Goal: Task Accomplishment & Management: Complete application form

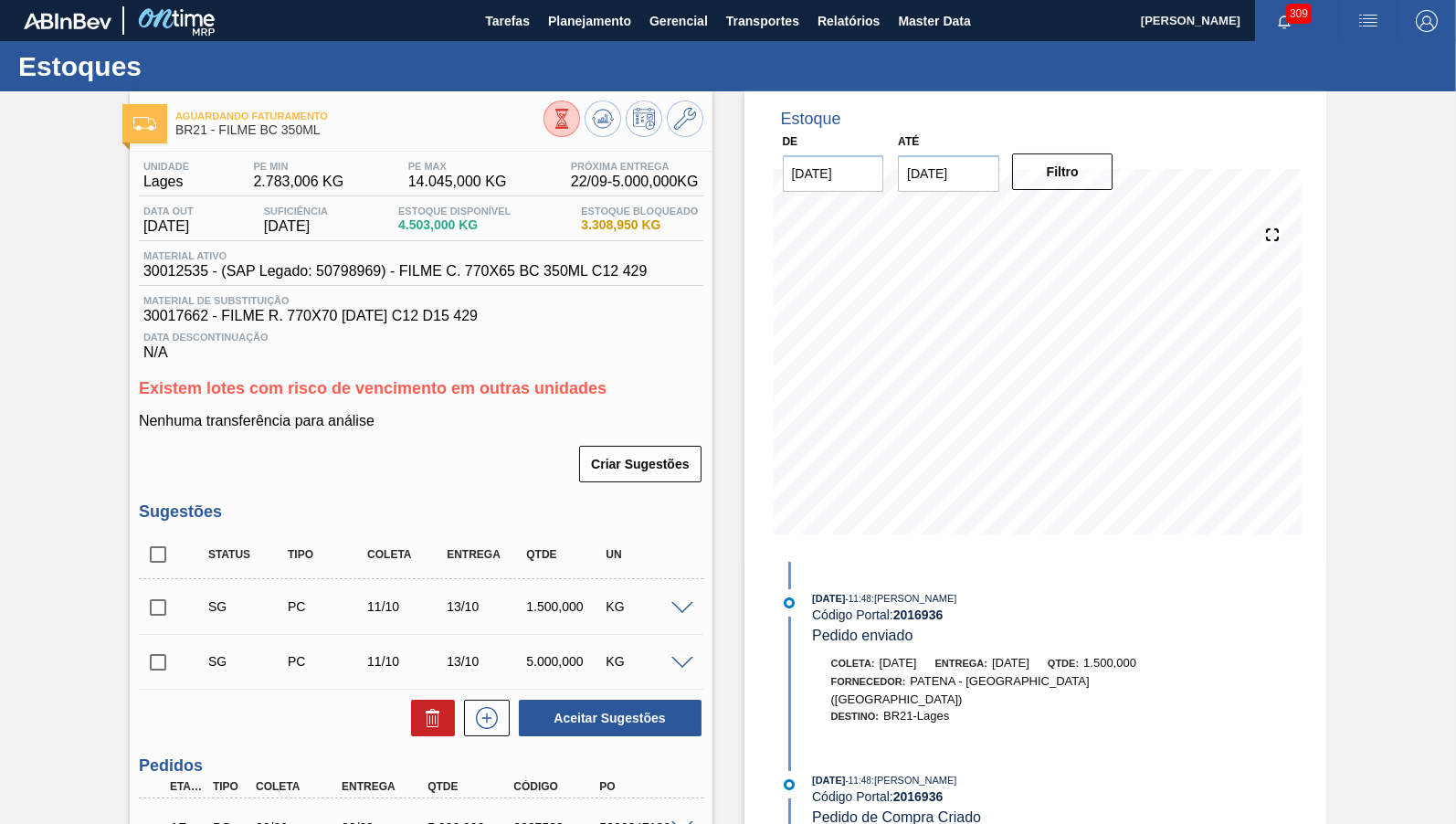
click at [561, 42] on div "Estoques" at bounding box center [728, 67] width 1456 height 50
click at [562, 35] on button "Planejamento" at bounding box center [589, 20] width 101 height 42
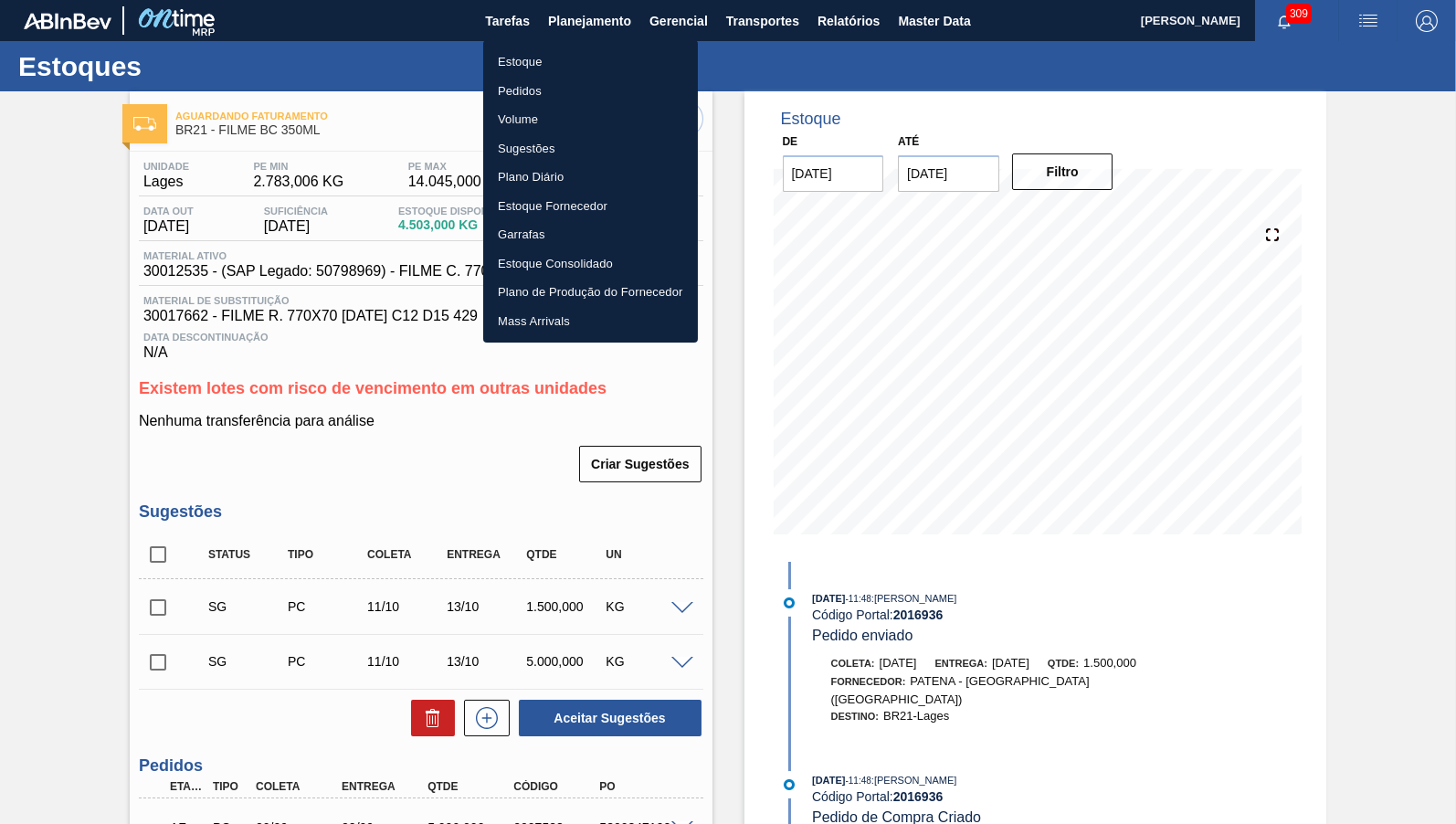
click at [544, 56] on li "Estoque" at bounding box center [590, 62] width 214 height 29
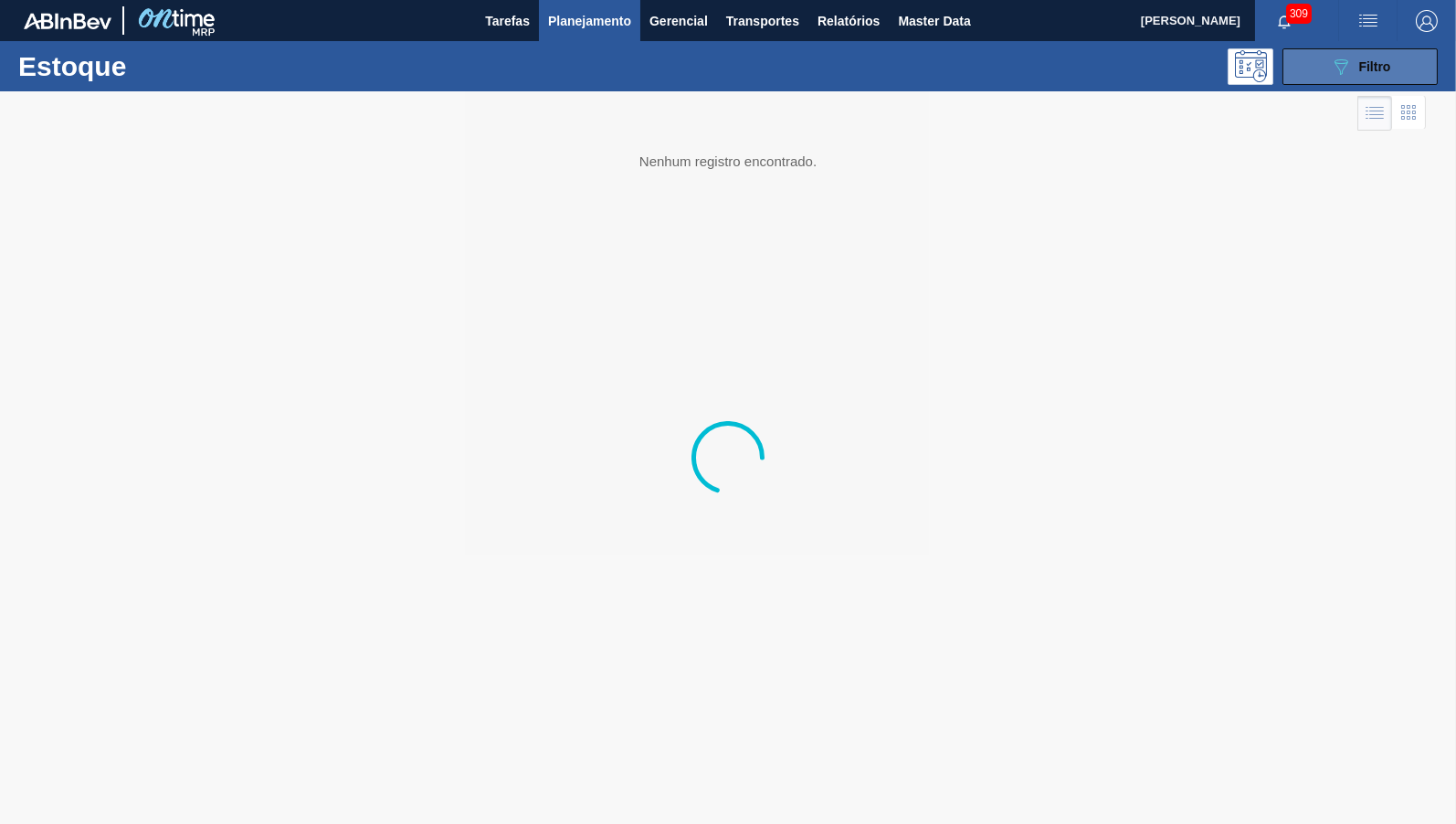
click at [1355, 75] on div "089F7B8B-B2A5-4AFE-B5C0-19BA573D28AC Filtro" at bounding box center [1360, 67] width 61 height 22
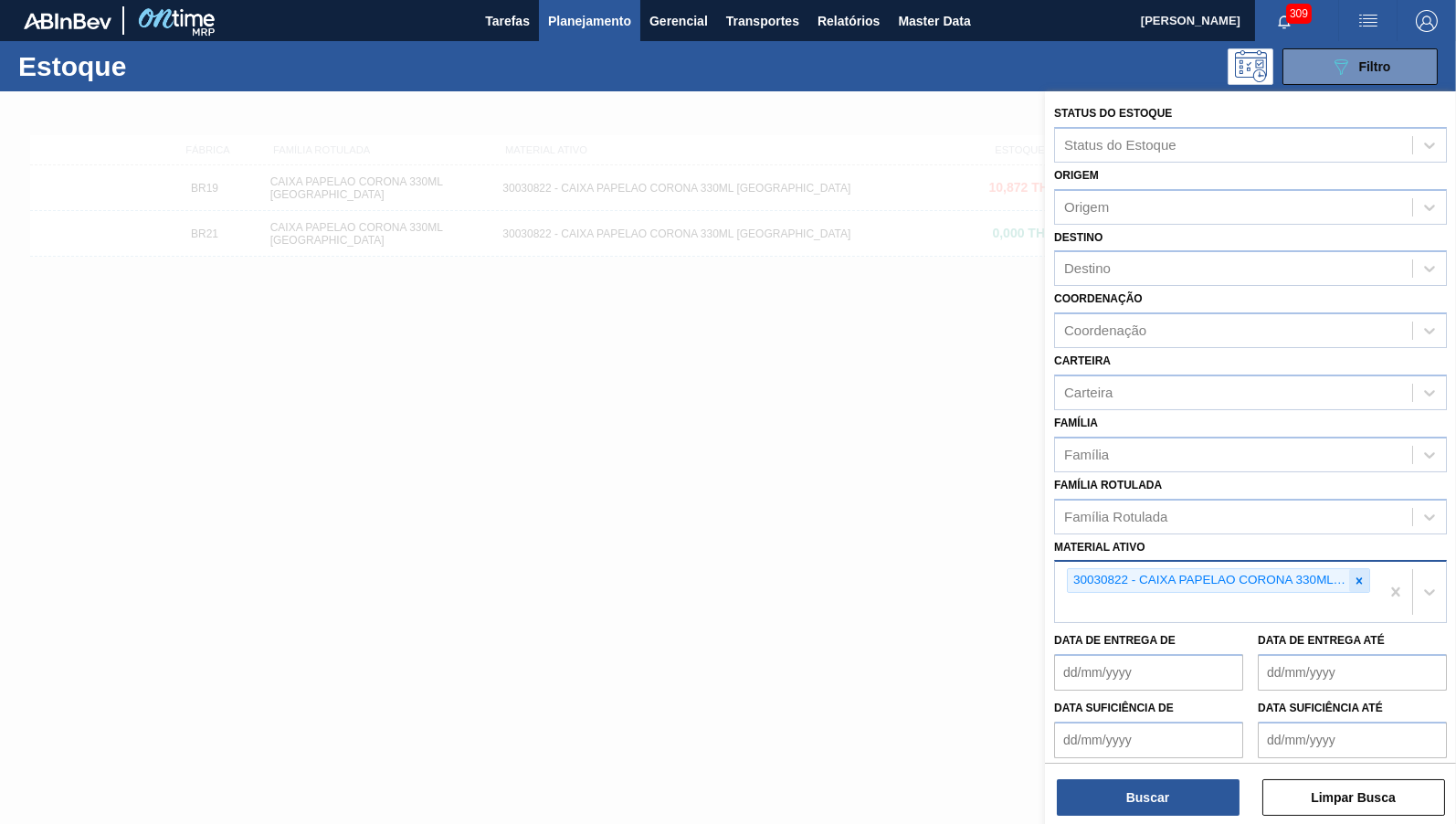
click at [1361, 578] on icon at bounding box center [1359, 581] width 7 height 7
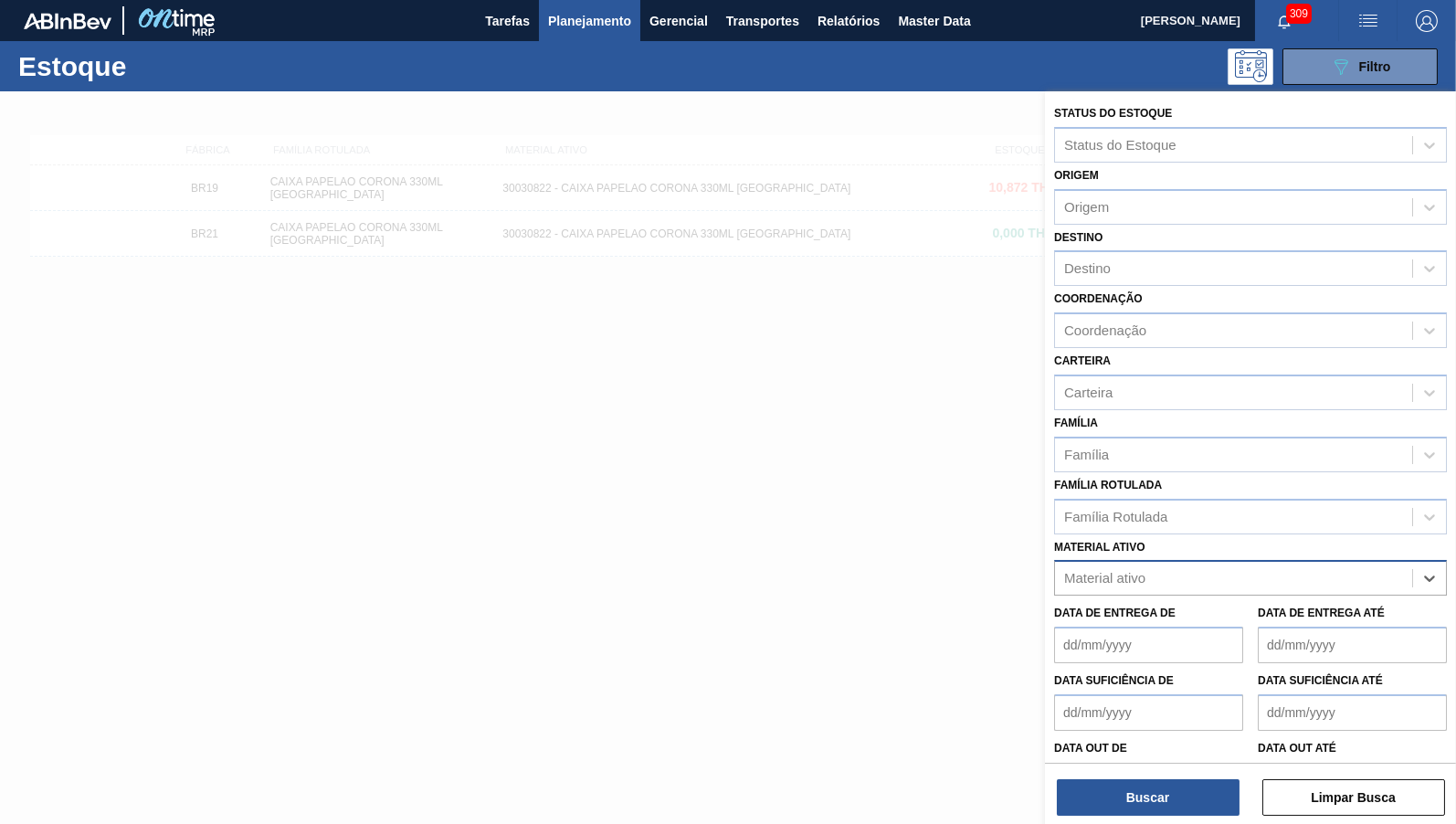
paste ativo "30029828"
type ativo "30029828"
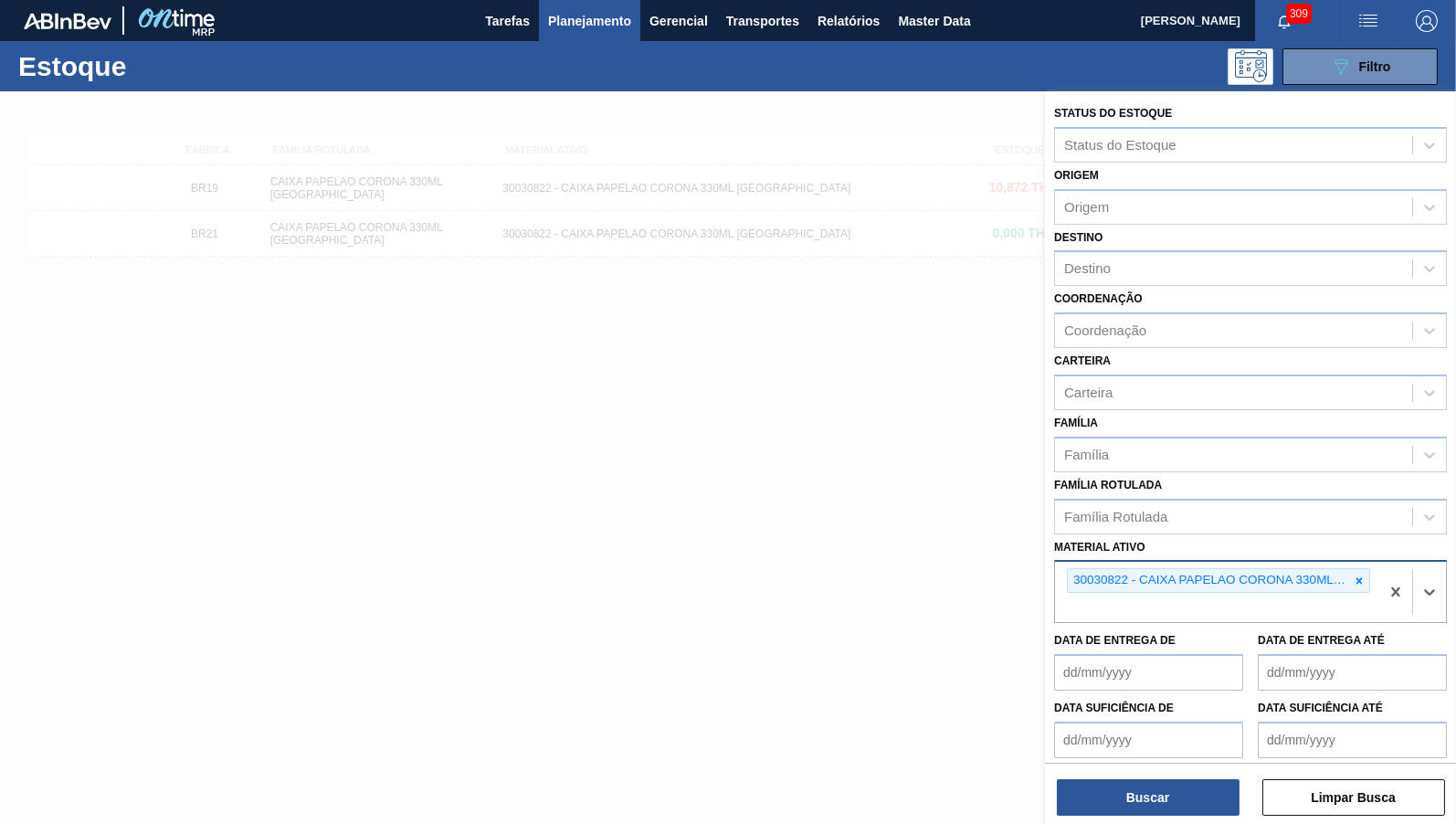
click at [1131, 569] on div "30030822 - CAIXA PAPELAO CORONA 330ML [GEOGRAPHIC_DATA]" at bounding box center [1208, 581] width 281 height 23
click at [1366, 575] on icon at bounding box center [1358, 581] width 13 height 13
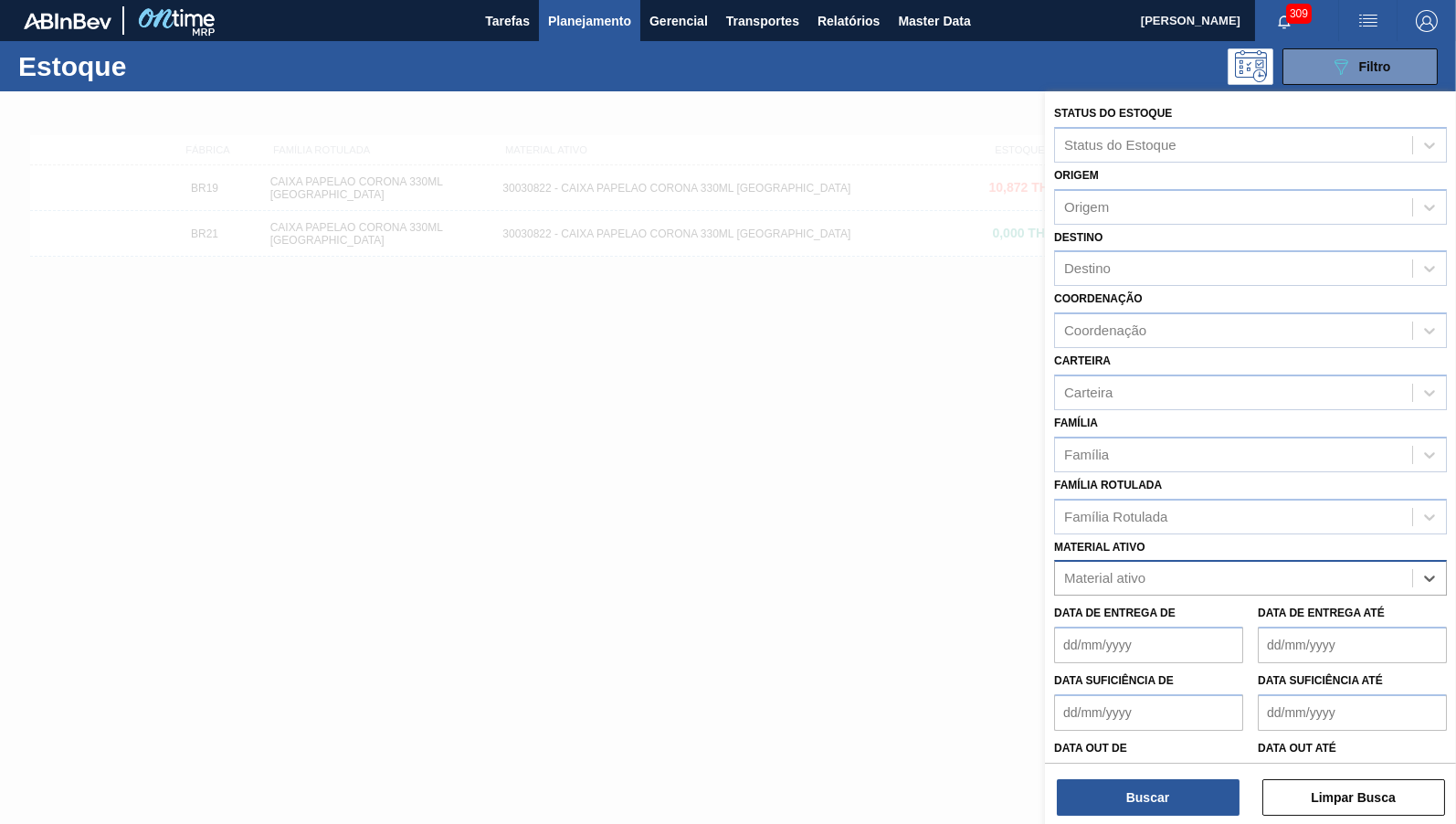
paste ativo "30029828"
type ativo "30029828"
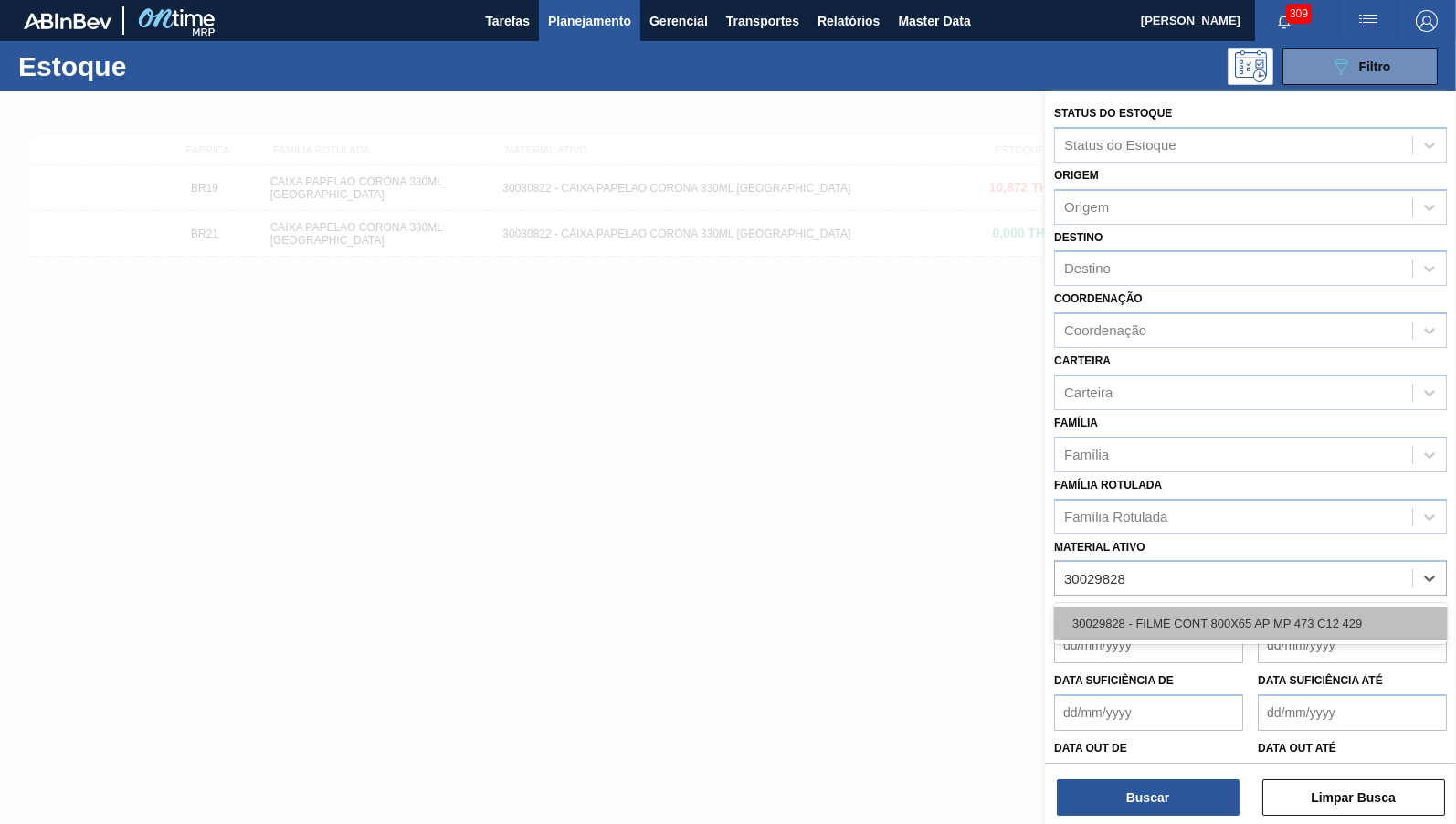
click at [1150, 607] on div "30029828 - FILME CONT 800X65 AP MP 473 C12 429" at bounding box center [1250, 623] width 393 height 34
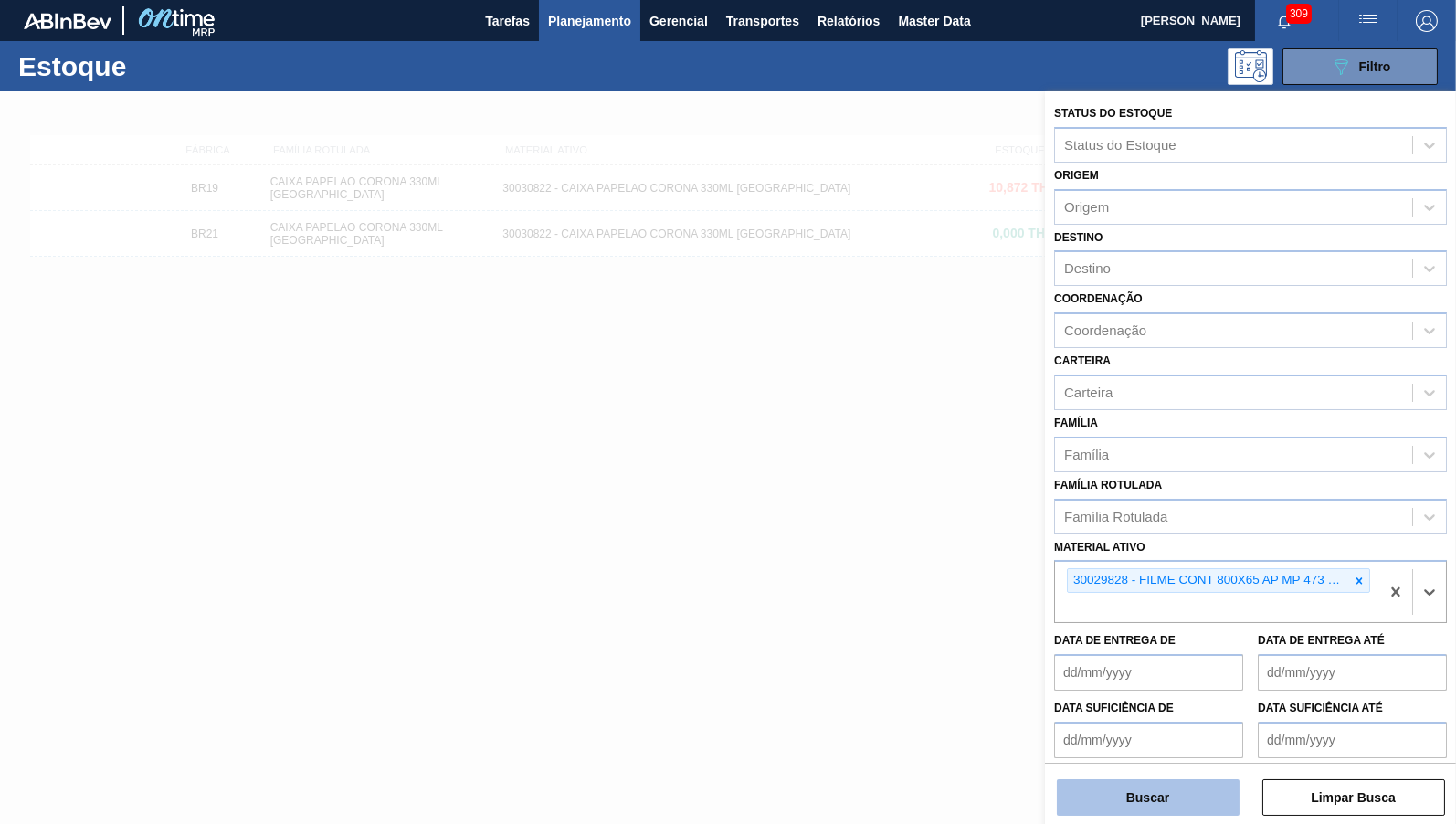
click at [1151, 788] on button "Buscar" at bounding box center [1148, 798] width 183 height 37
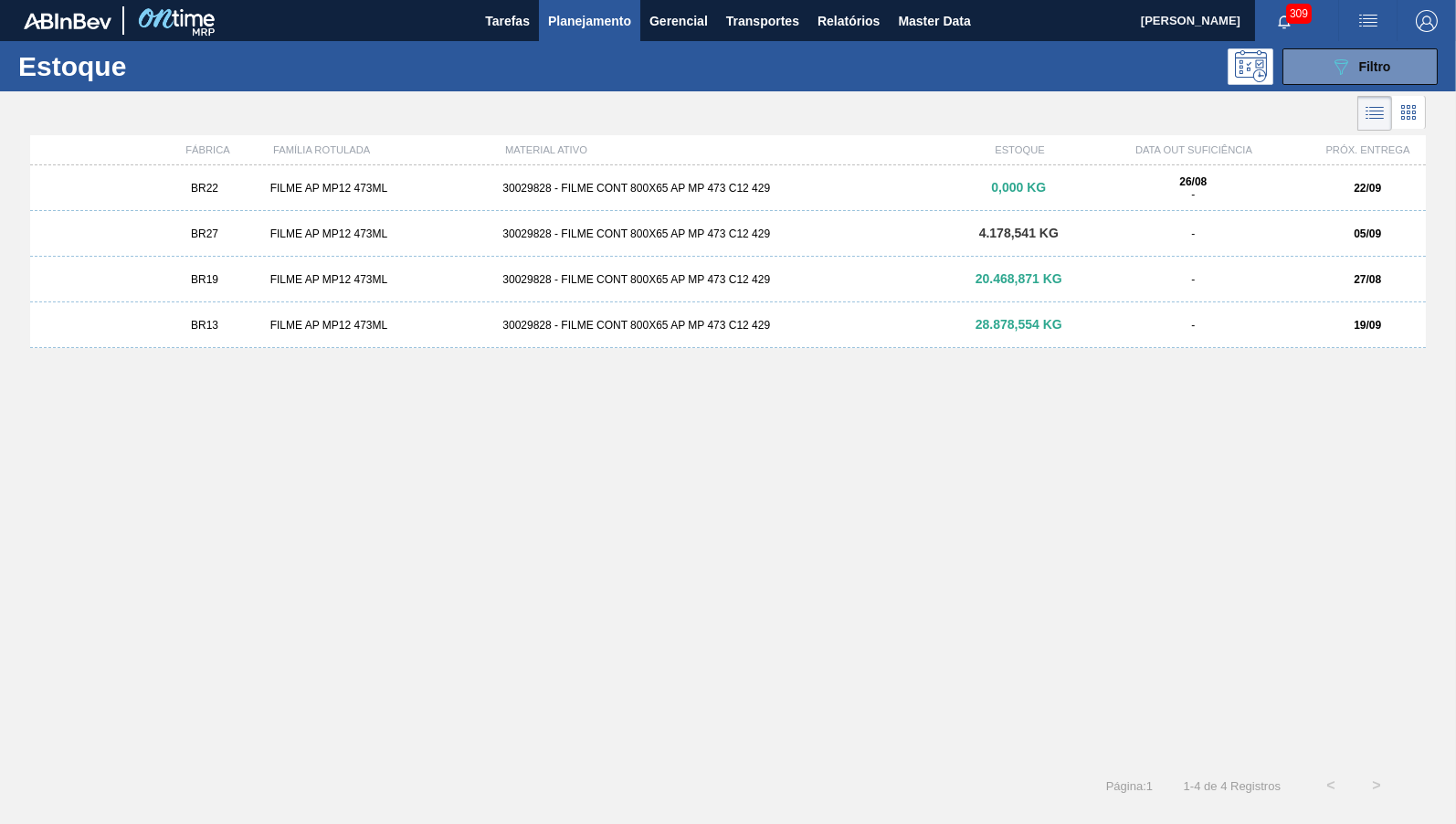
click at [384, 185] on div "FILME AP MP12 473ML" at bounding box center [379, 187] width 233 height 13
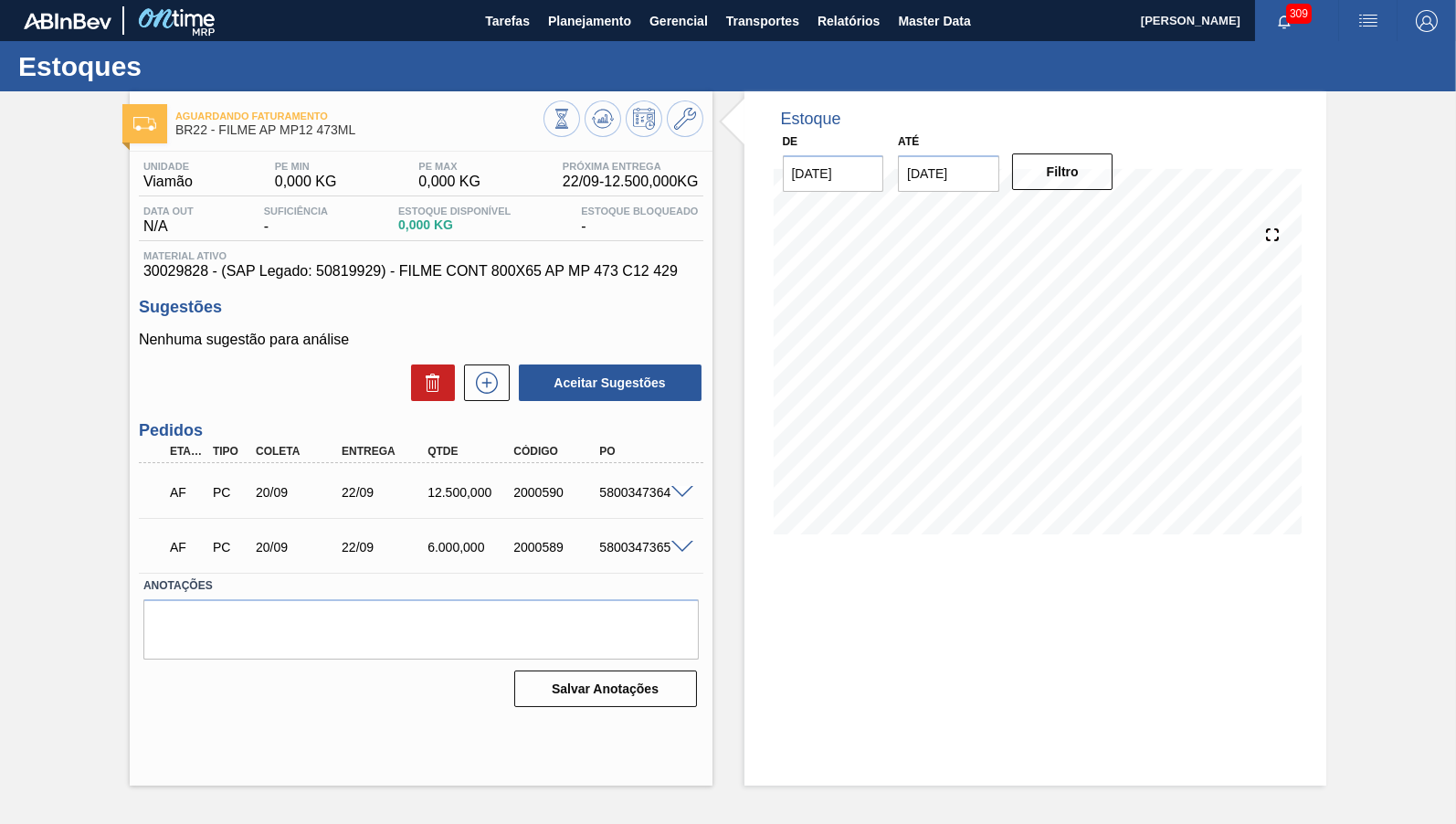
click at [679, 494] on span at bounding box center [682, 493] width 22 height 14
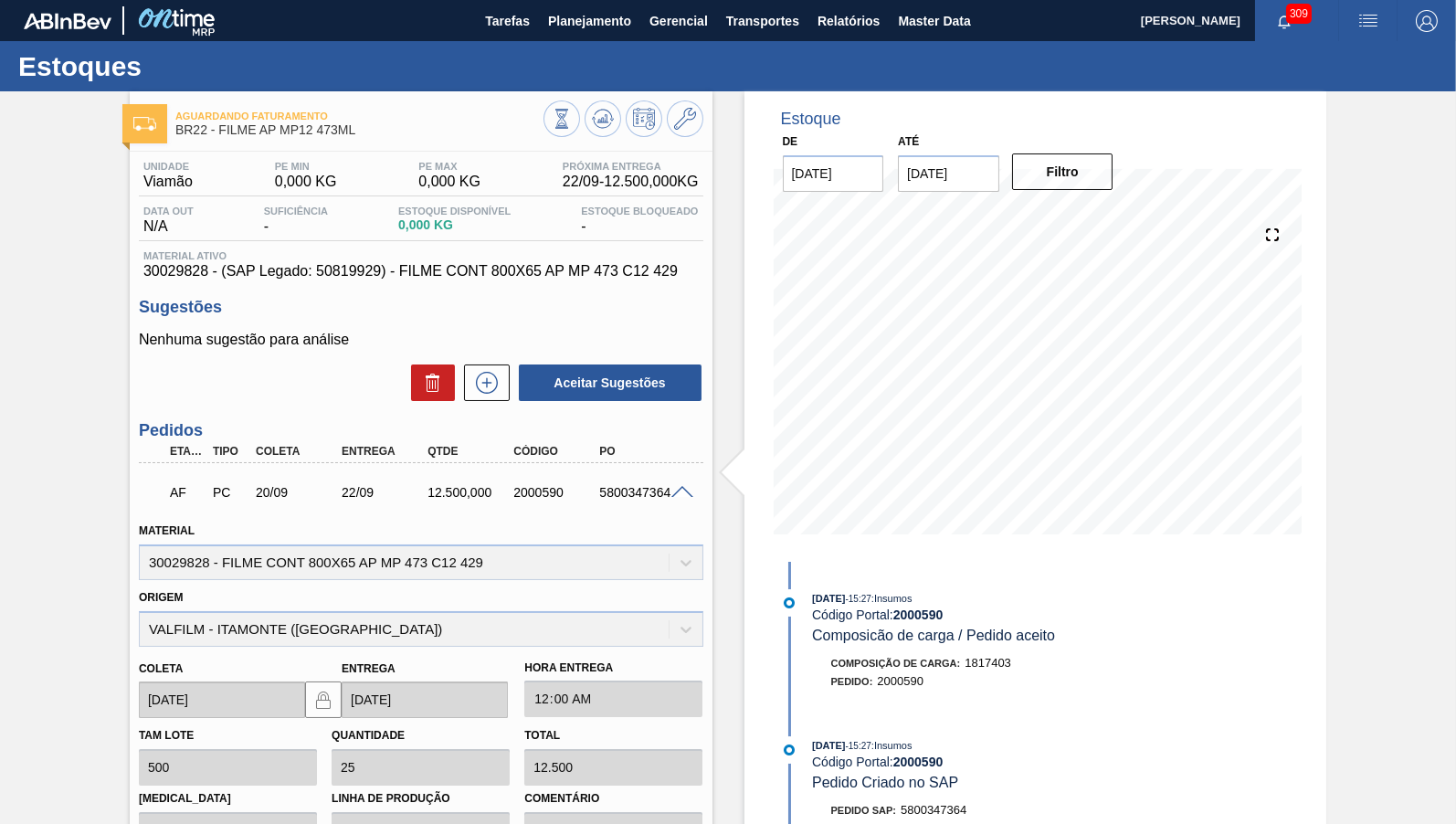
click at [871, 598] on span "- 15:27" at bounding box center [859, 599] width 25 height 10
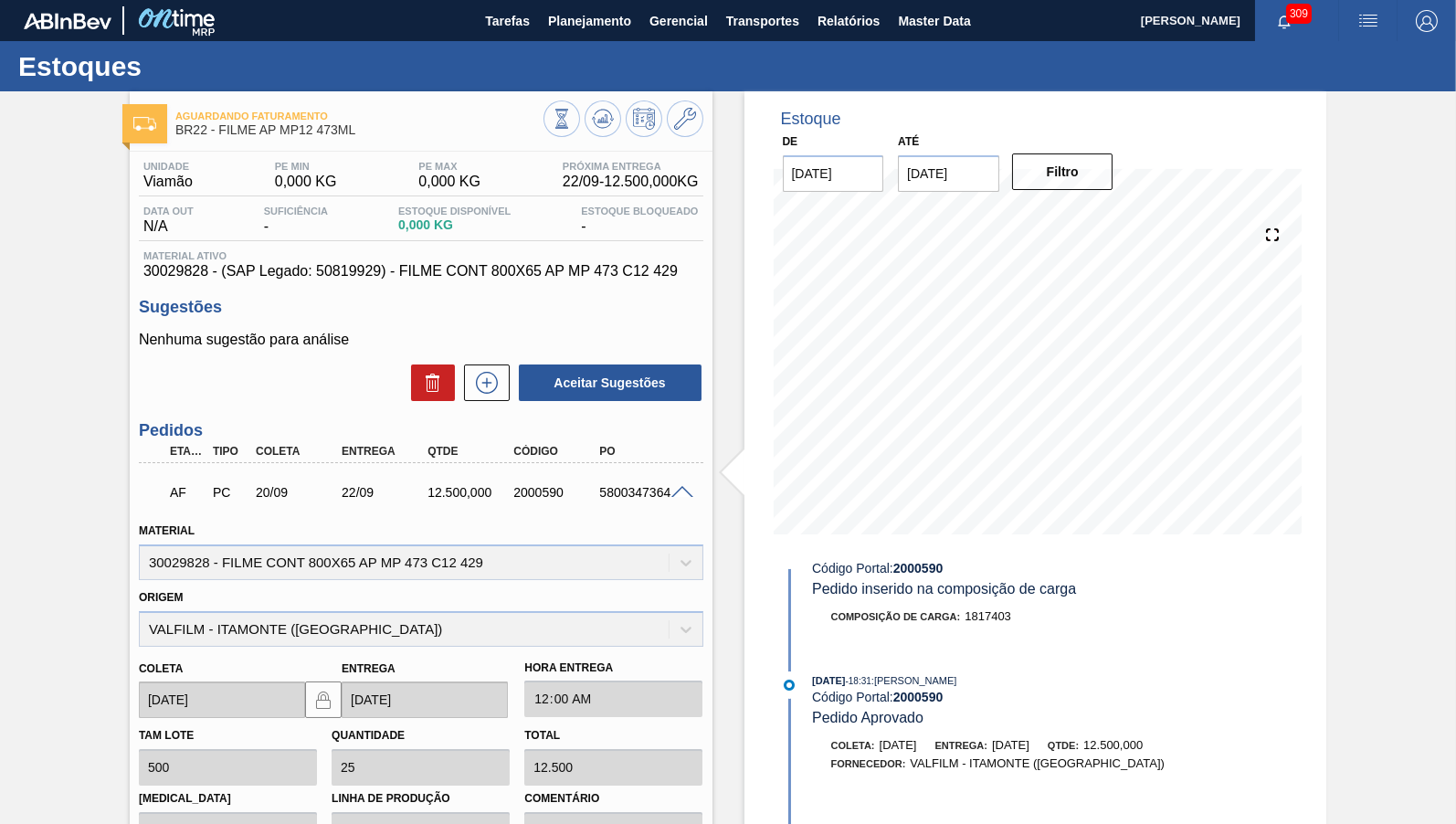
click at [354, 261] on span "Material ativo" at bounding box center [420, 255] width 556 height 11
click at [357, 267] on div "Material ativo 30029828 - (SAP Legado: 50819929) - FILME CONT 800X65 AP MP 473 …" at bounding box center [421, 265] width 564 height 29
click at [357, 267] on span "30029828 - (SAP Legado: 50819929) - FILME CONT 800X65 AP MP 473 C12 429" at bounding box center [420, 270] width 556 height 16
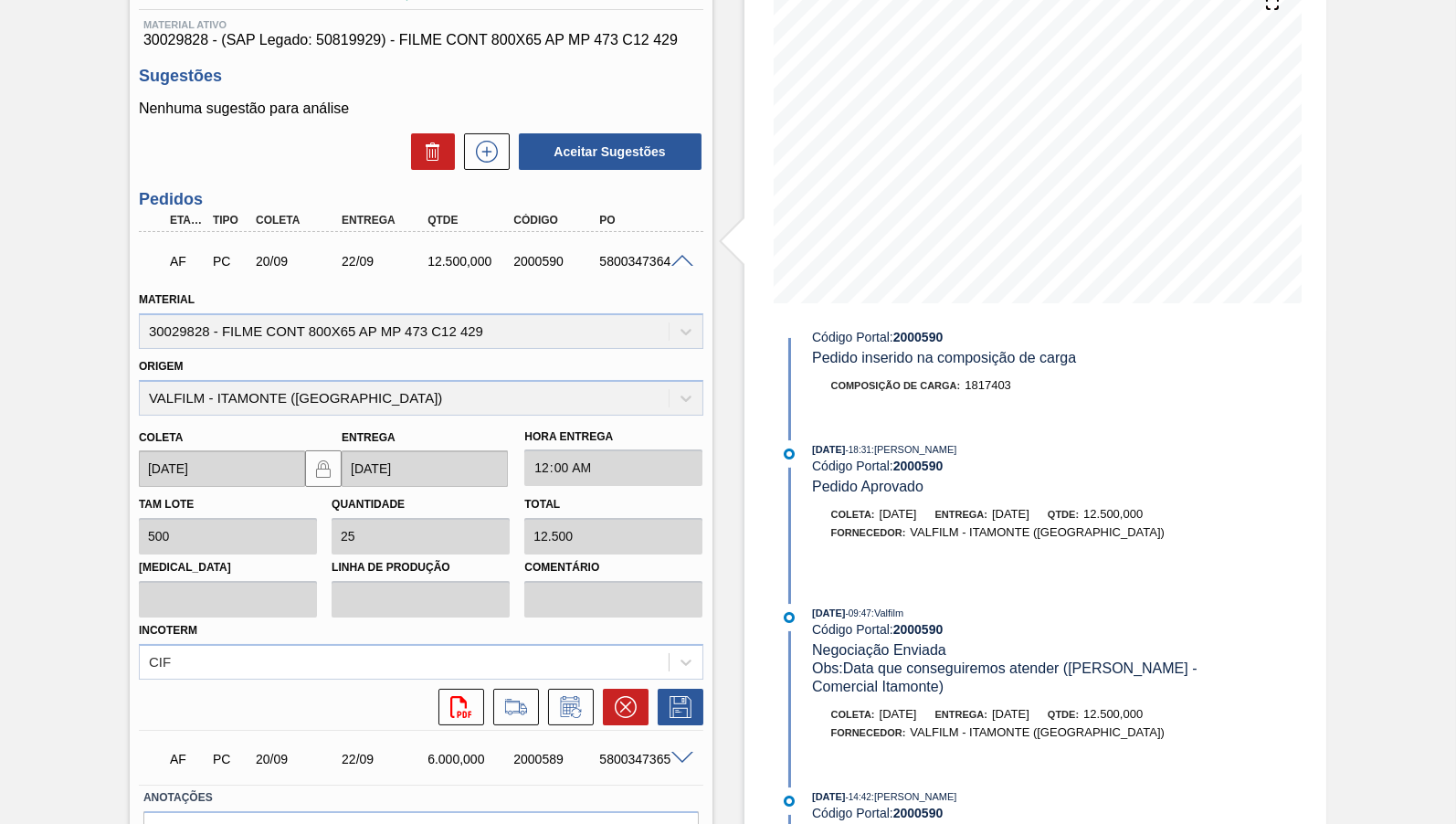
scroll to position [152, 0]
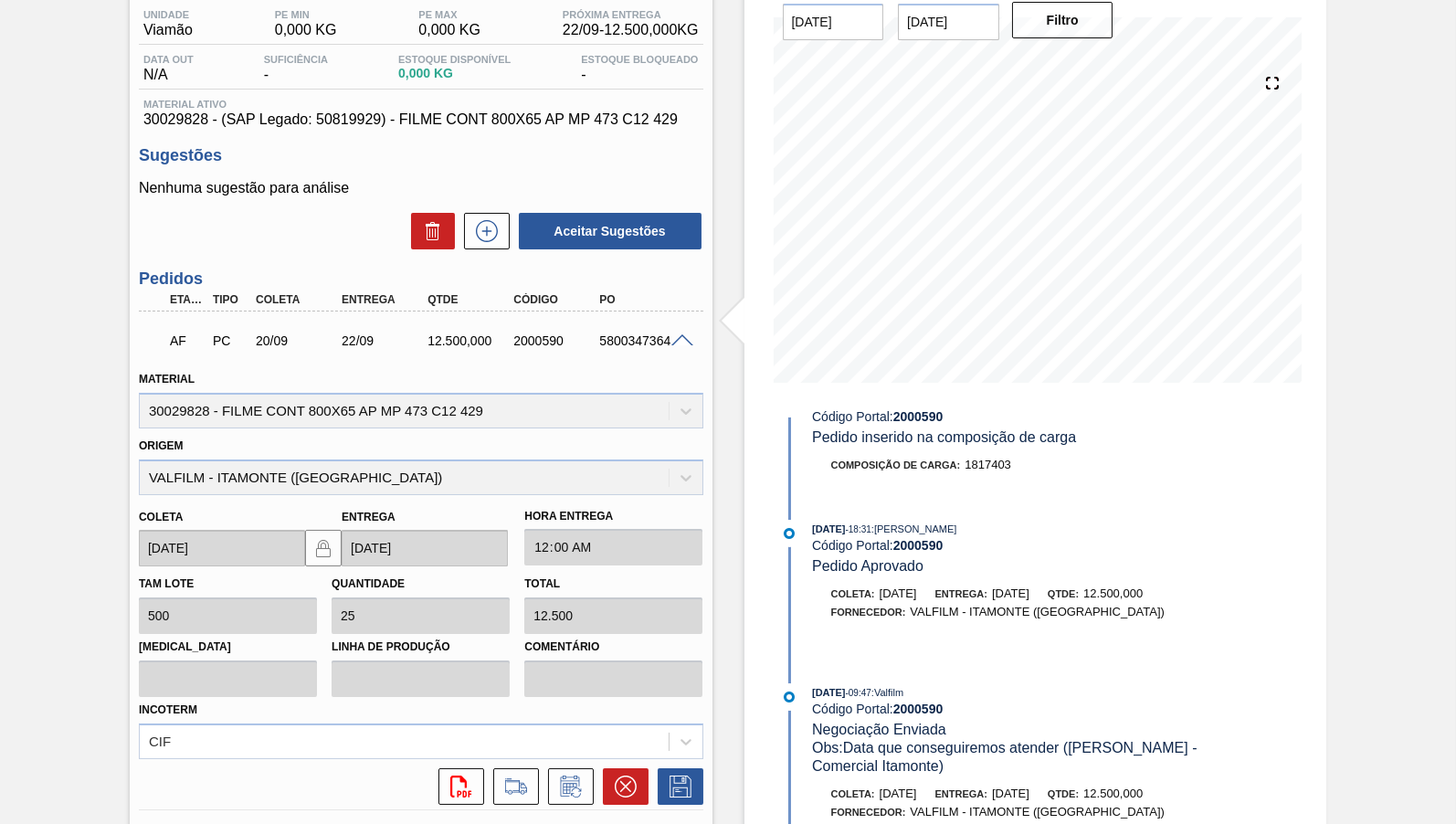
click at [680, 345] on span at bounding box center [682, 341] width 22 height 14
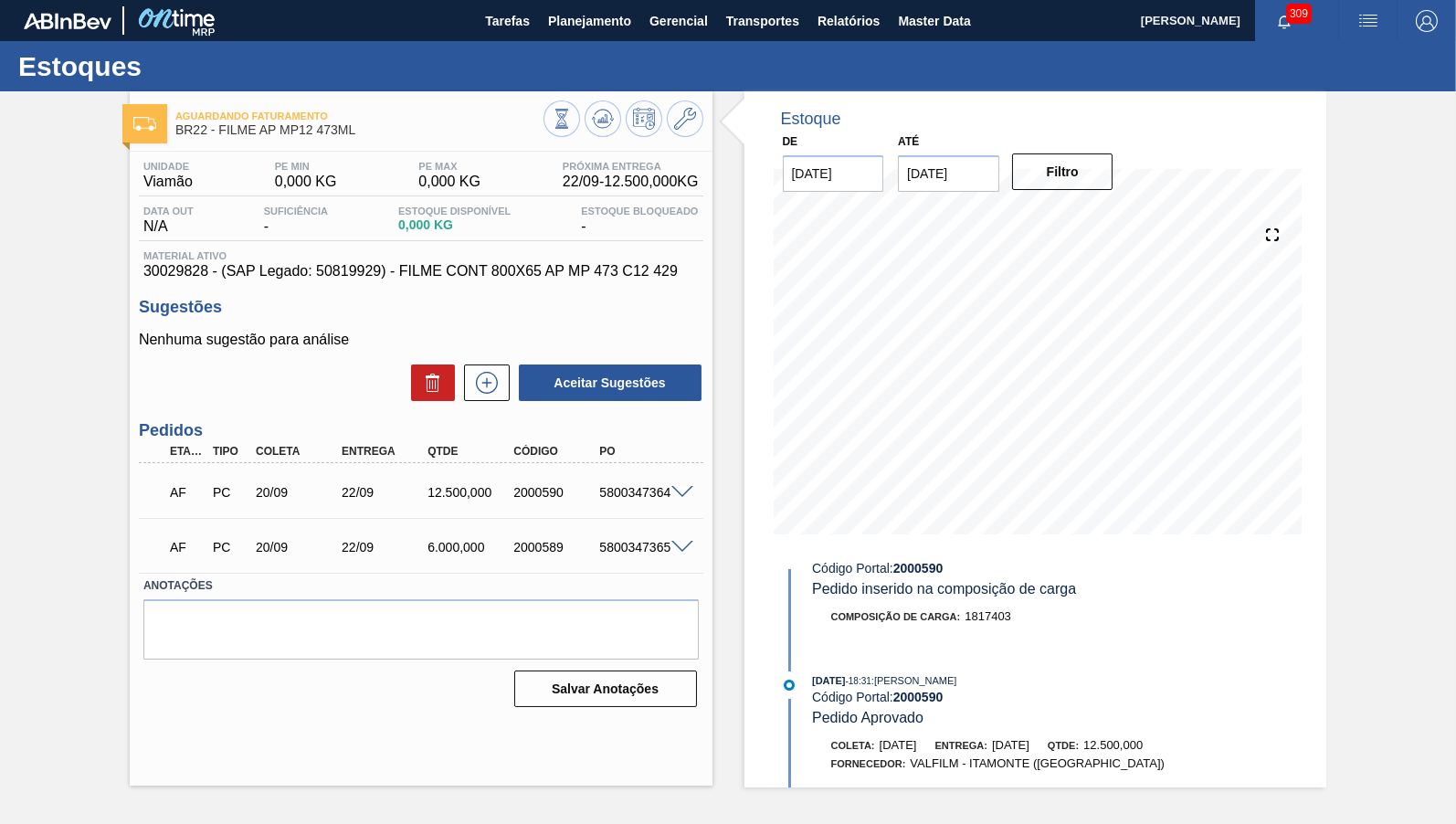
click at [610, 304] on h3 "Sugestões" at bounding box center [421, 307] width 564 height 19
click at [607, 126] on icon at bounding box center [603, 119] width 22 height 22
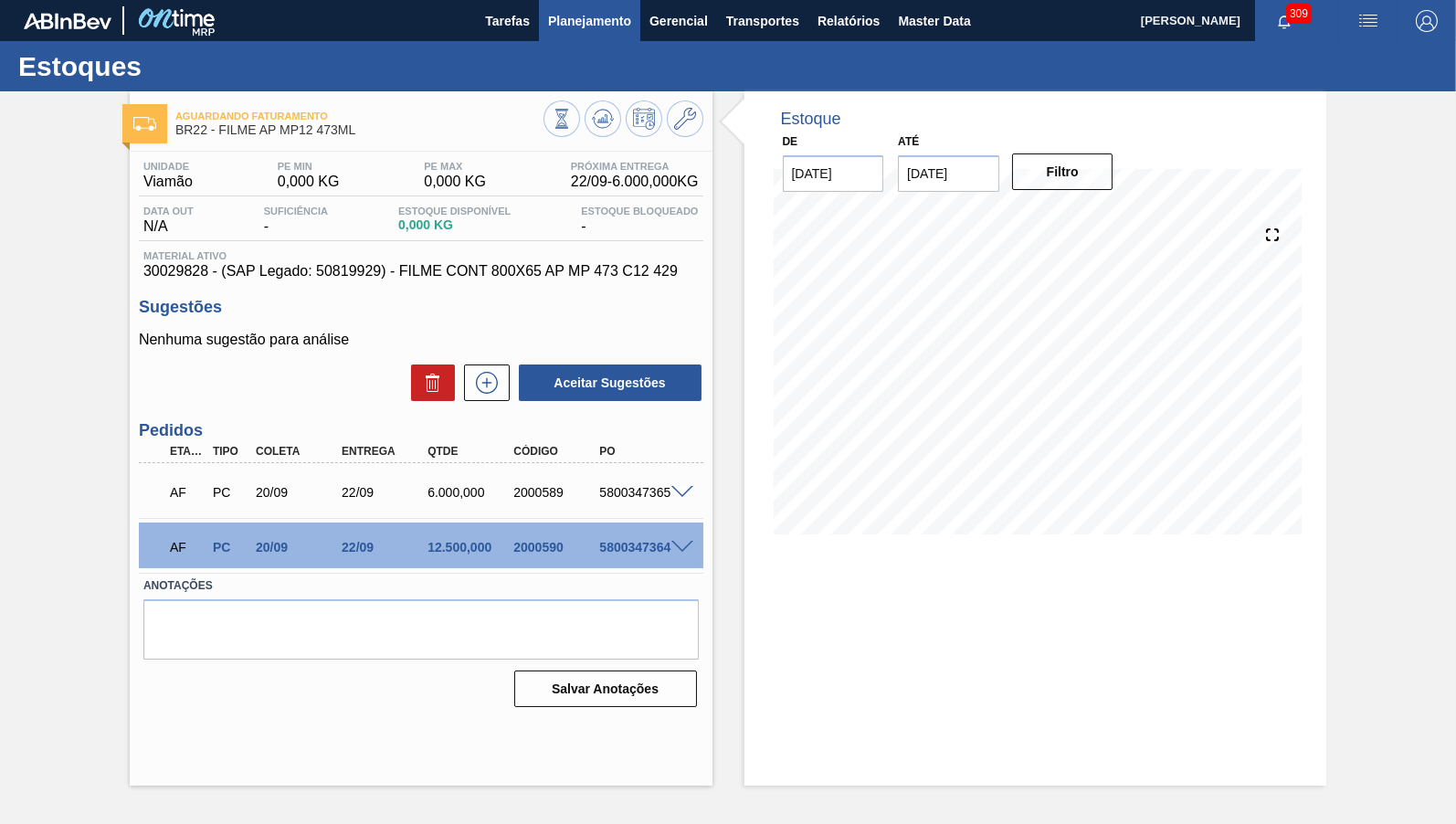
click at [577, 25] on span "Planejamento" at bounding box center [589, 20] width 83 height 22
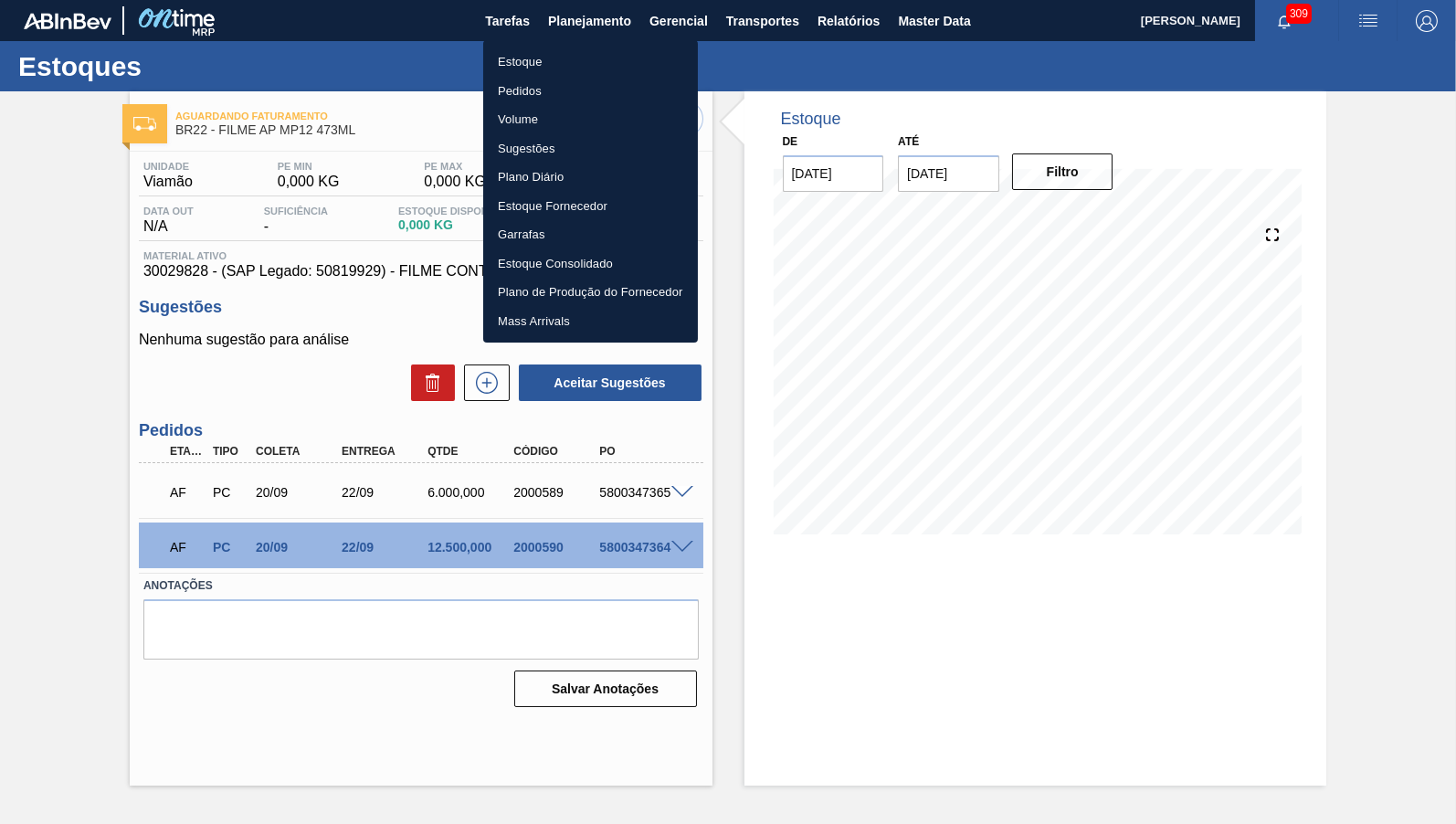
click at [591, 64] on li "Estoque" at bounding box center [590, 62] width 214 height 29
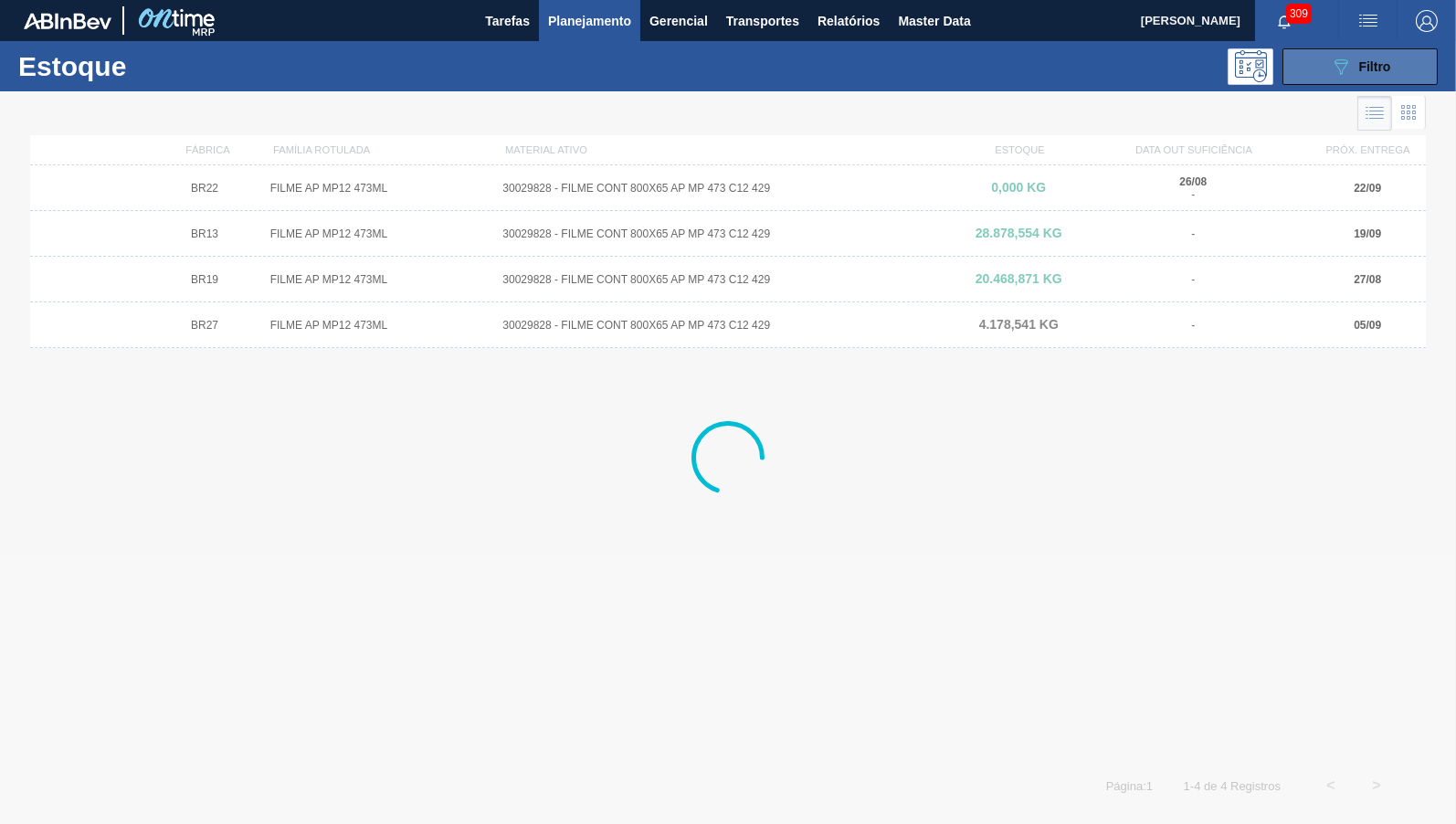
click at [1329, 75] on button "089F7B8B-B2A5-4AFE-B5C0-19BA573D28AC Filtro" at bounding box center [1360, 67] width 156 height 37
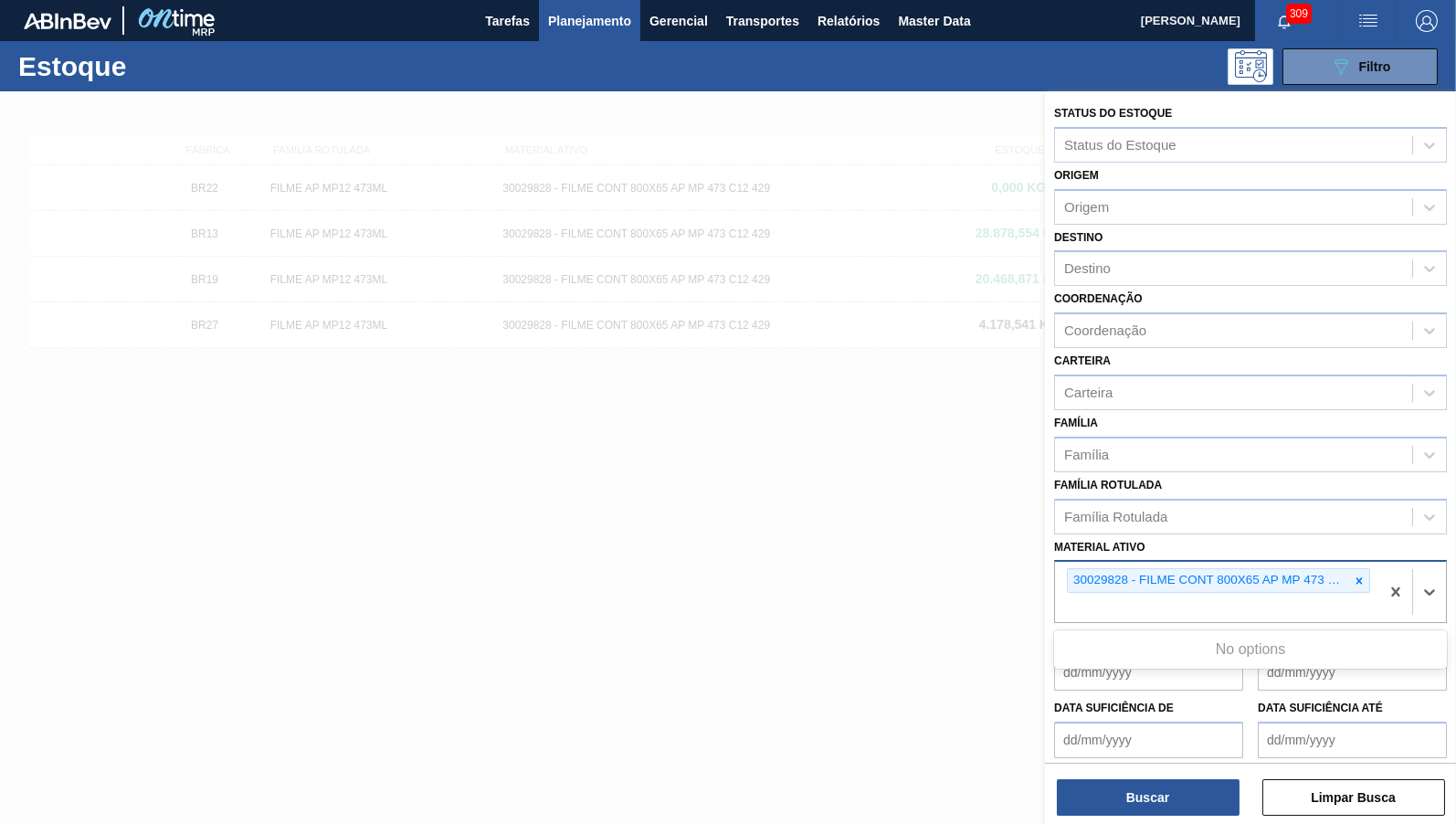
click at [1349, 569] on div "30029828 - FILME CONT 800X65 AP MP 473 C12 429" at bounding box center [1208, 581] width 281 height 23
click at [1362, 578] on icon at bounding box center [1359, 581] width 7 height 7
paste ativo "30034180"
type ativo "30034180"
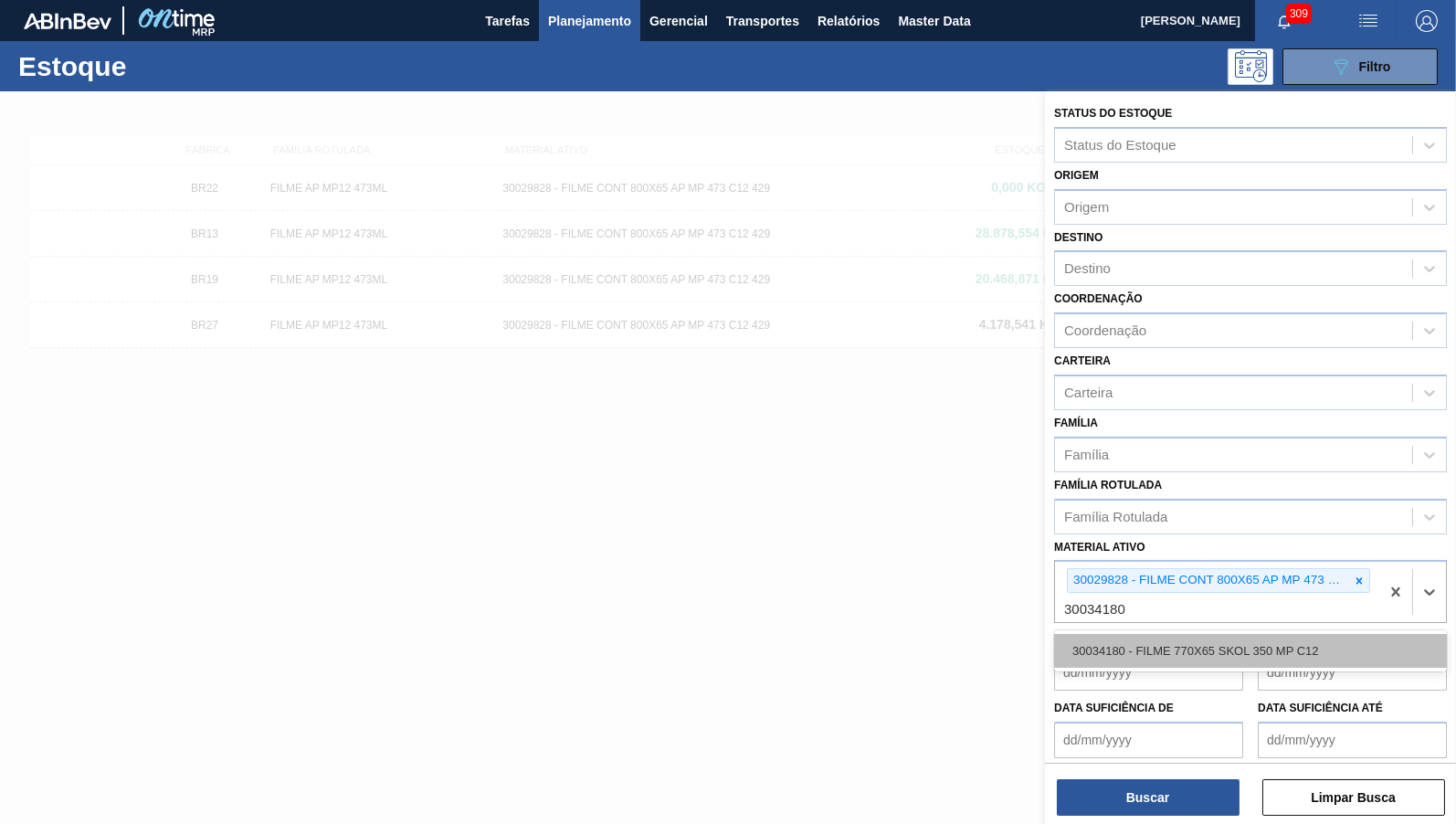
click at [1182, 636] on div "30034180 - FILME 770X65 SKOL 350 MP C12" at bounding box center [1250, 650] width 393 height 34
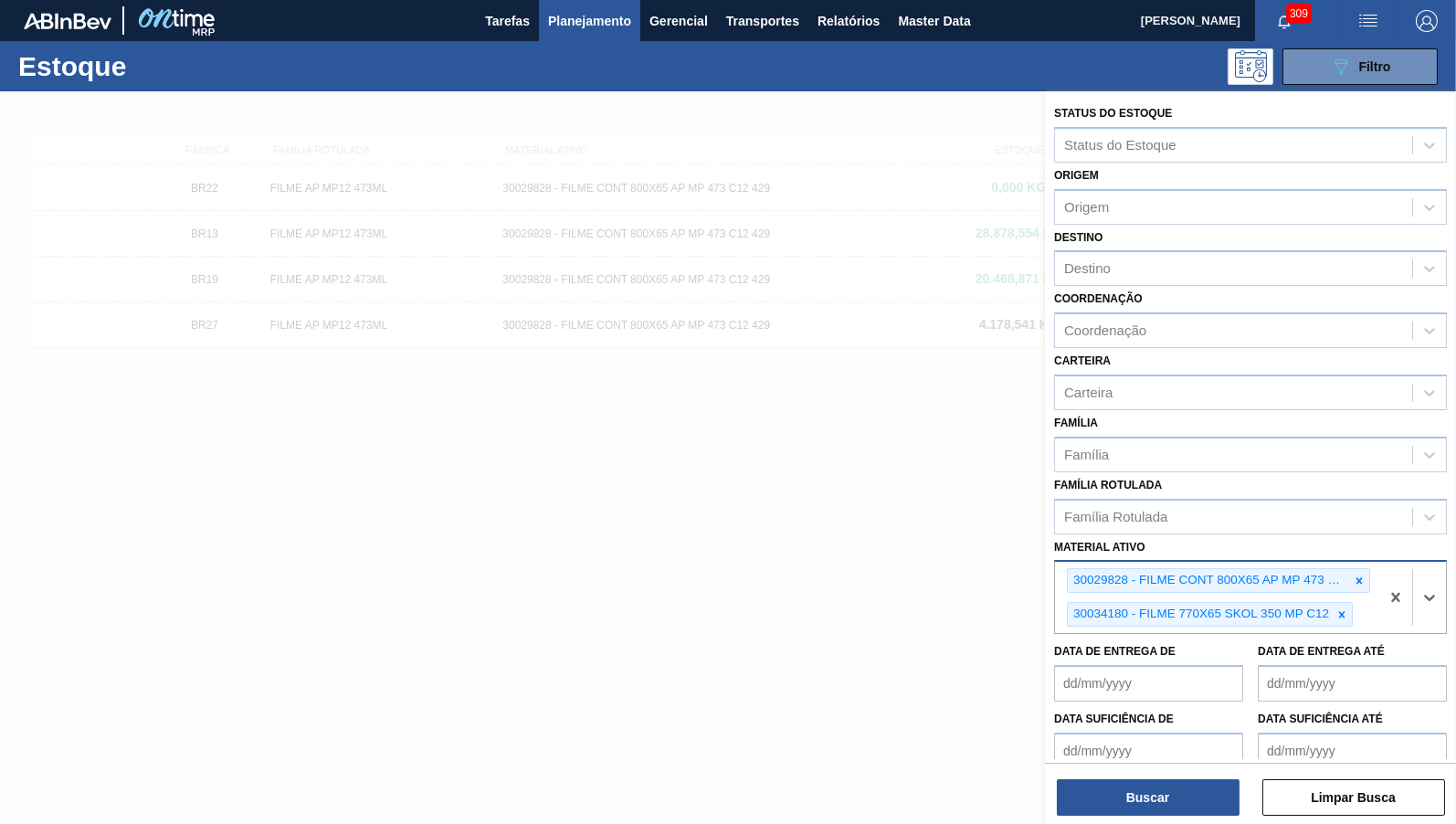
click at [1372, 562] on div "30029828 - FILME CONT 800X65 AP MP 473 C12 429 30034180 - FILME 770X65 SKOL 350…" at bounding box center [1217, 598] width 325 height 71
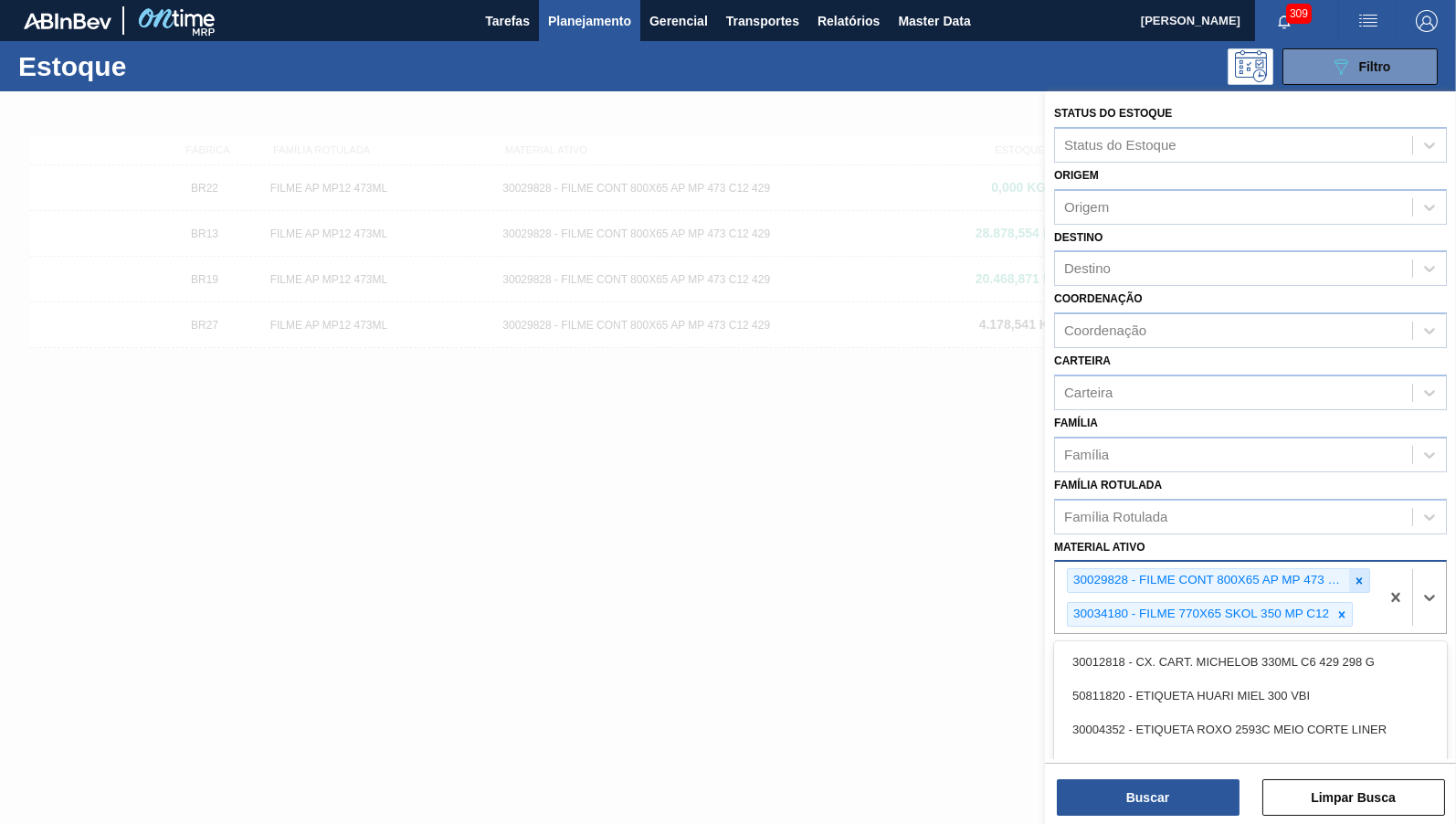
click at [1363, 575] on icon at bounding box center [1358, 581] width 13 height 13
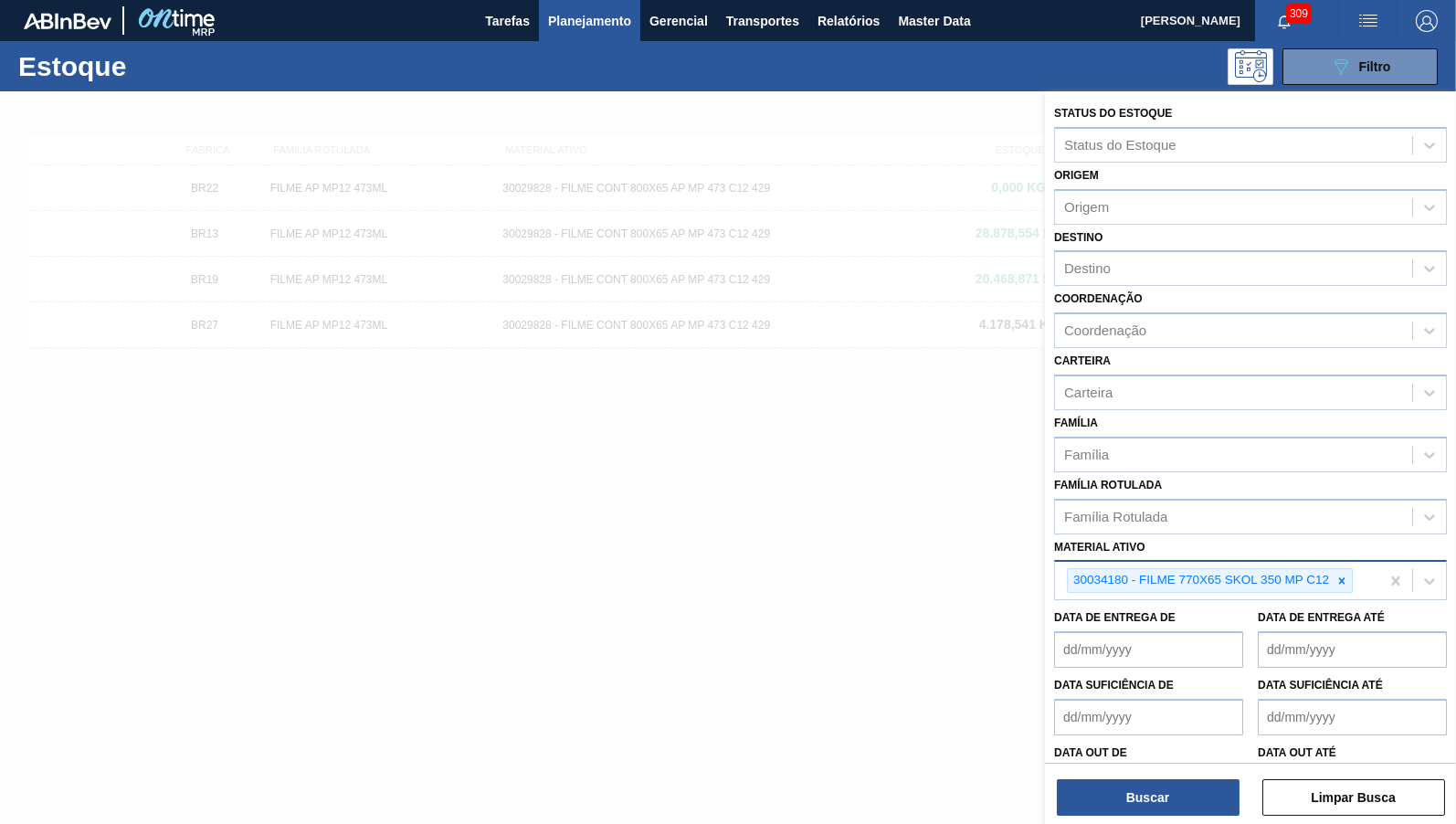
click at [1121, 822] on div "Status do Estoque Status do Estoque Origem Origem Destino Destino Coordenação C…" at bounding box center [1251, 460] width 412 height 736
click at [1118, 785] on button "Buscar" at bounding box center [1148, 798] width 183 height 37
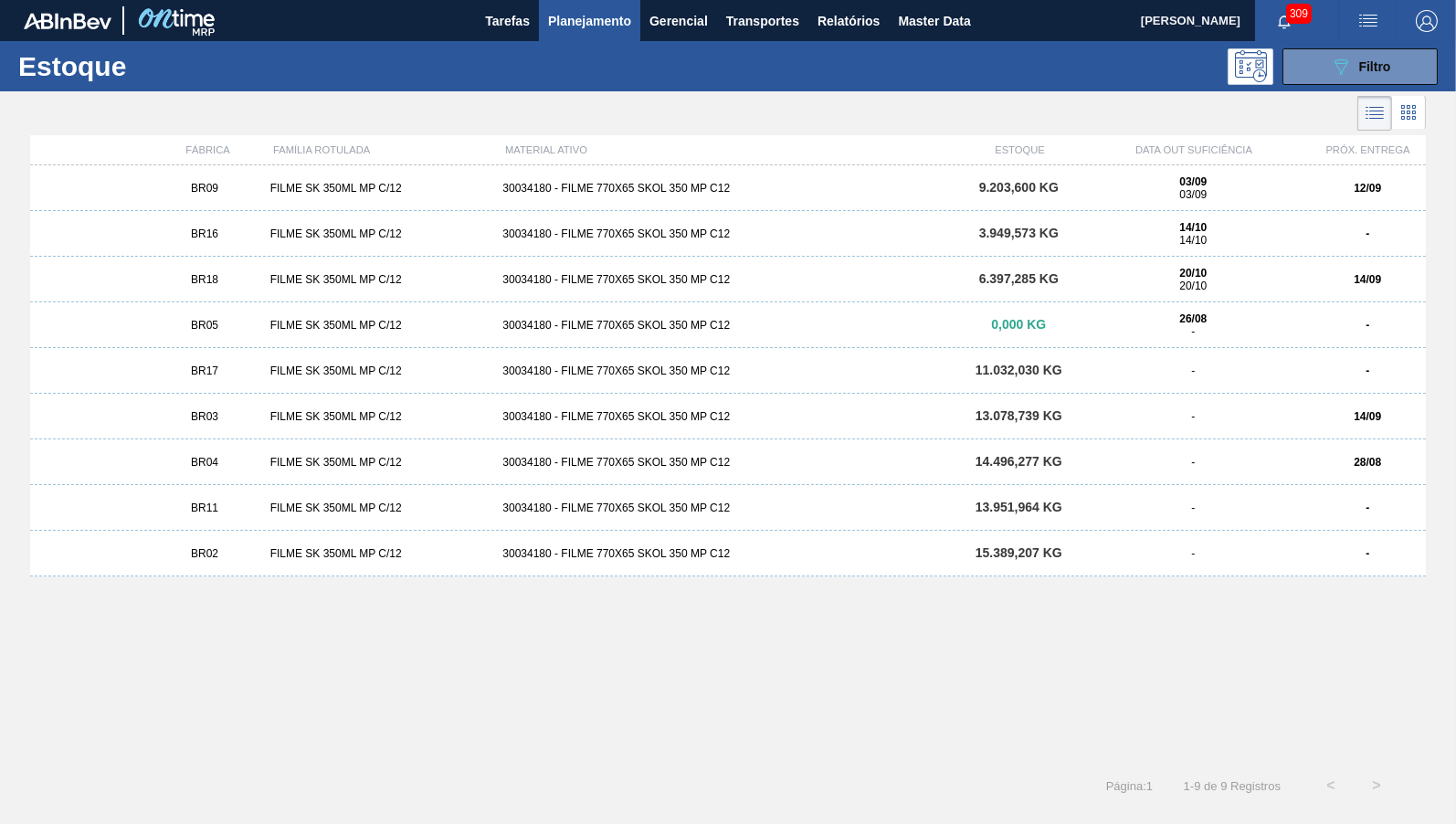
click at [1161, 197] on div "03/09 03/09" at bounding box center [1193, 188] width 218 height 25
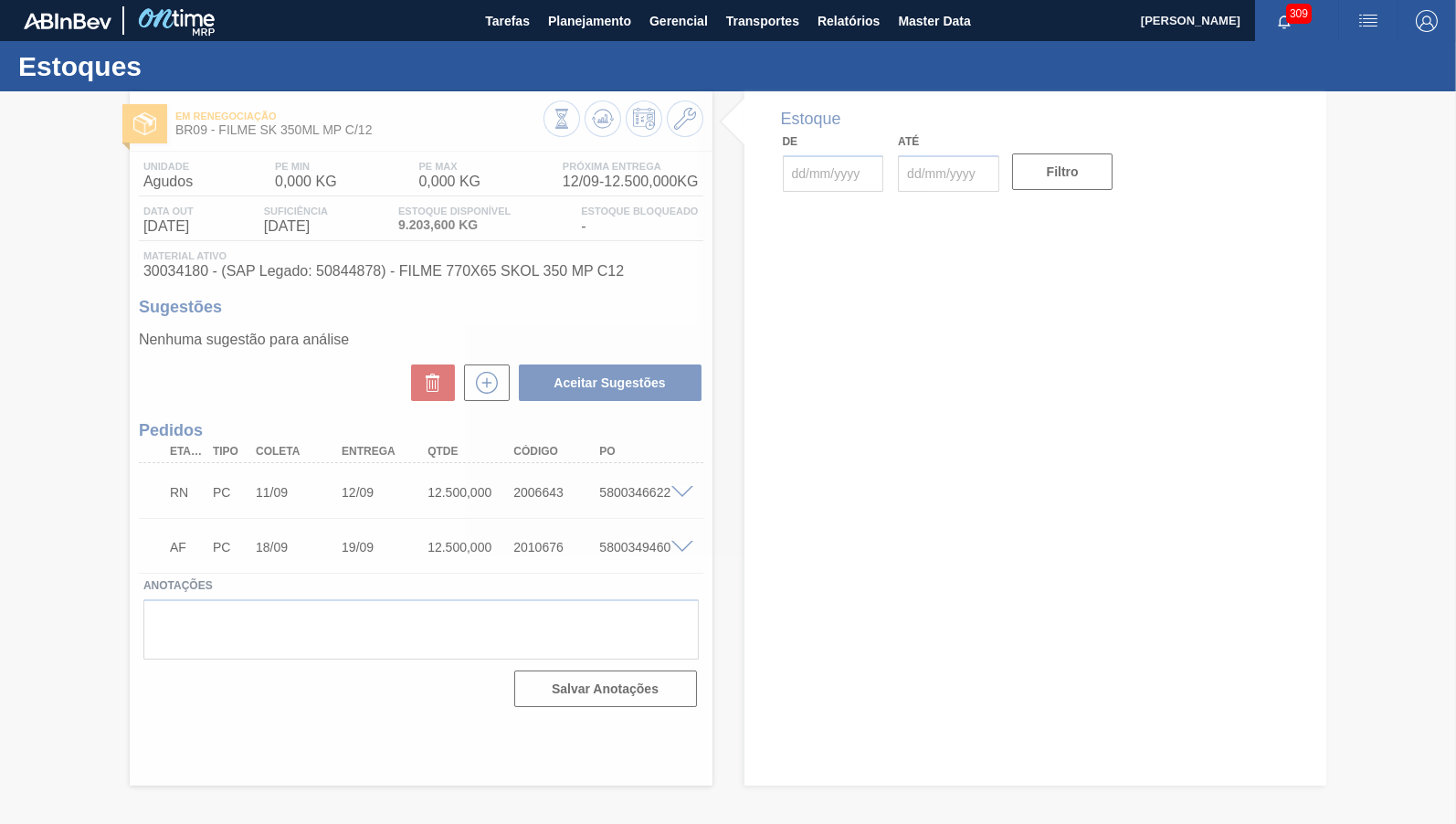
type input "[DATE]"
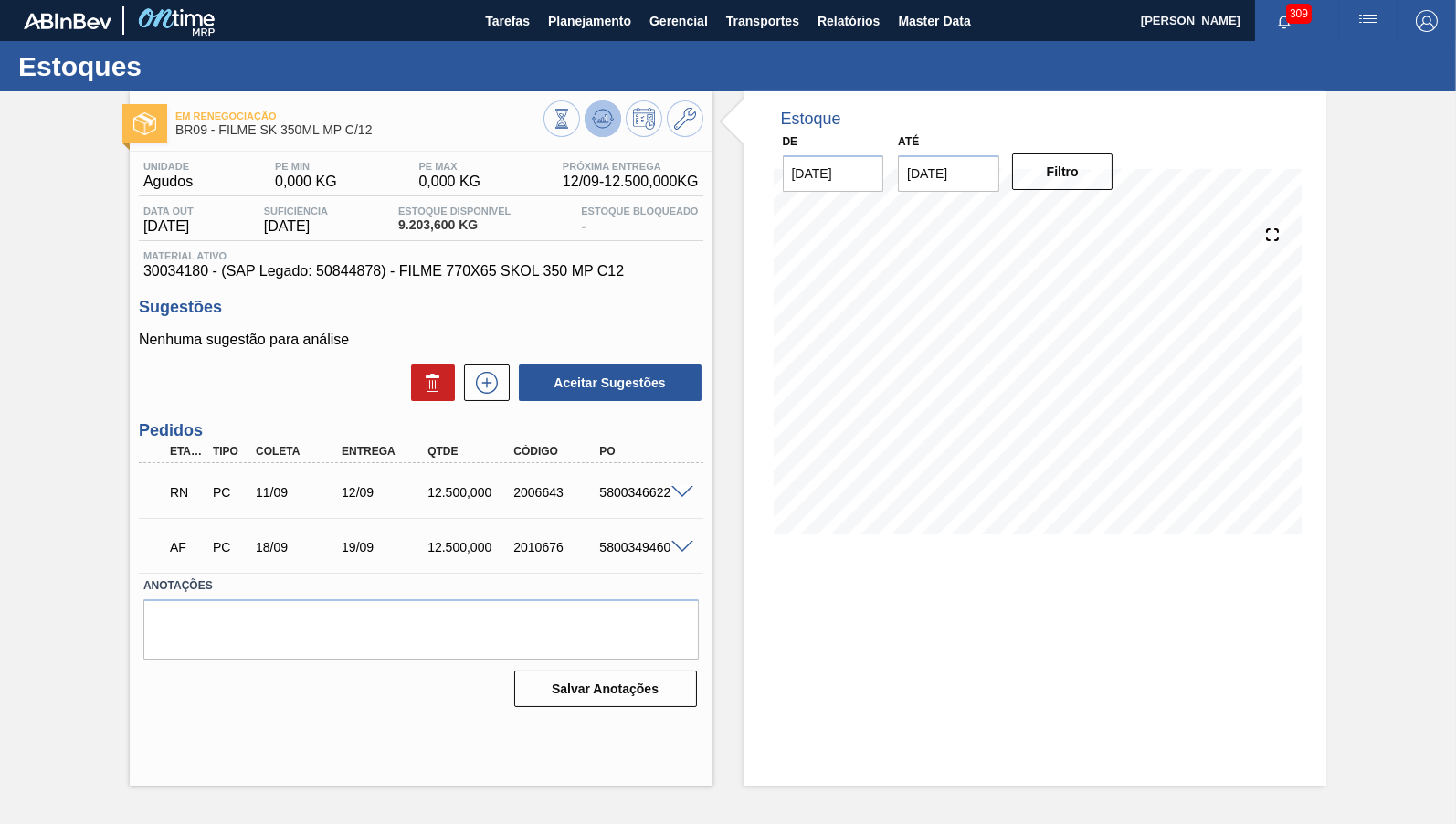
click at [611, 118] on icon at bounding box center [603, 119] width 22 height 22
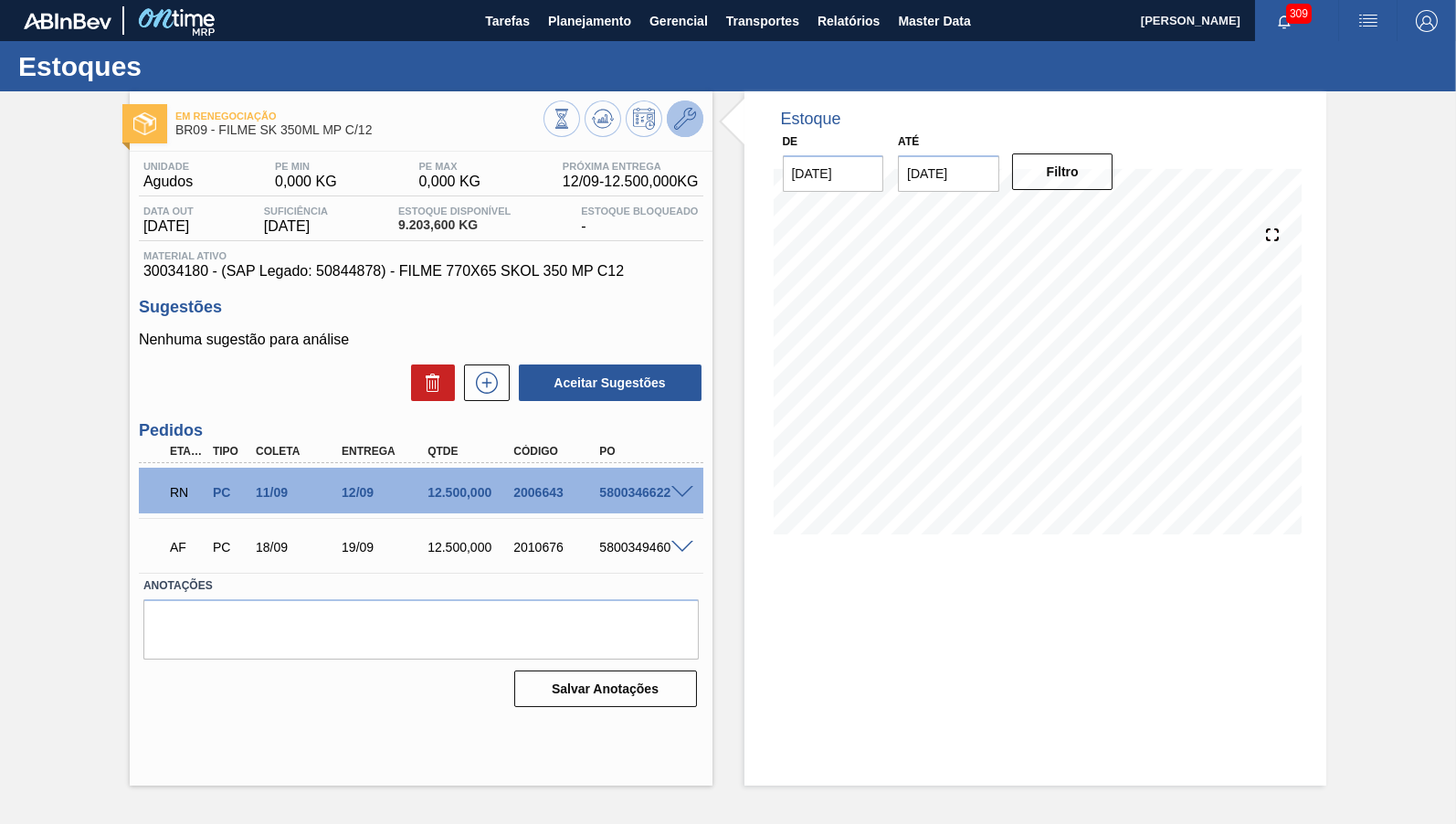
click at [684, 106] on button at bounding box center [685, 119] width 37 height 37
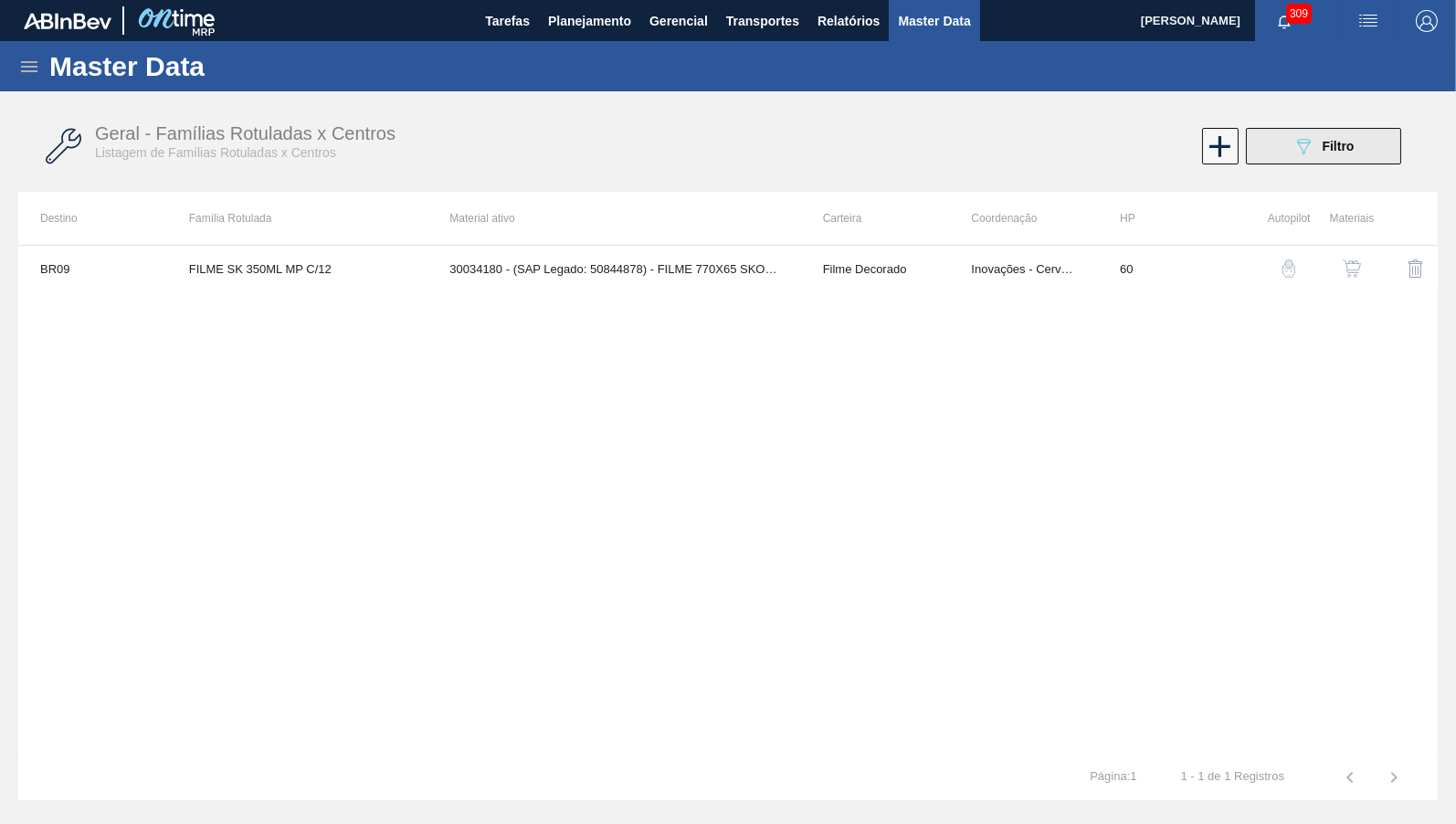
click at [1302, 140] on icon "089F7B8B-B2A5-4AFE-B5C0-19BA573D28AC" at bounding box center [1303, 146] width 22 height 22
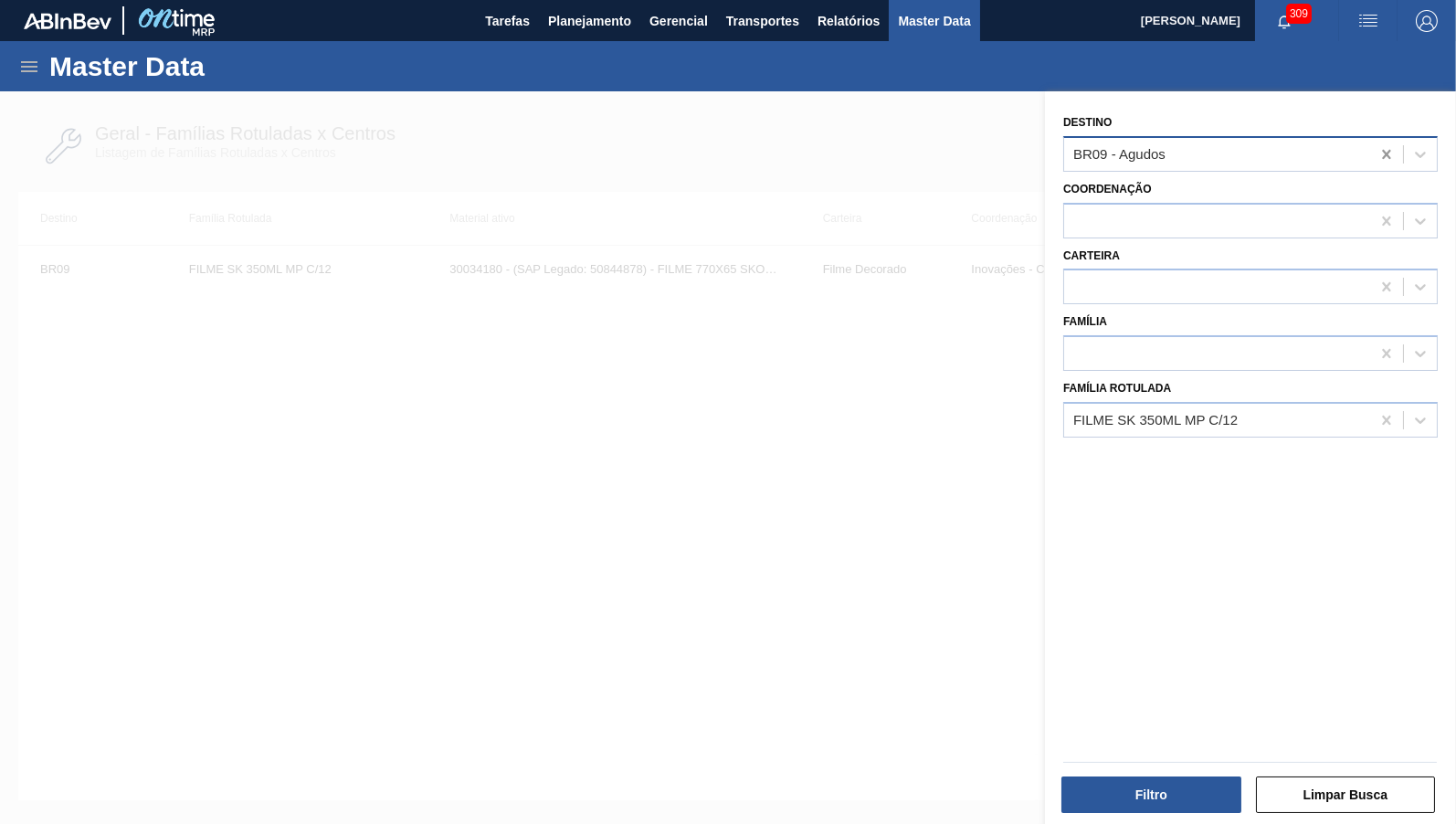
click at [1385, 150] on icon at bounding box center [1386, 154] width 9 height 9
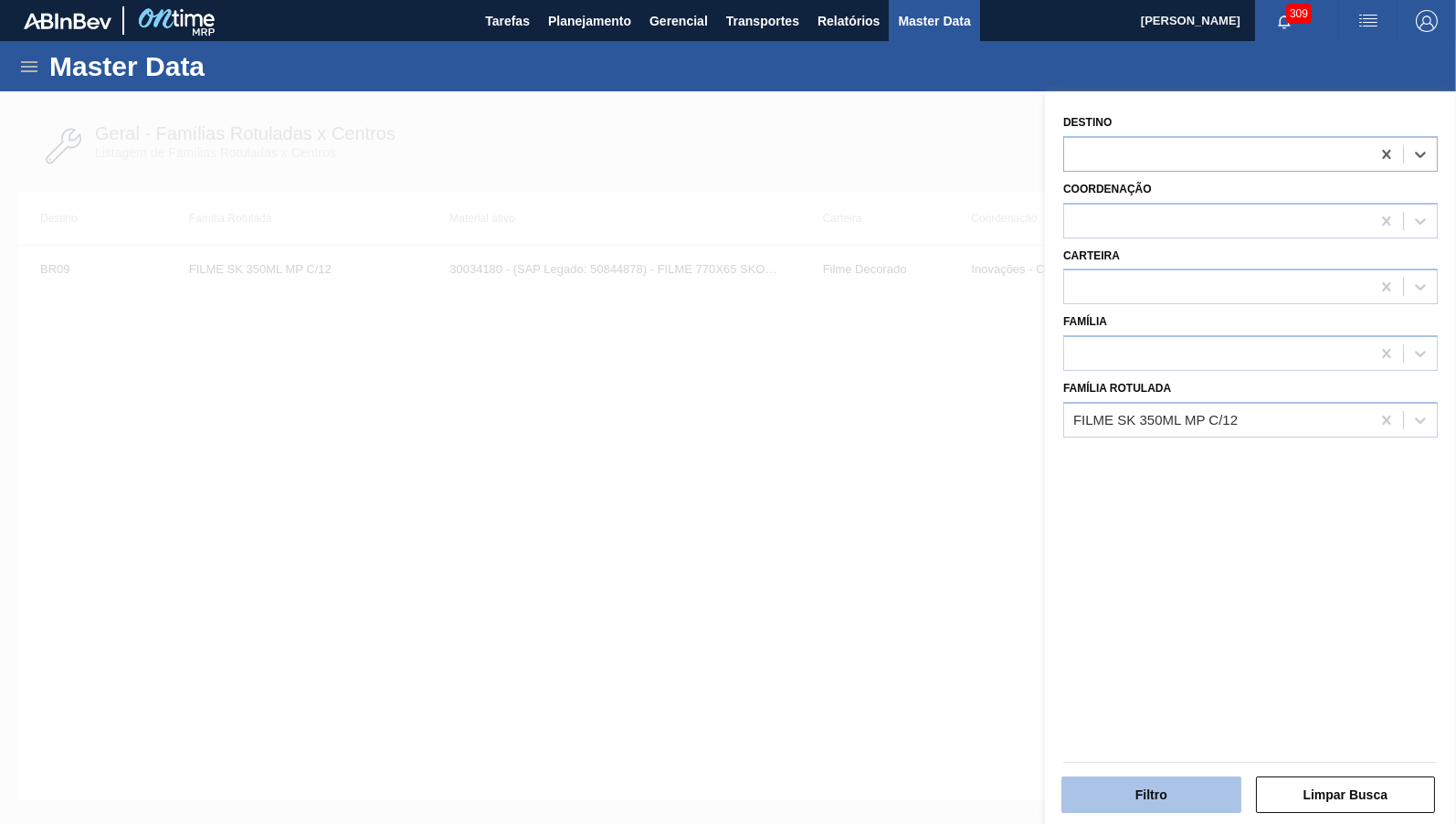
click at [1188, 810] on button "Filtro" at bounding box center [1152, 795] width 180 height 37
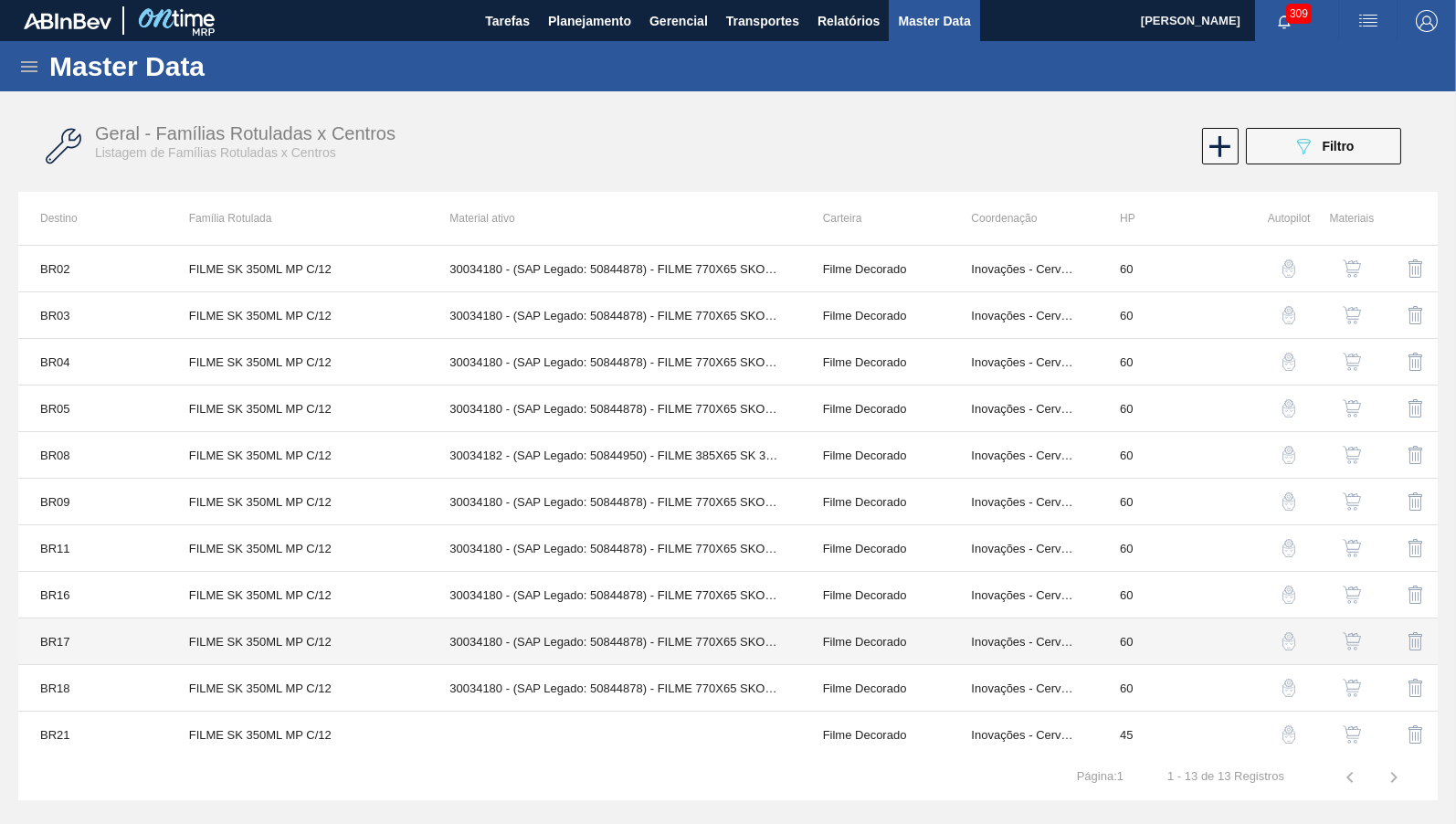
scroll to position [94, 0]
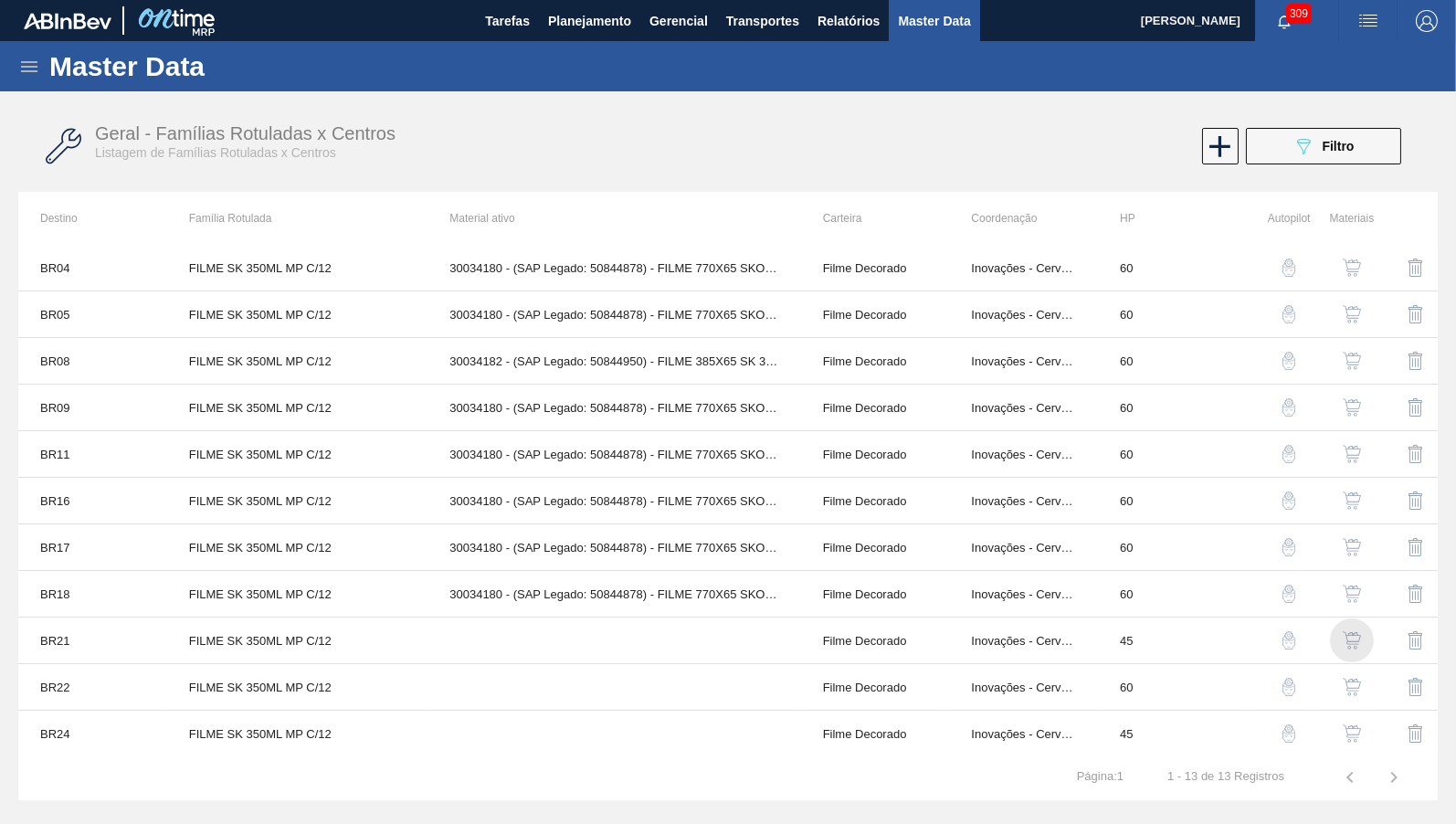
click at [1354, 639] on img "button" at bounding box center [1352, 639] width 18 height 18
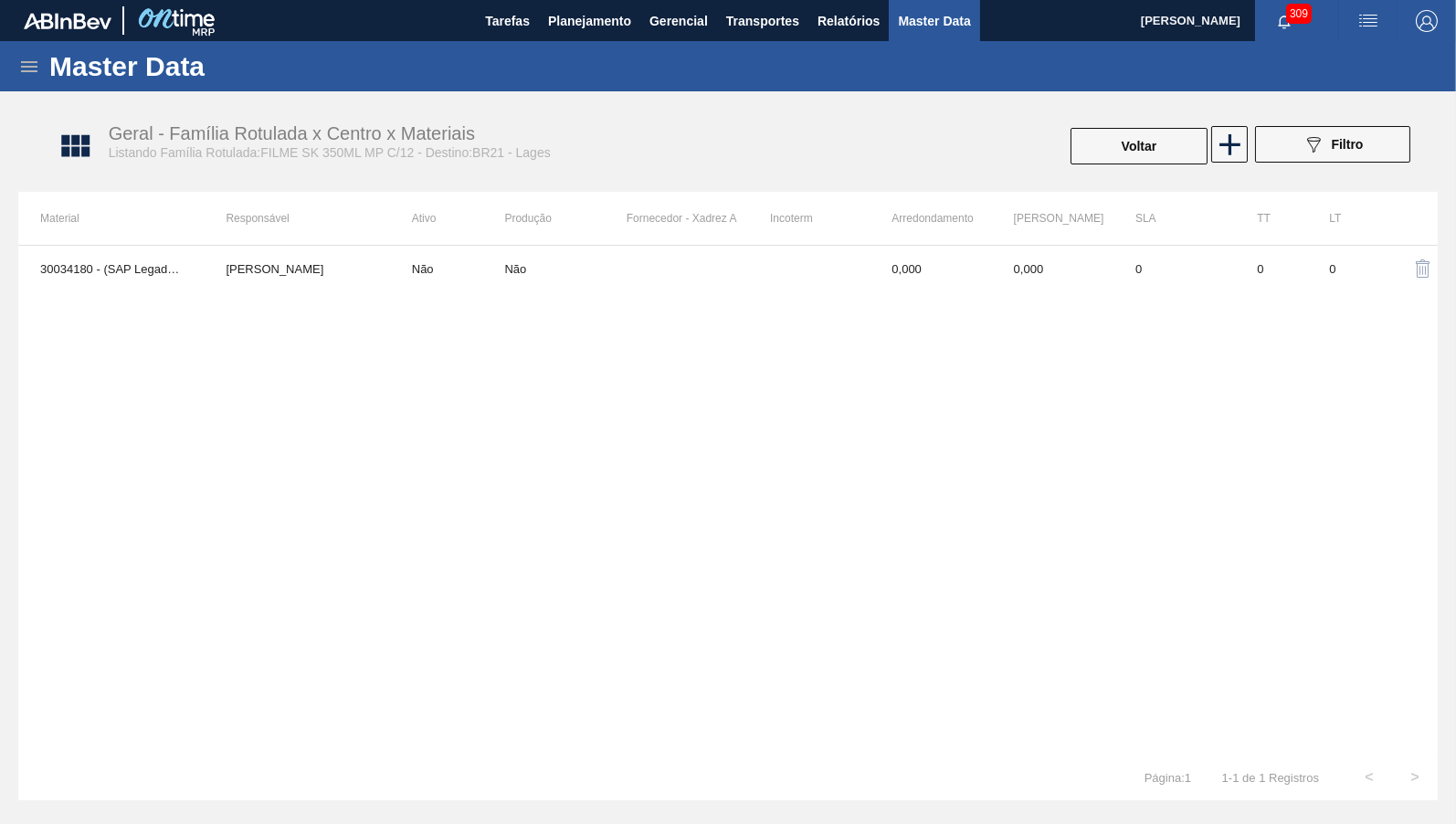
click at [1050, 290] on td "0,000" at bounding box center [1053, 268] width 122 height 45
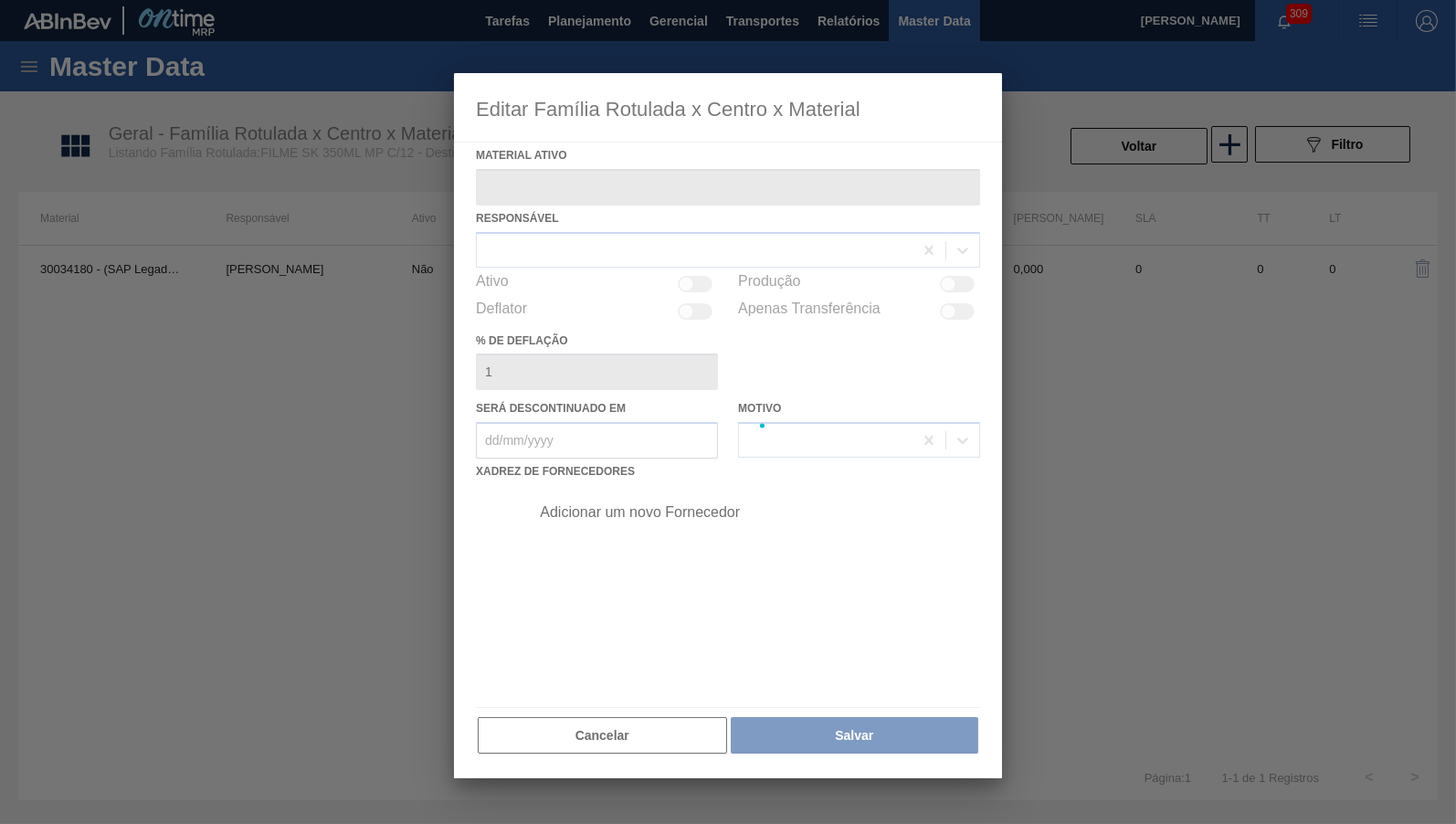
type ativo "30034180 - (SAP Legado: 50844878) - FILME 770X65 SKOL 350 MP C12"
type deflação "0"
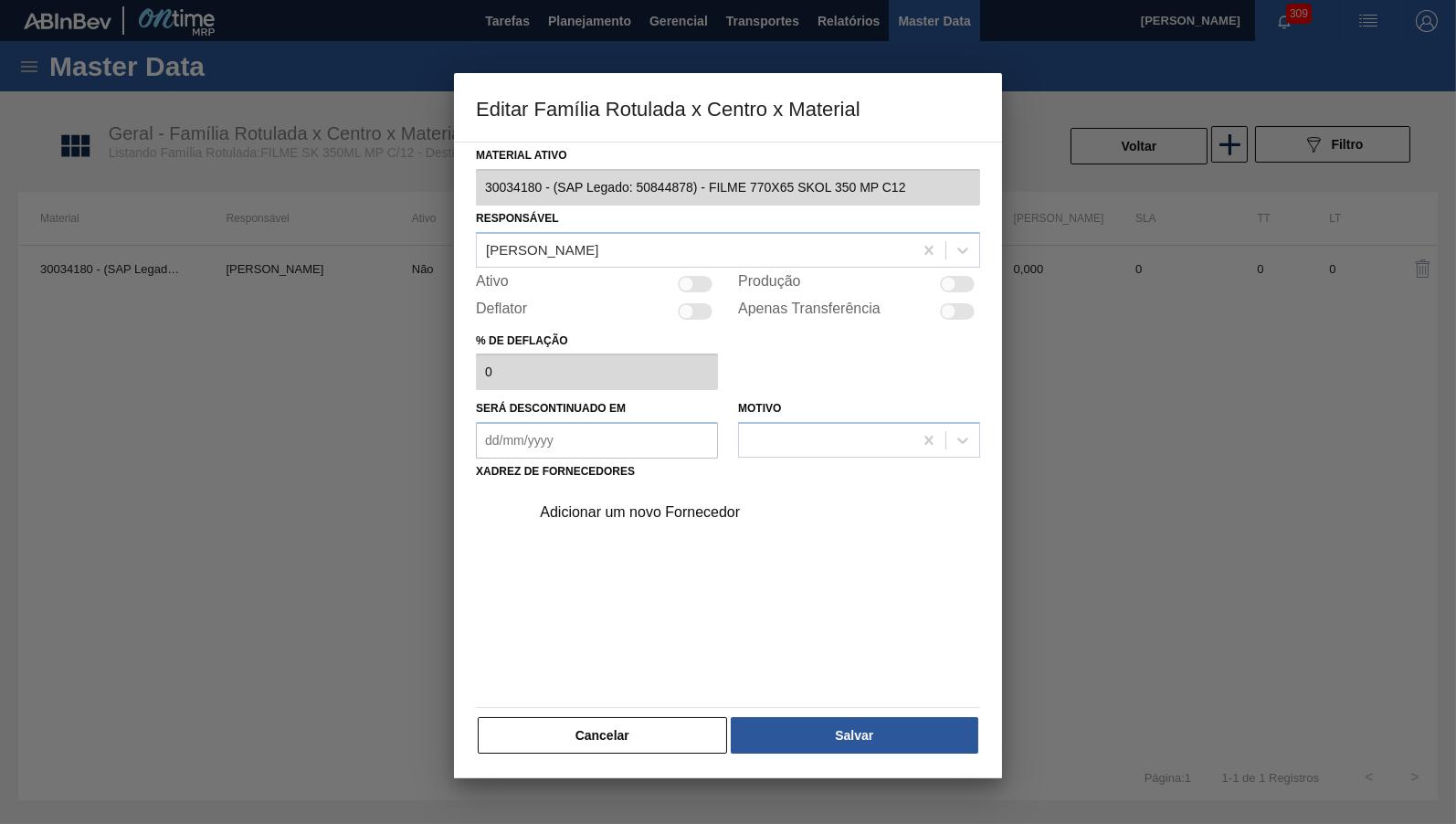
click at [698, 276] on div at bounding box center [696, 284] width 35 height 16
checkbox input "true"
click at [706, 493] on div "Adicionar um novo Fornecedor" at bounding box center [750, 512] width 462 height 45
click at [691, 504] on div "Adicionar um novo Fornecedor" at bounding box center [719, 512] width 358 height 16
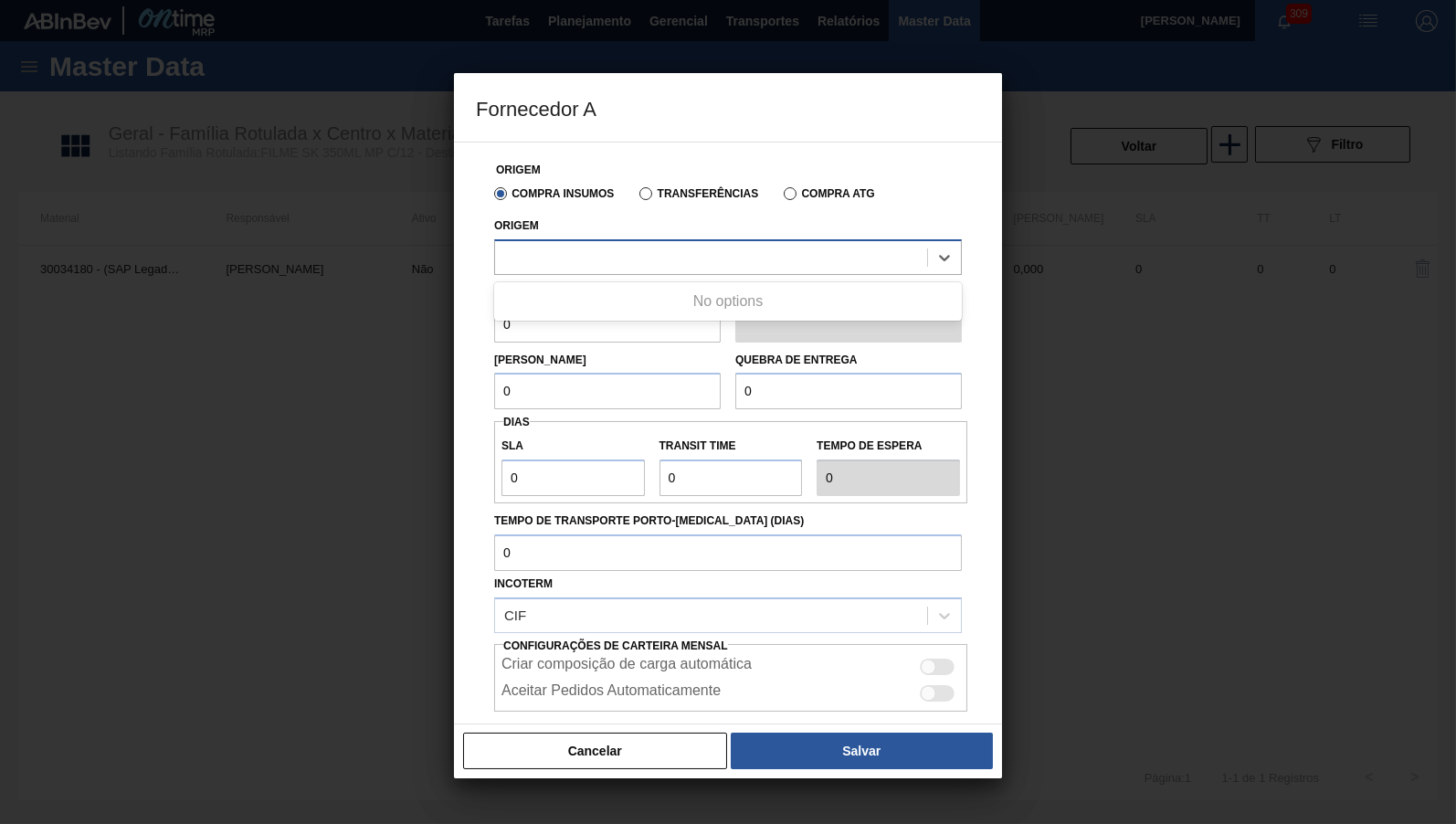
click at [602, 253] on div at bounding box center [711, 256] width 432 height 26
click at [621, 218] on div "Origem Use Up and Down to choose options, press Enter to select the currently f…" at bounding box center [728, 243] width 468 height 62
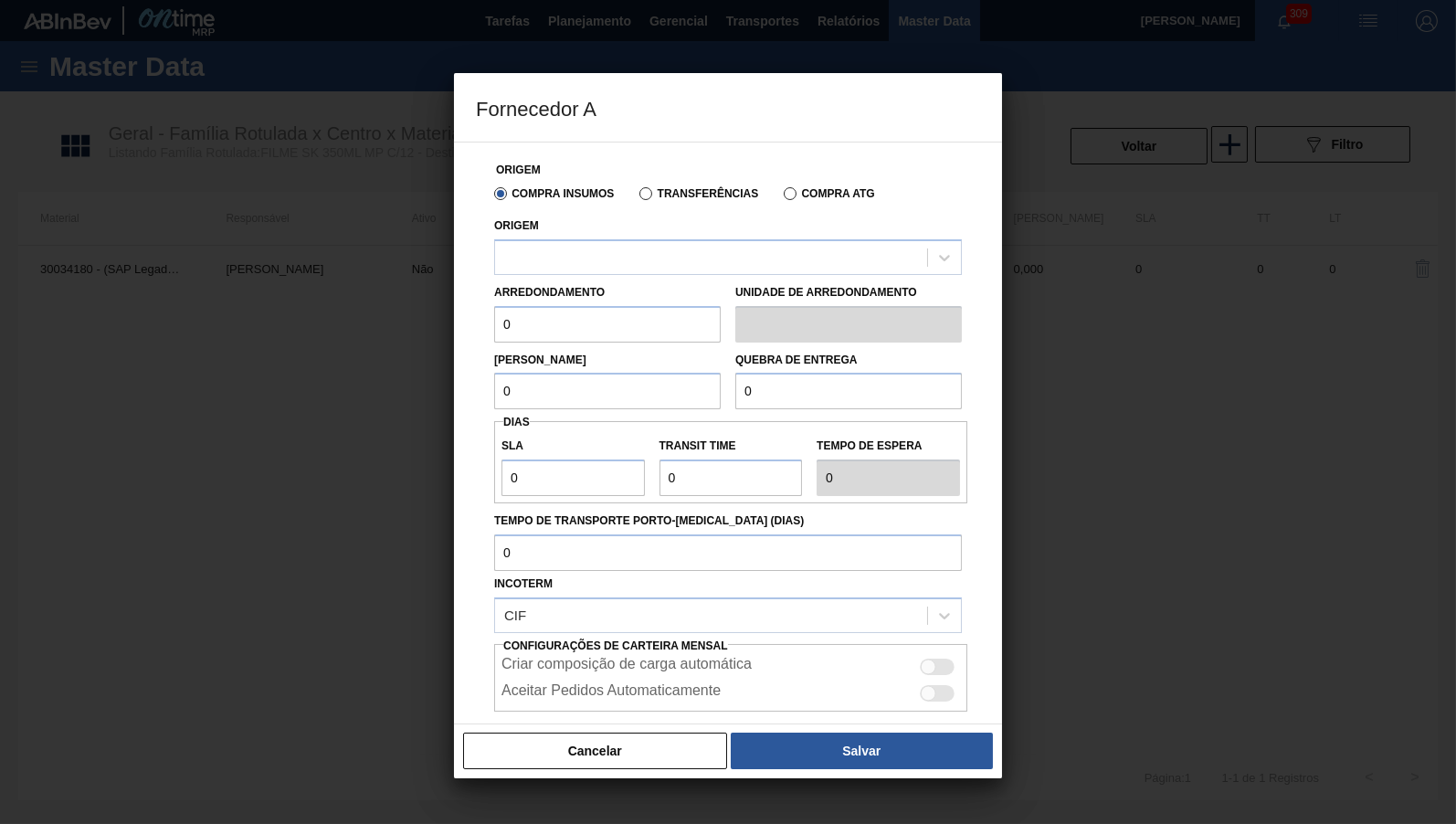
click at [655, 214] on div "Origem" at bounding box center [728, 242] width 482 height 67
click at [661, 189] on label "Transferências" at bounding box center [699, 193] width 119 height 13
click at [637, 197] on input "Transferências" at bounding box center [637, 197] width 0 height 0
click at [670, 279] on div "Arredondamento 0" at bounding box center [608, 310] width 227 height 63
click at [663, 275] on div at bounding box center [728, 257] width 468 height 36
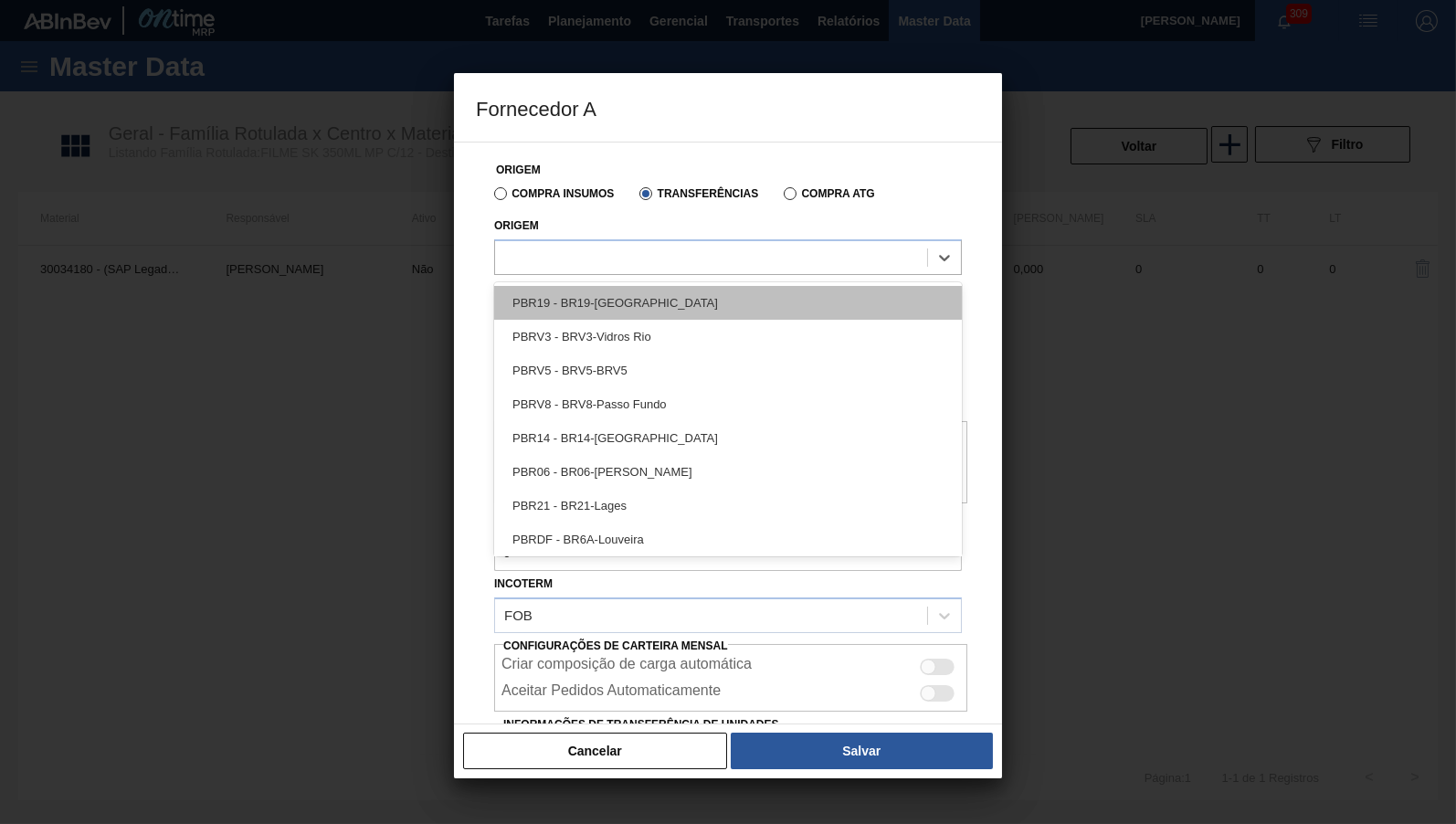
click at [608, 303] on div "PBR19 - BR19-[GEOGRAPHIC_DATA]" at bounding box center [728, 302] width 468 height 34
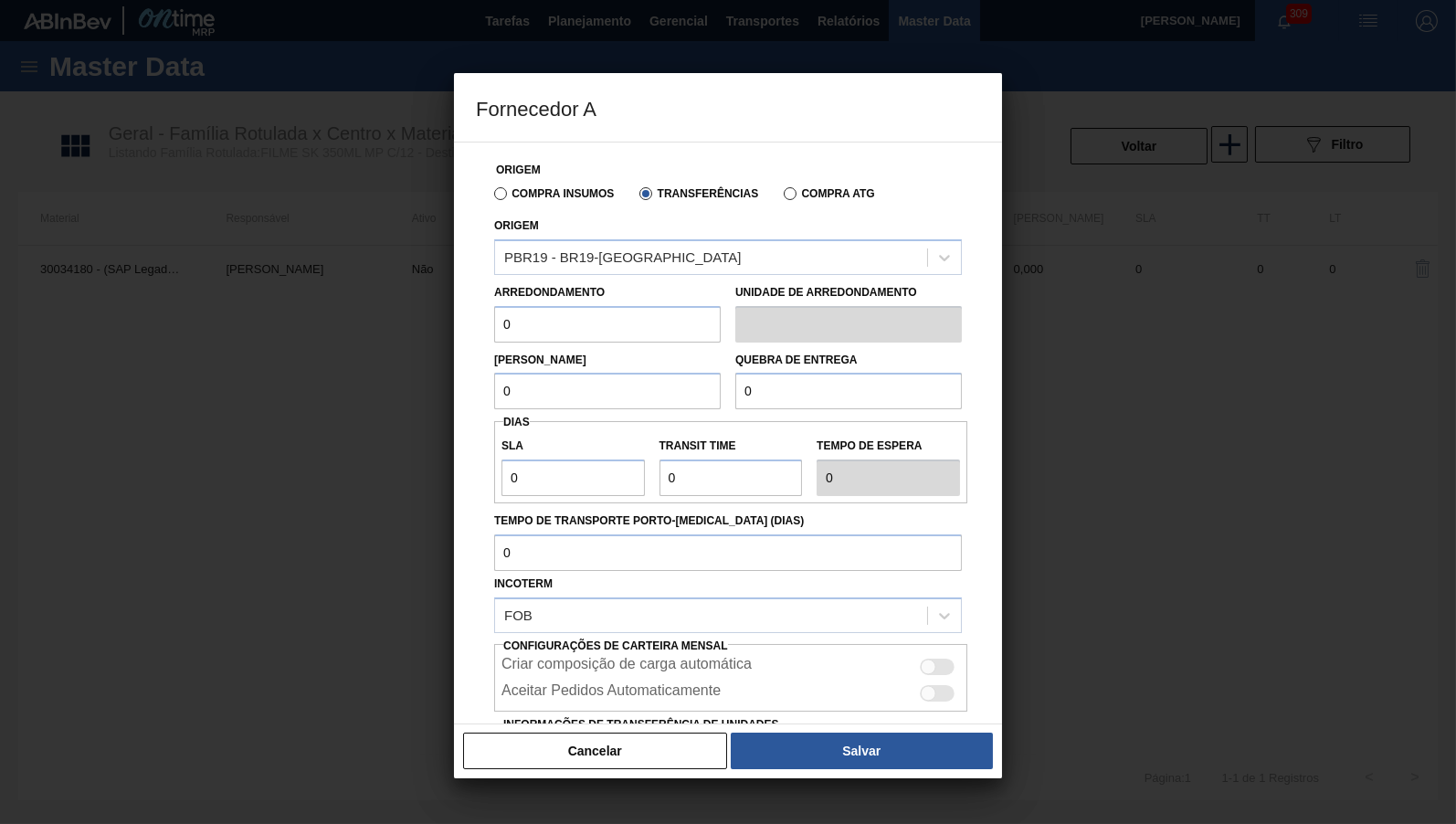
drag, startPoint x: 451, startPoint y: 321, endPoint x: 119, endPoint y: 363, distance: 334.6
click at [495, 343] on input "0" at bounding box center [608, 325] width 227 height 37
type input "500"
drag, startPoint x: 523, startPoint y: 402, endPoint x: 378, endPoint y: 398, distance: 145.1
click at [495, 398] on input "0" at bounding box center [608, 391] width 227 height 37
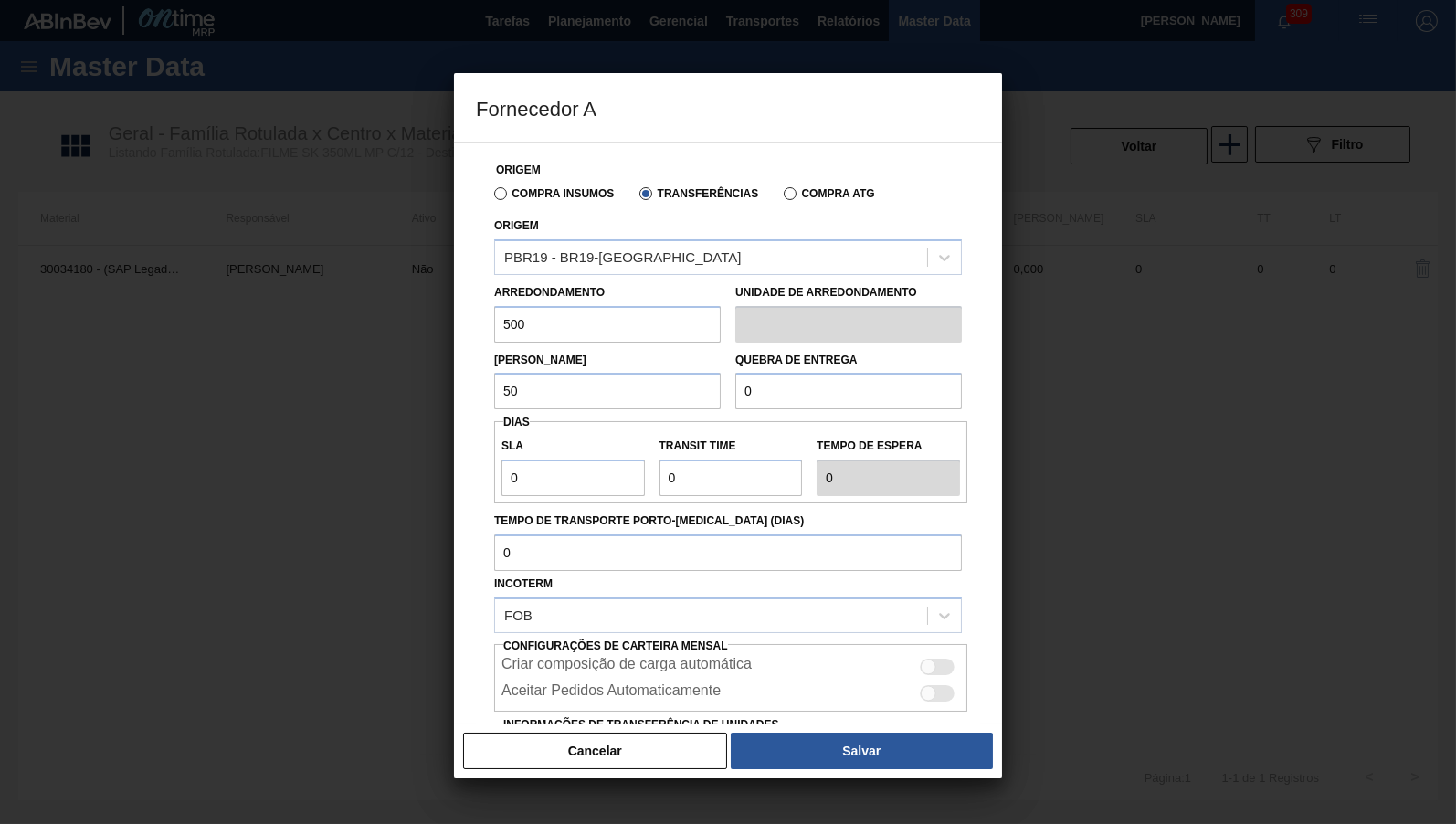
type input "500"
drag, startPoint x: 424, startPoint y: 364, endPoint x: 1123, endPoint y: 425, distance: 701.7
click at [495, 373] on input "500" at bounding box center [608, 391] width 227 height 37
drag, startPoint x: 842, startPoint y: 384, endPoint x: 521, endPoint y: 393, distance: 321.1
click at [735, 393] on input "0" at bounding box center [848, 391] width 227 height 37
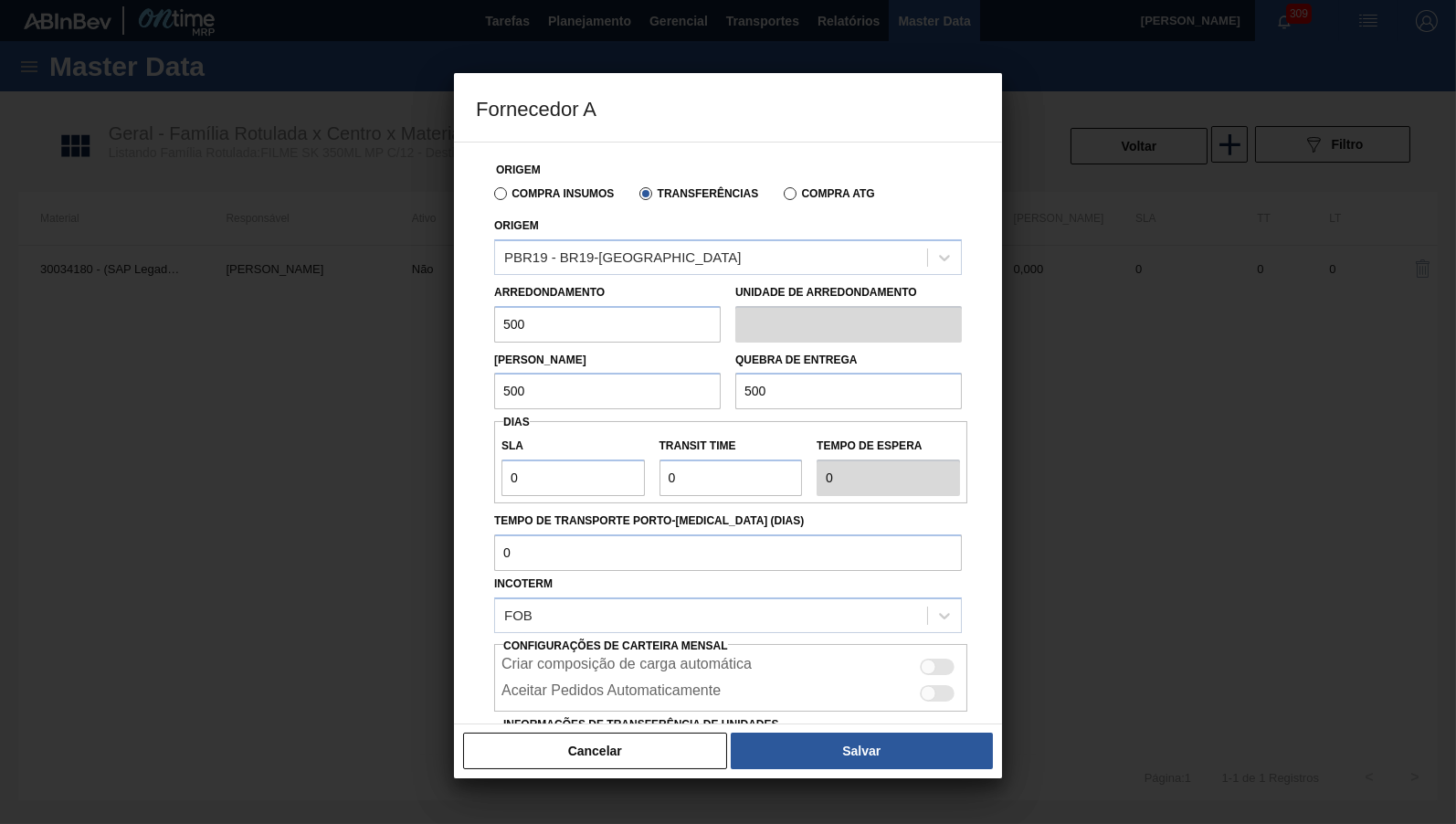
type input "5.000"
click at [934, 651] on div "Criar composição de carga automática" at bounding box center [731, 664] width 473 height 26
click at [934, 659] on div at bounding box center [937, 667] width 35 height 16
checkbox input "true"
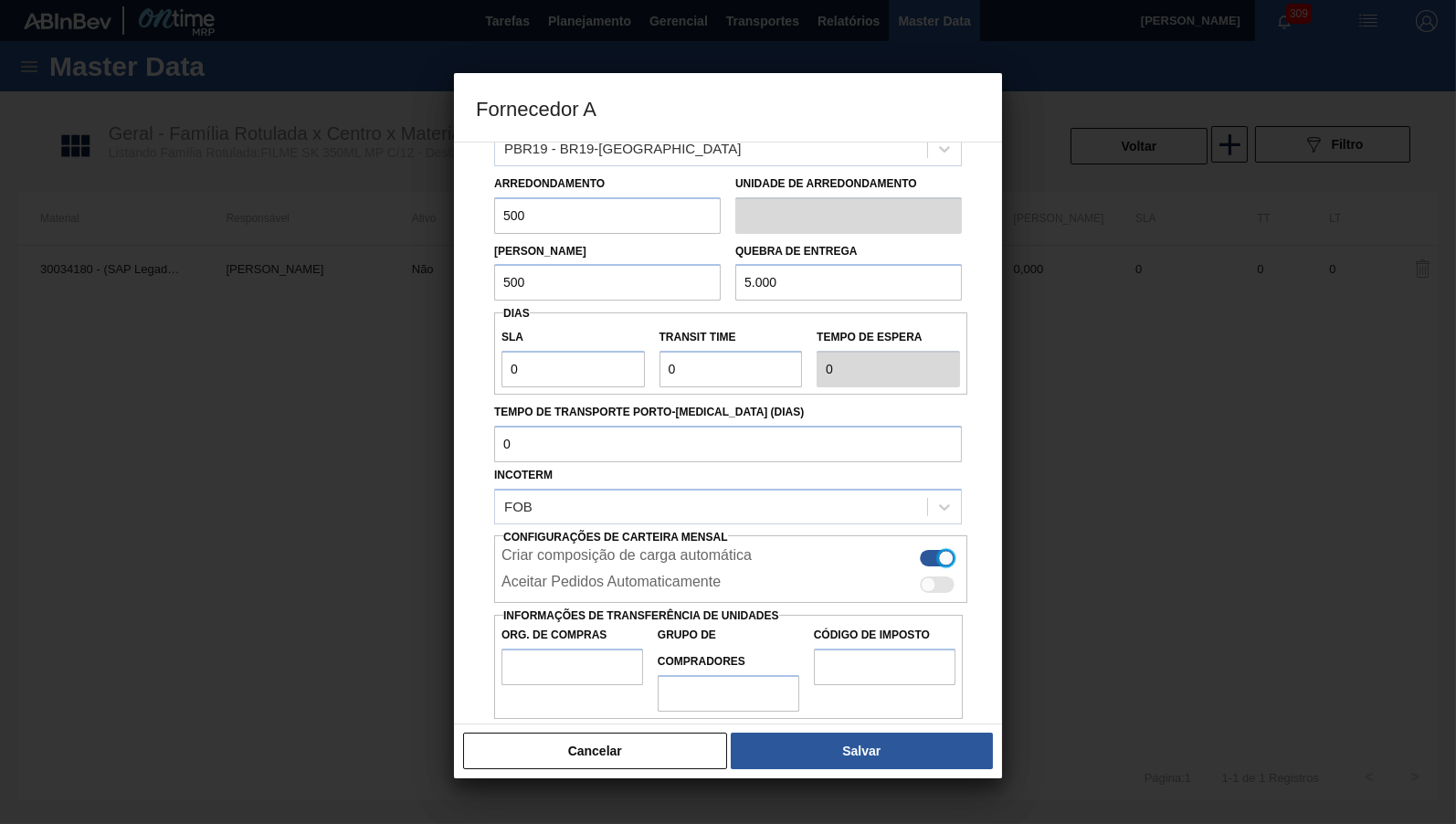
click at [508, 632] on label "Org. de Compras" at bounding box center [572, 635] width 142 height 26
click at [508, 648] on input "Org. de Compras" at bounding box center [572, 667] width 142 height 37
click at [528, 648] on input "Org. de Compras" at bounding box center [572, 667] width 142 height 37
type input "BR00"
type input "B02"
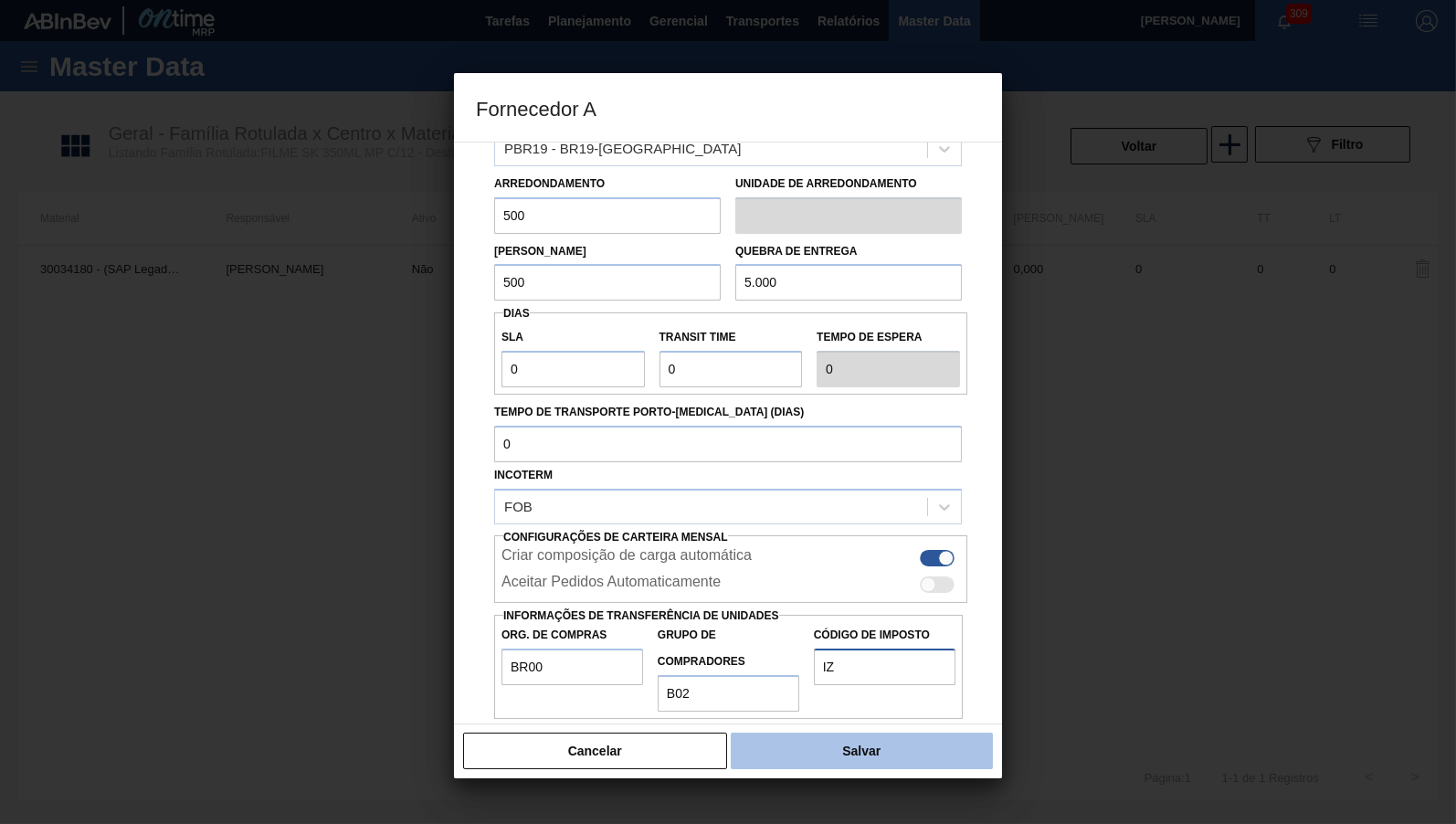
type input "IZ"
click at [890, 749] on button "Salvar" at bounding box center [861, 751] width 262 height 37
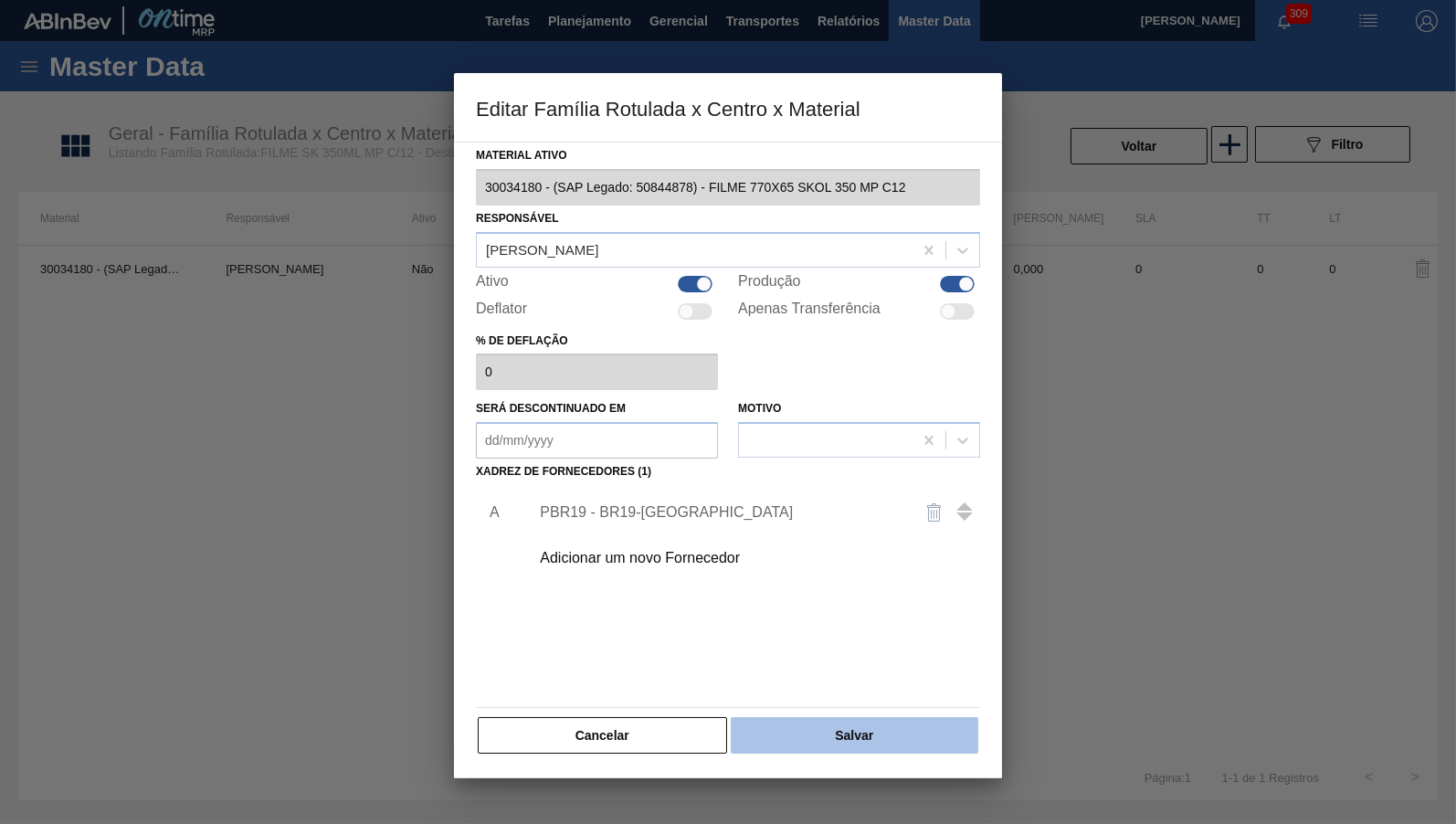
click at [865, 738] on button "Salvar" at bounding box center [854, 735] width 247 height 37
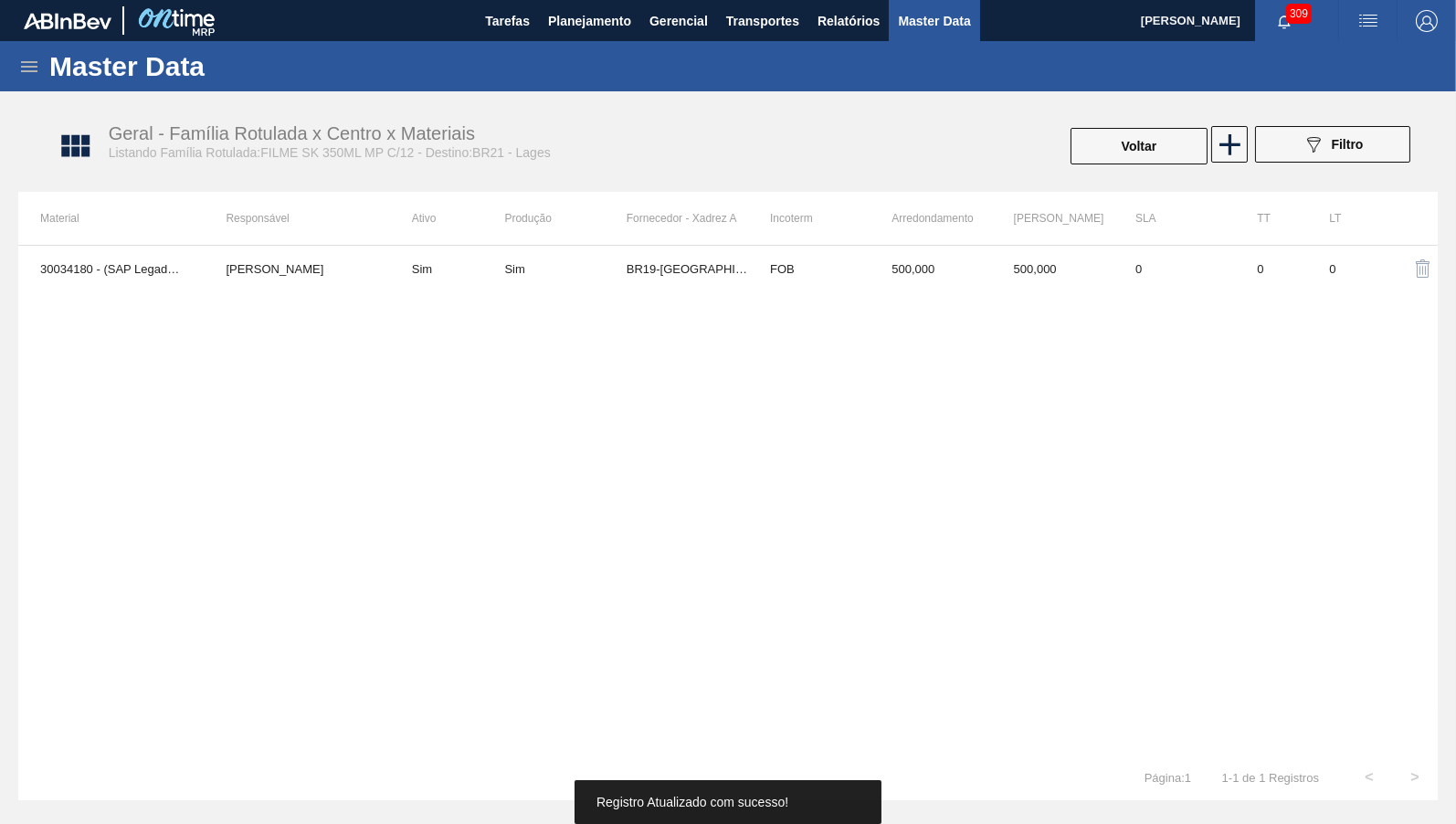
click at [1133, 145] on button "Voltar" at bounding box center [1139, 146] width 137 height 37
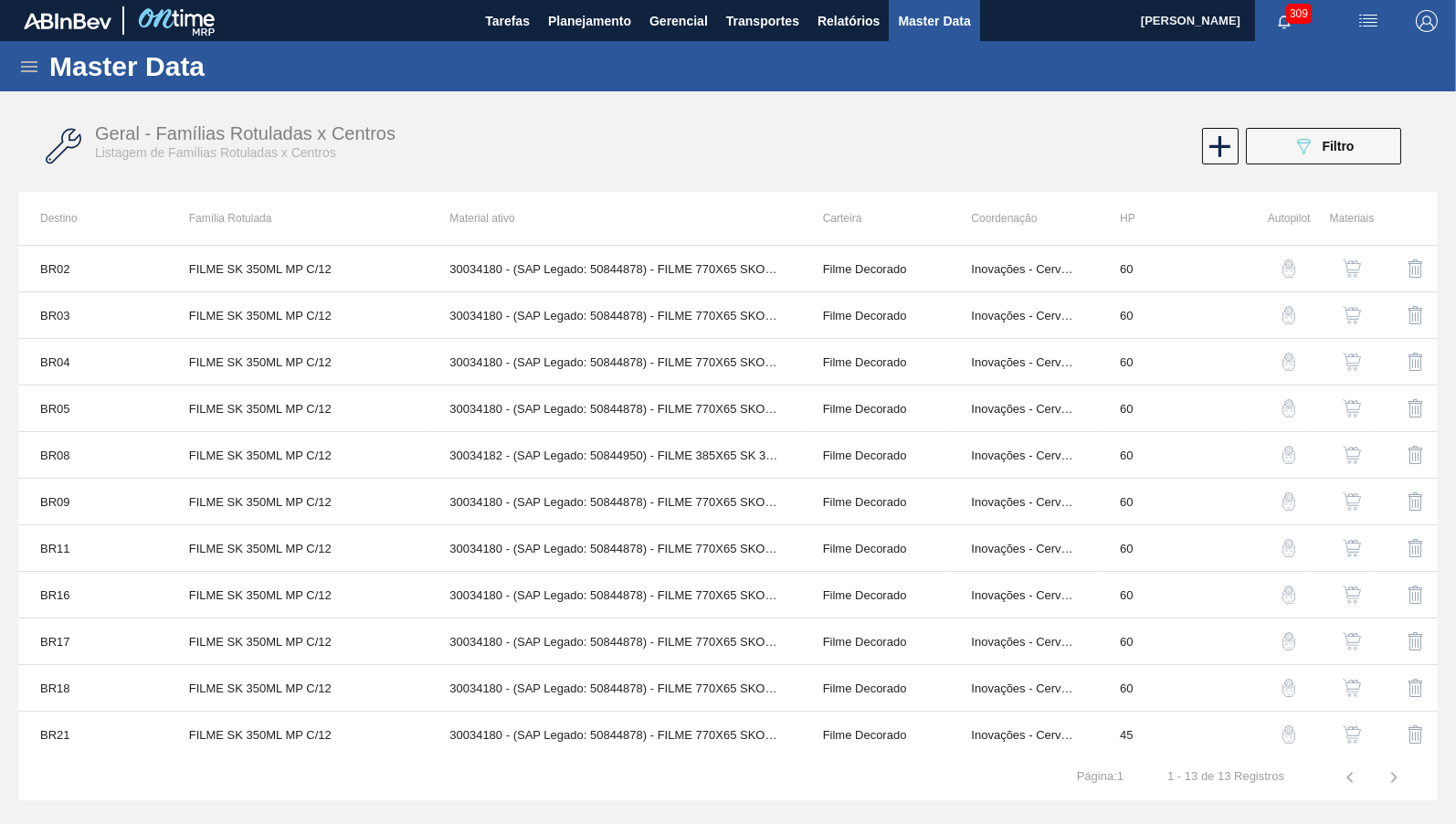
scroll to position [94, 0]
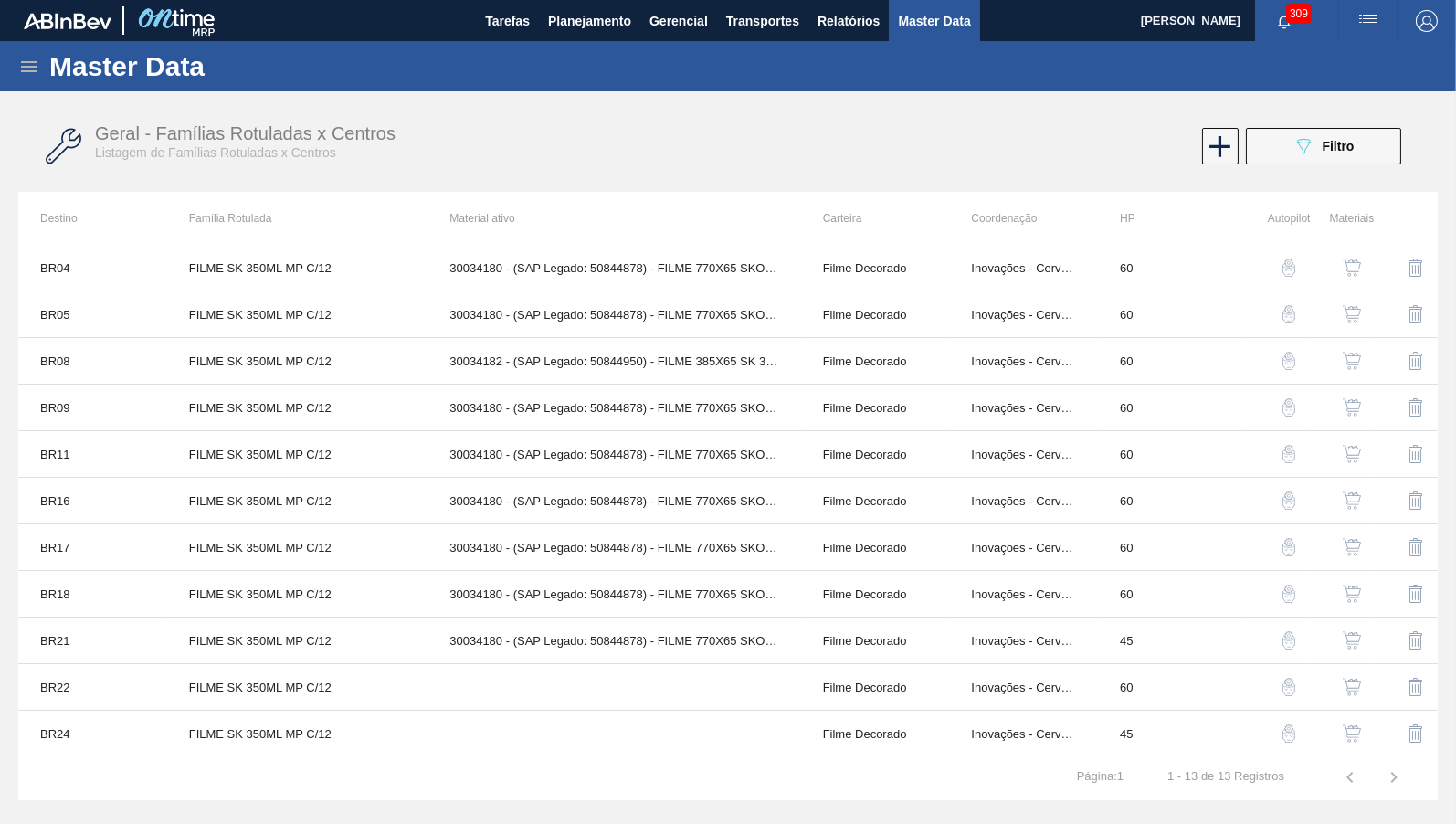
click at [1358, 729] on img "button" at bounding box center [1352, 733] width 18 height 18
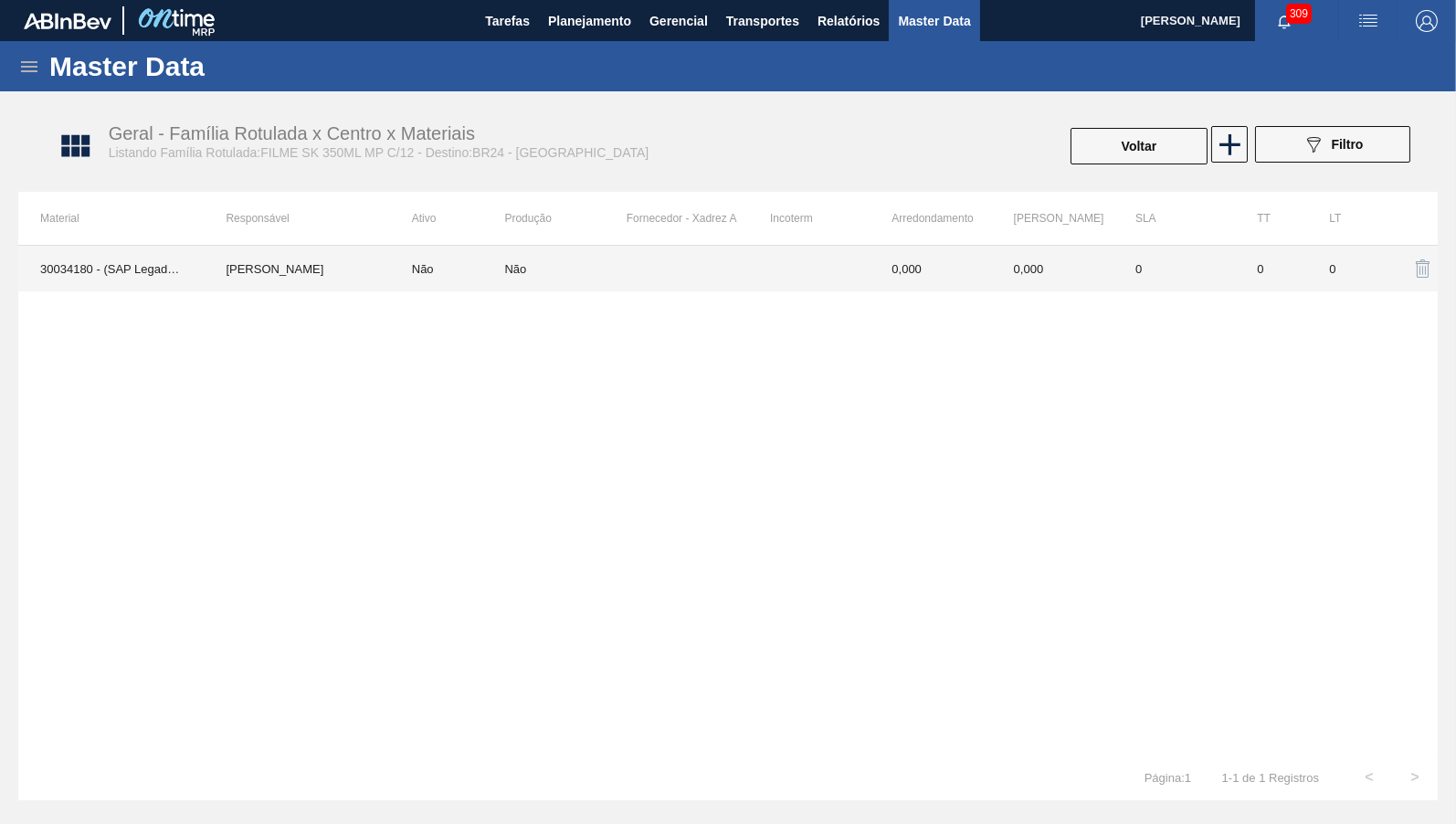
click at [1268, 267] on td "0" at bounding box center [1270, 268] width 72 height 45
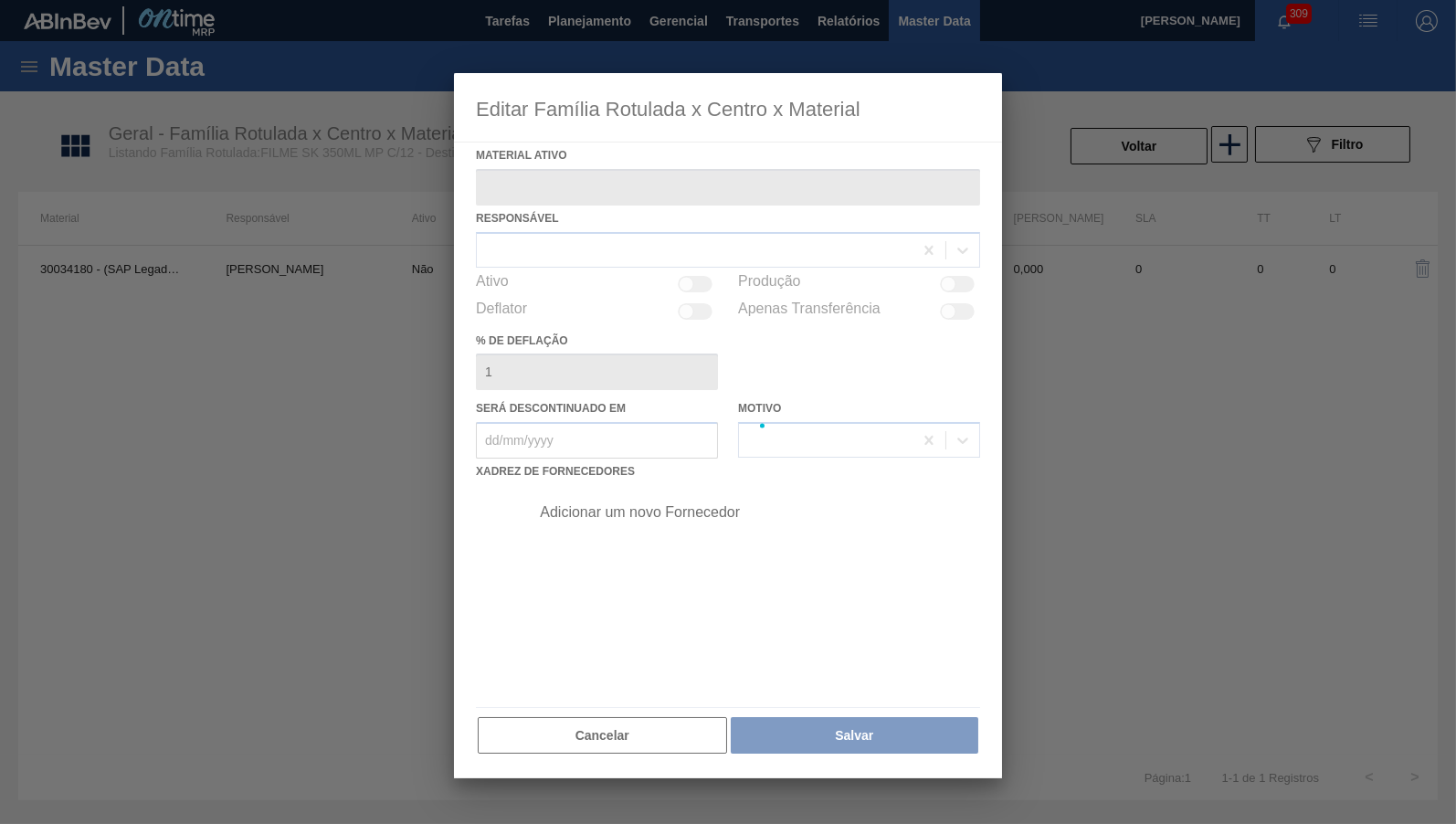
type ativo "30034180 - (SAP Legado: 50844878) - FILME 770X65 SKOL 350 MP C12"
type deflação "0"
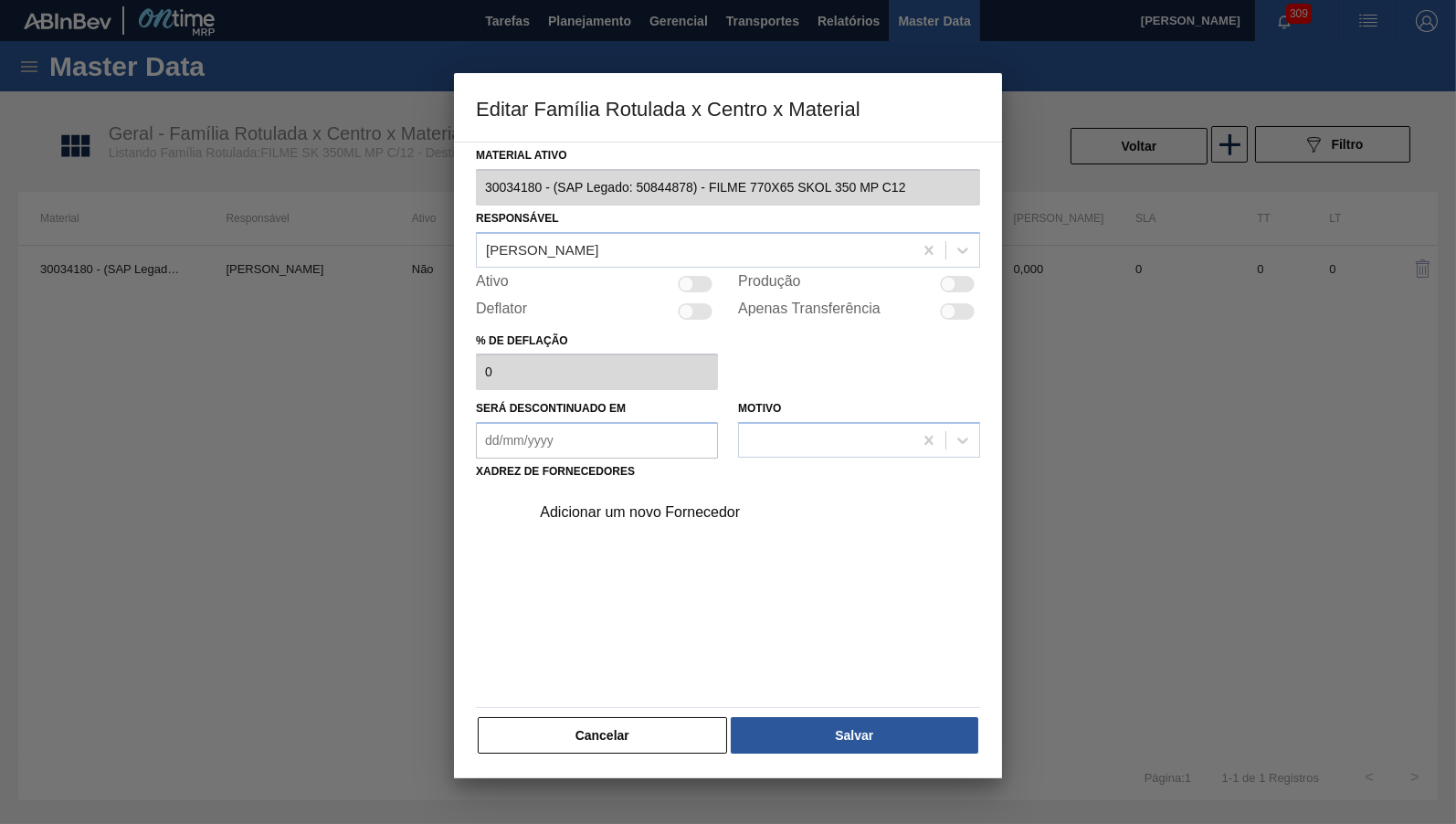
click at [694, 279] on div at bounding box center [687, 284] width 15 height 15
checkbox input "true"
click at [644, 508] on div "Adicionar um novo Fornecedor" at bounding box center [719, 512] width 358 height 16
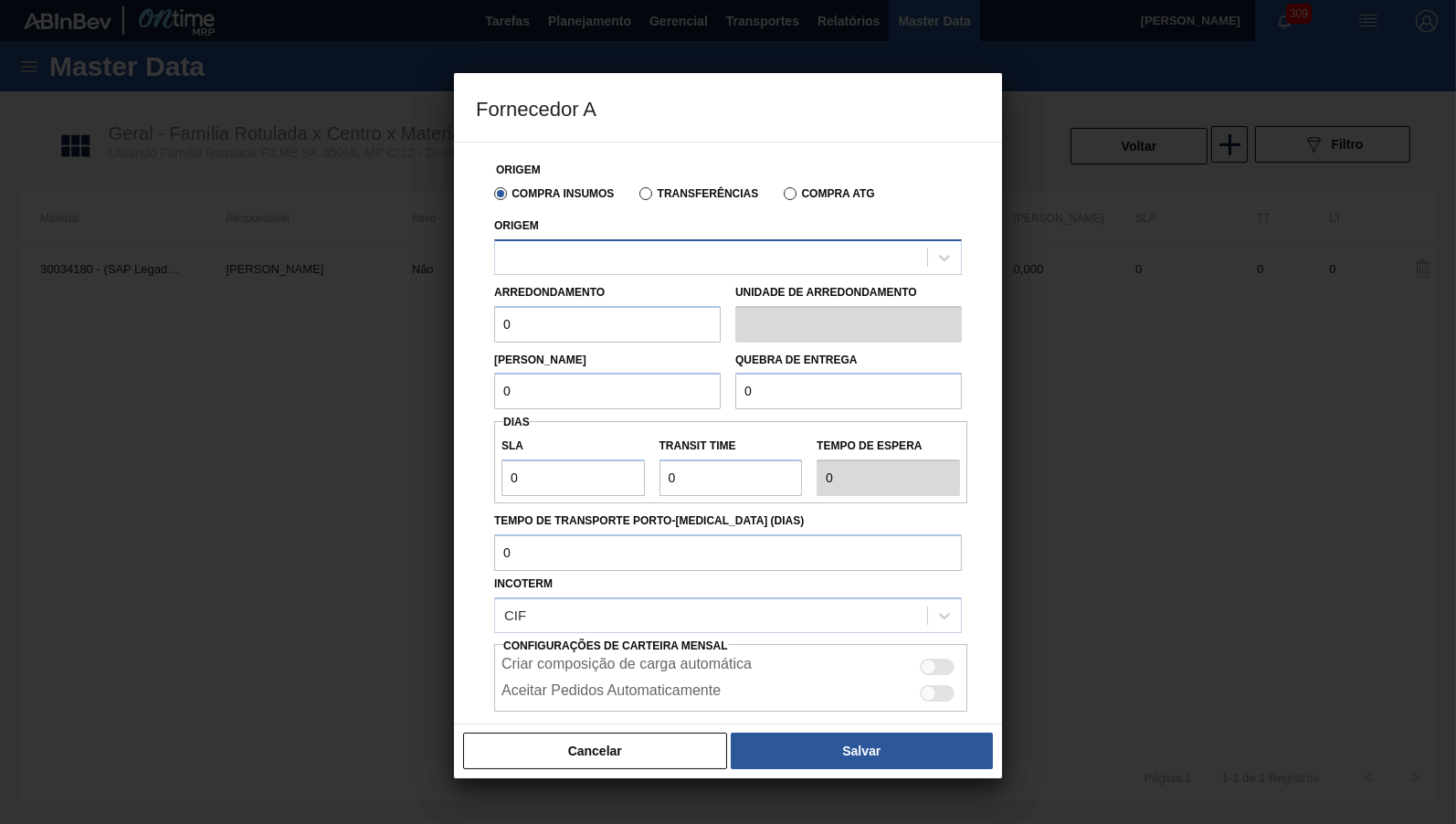
click at [669, 260] on div at bounding box center [711, 256] width 432 height 26
click at [681, 193] on label "Transferências" at bounding box center [699, 193] width 119 height 13
click at [637, 197] on input "Transferências" at bounding box center [637, 197] width 0 height 0
click at [725, 295] on div "Arredondamento 0" at bounding box center [608, 310] width 242 height 63
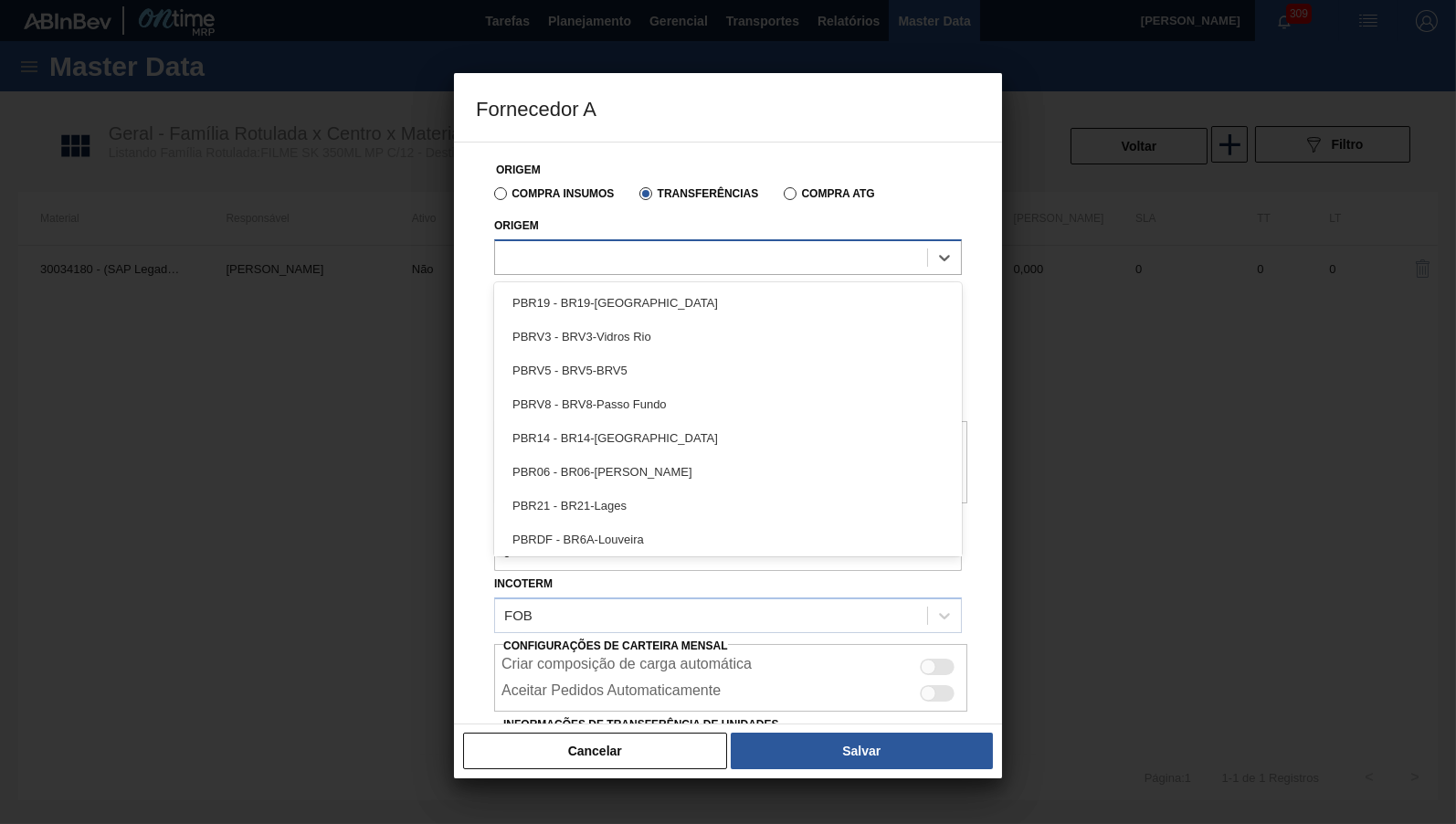
click at [682, 243] on div at bounding box center [728, 257] width 468 height 36
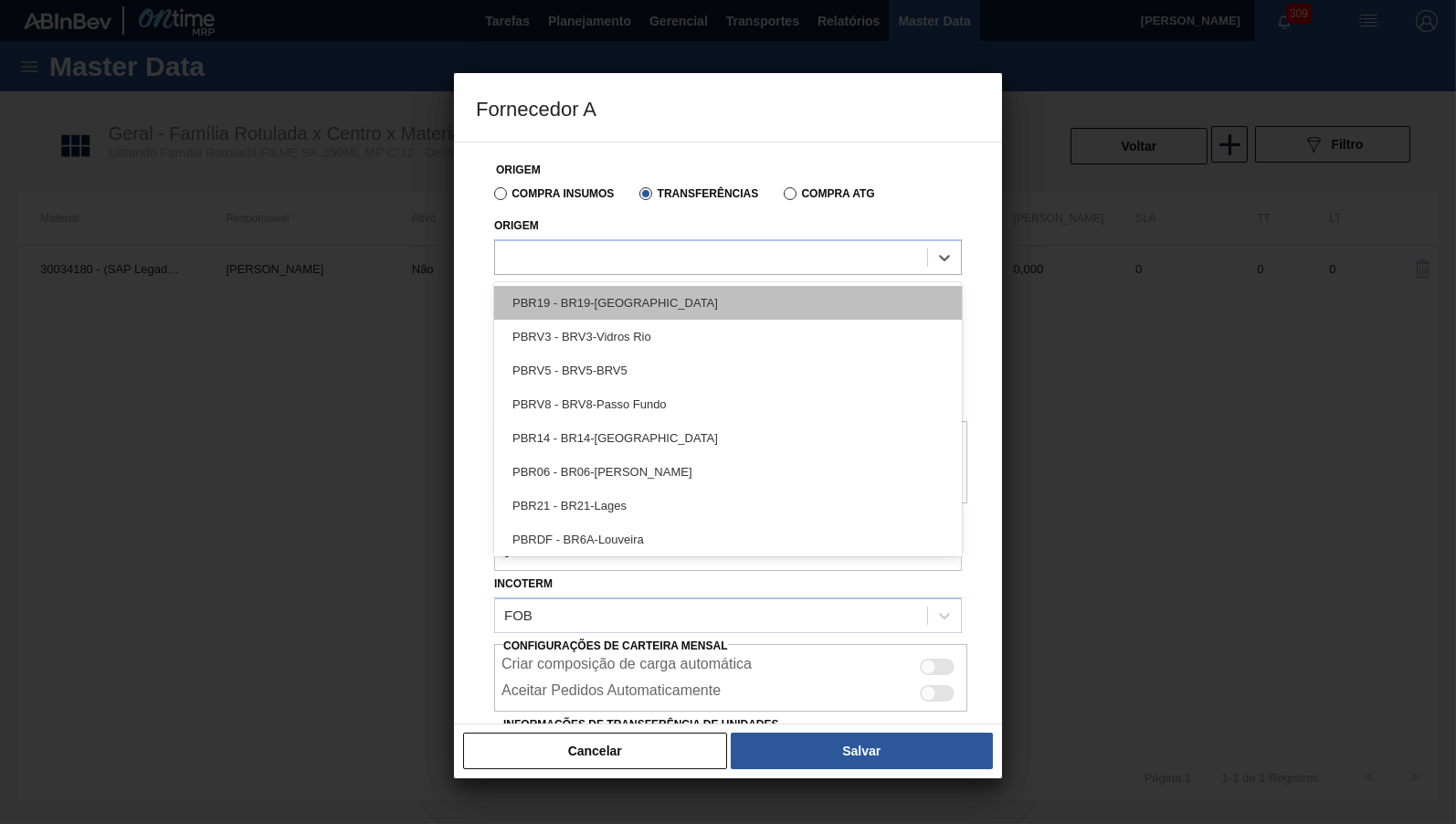
click at [596, 298] on div "PBR19 - BR19-[GEOGRAPHIC_DATA]" at bounding box center [728, 302] width 468 height 34
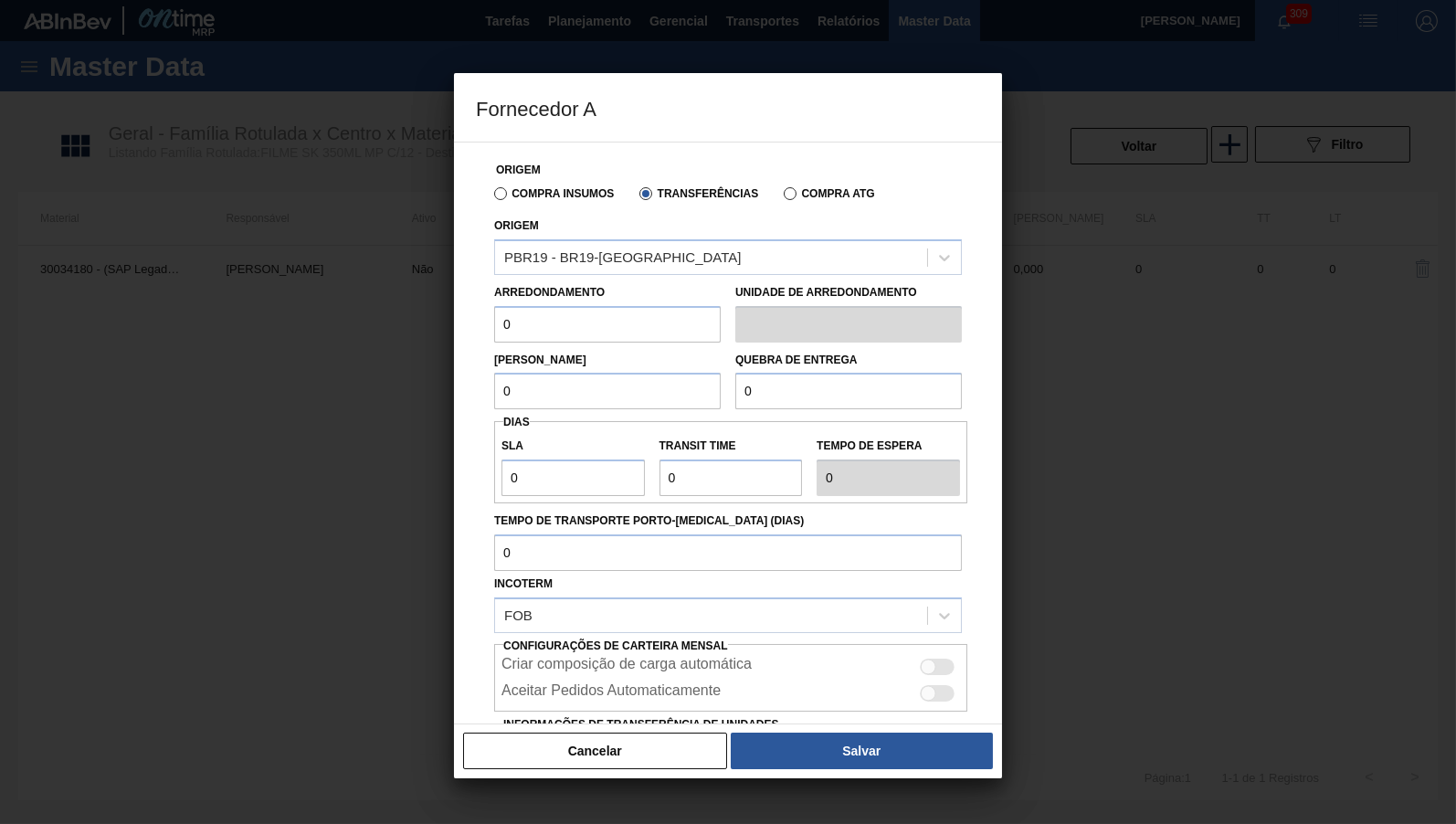
drag, startPoint x: 556, startPoint y: 311, endPoint x: 441, endPoint y: 300, distance: 115.5
click at [495, 306] on input "0" at bounding box center [608, 325] width 227 height 37
type input "6"
type input "500"
drag, startPoint x: 556, startPoint y: 400, endPoint x: 552, endPoint y: 374, distance: 26.3
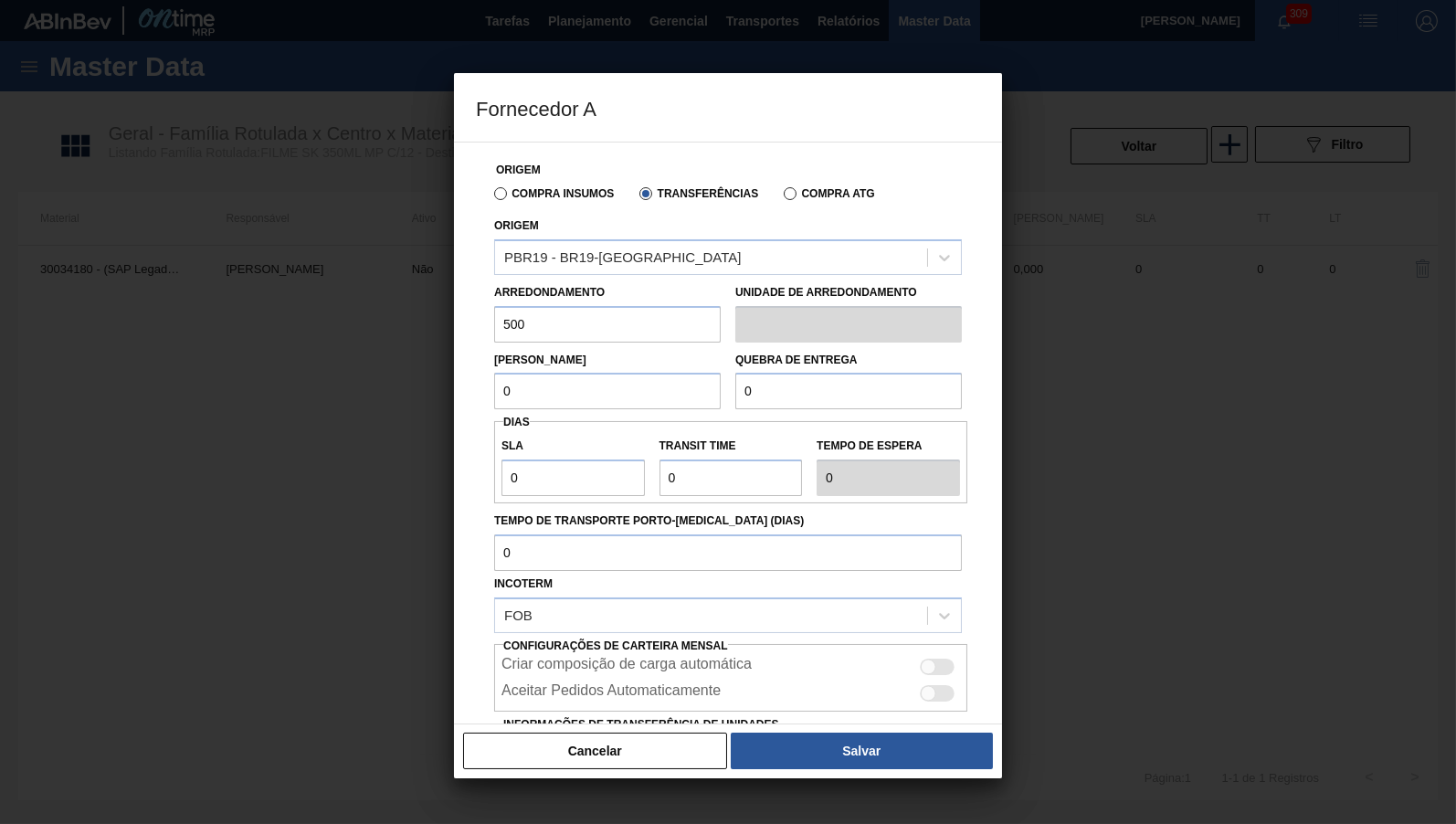
click at [495, 381] on input "0" at bounding box center [608, 391] width 227 height 37
paste input "50"
type input "500"
drag, startPoint x: 773, startPoint y: 387, endPoint x: 609, endPoint y: 380, distance: 164.1
click at [735, 380] on input "0" at bounding box center [848, 391] width 227 height 37
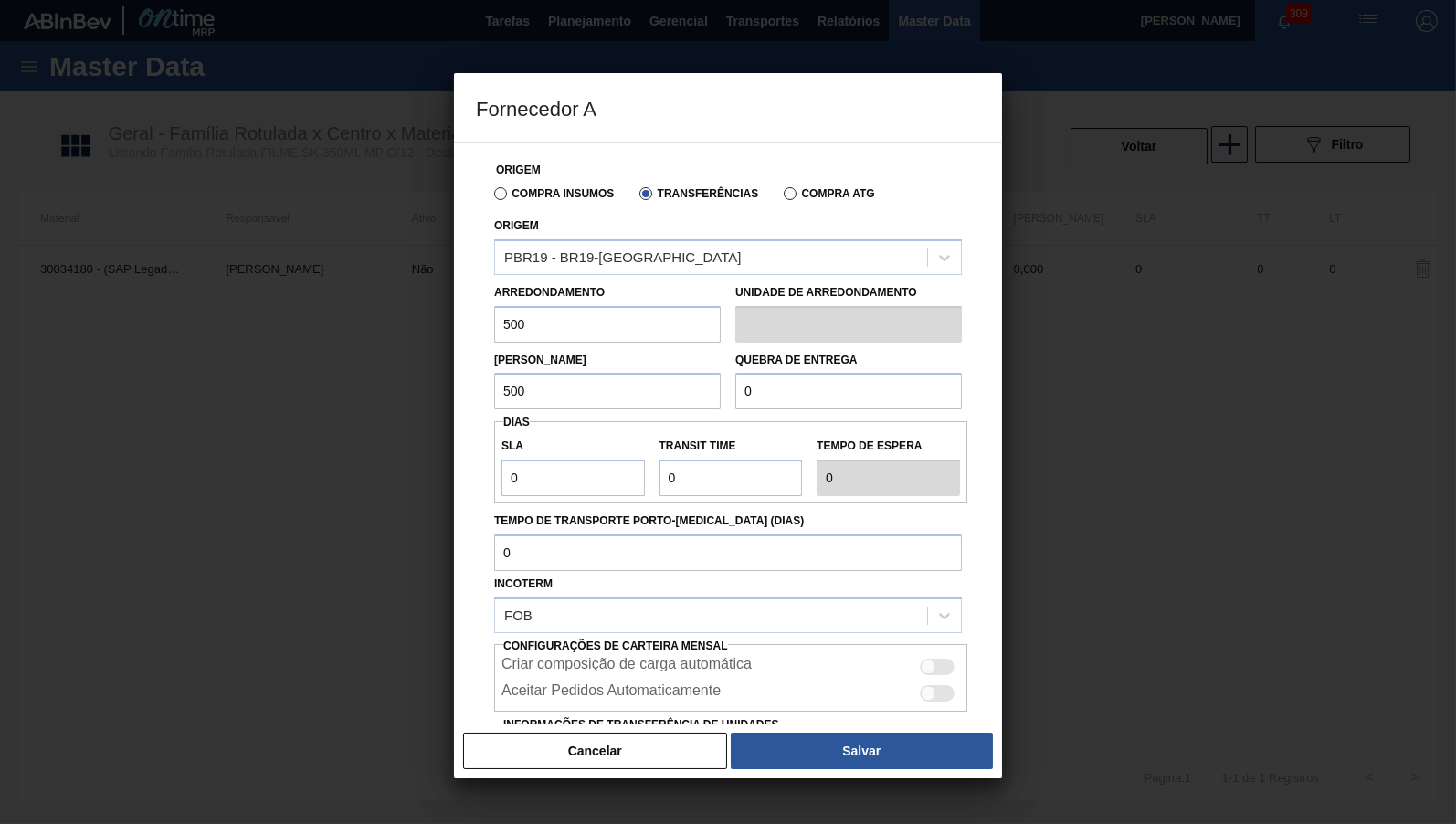
paste input "50"
type input "5.000"
drag, startPoint x: 509, startPoint y: 477, endPoint x: 478, endPoint y: 468, distance: 32.3
click at [501, 468] on input "0" at bounding box center [573, 478] width 143 height 37
click at [923, 660] on div at bounding box center [928, 668] width 15 height 15
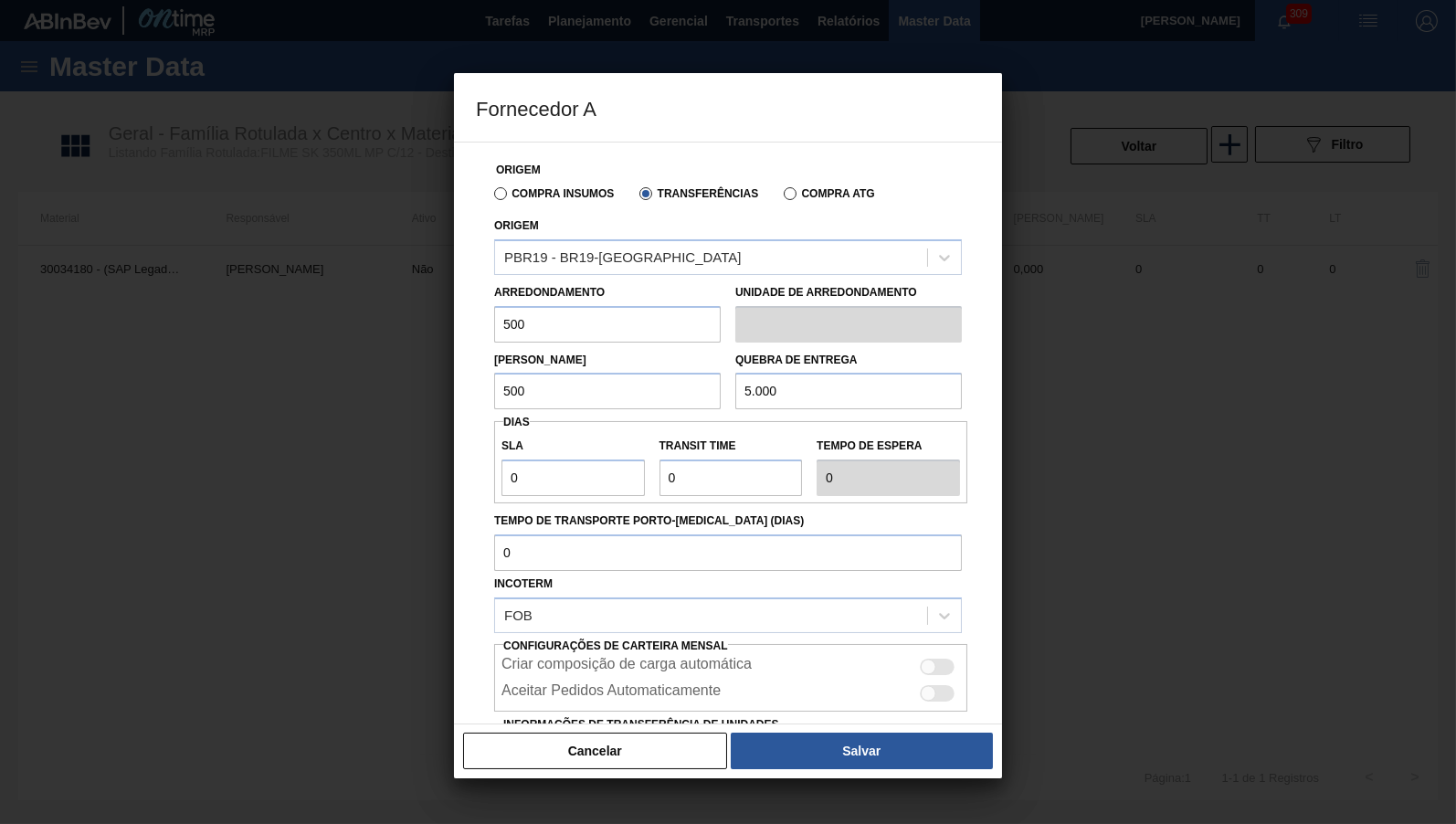
checkbox input "true"
drag, startPoint x: 176, startPoint y: 463, endPoint x: 104, endPoint y: 468, distance: 72.2
click at [501, 468] on input "0" at bounding box center [573, 478] width 143 height 37
type input "1"
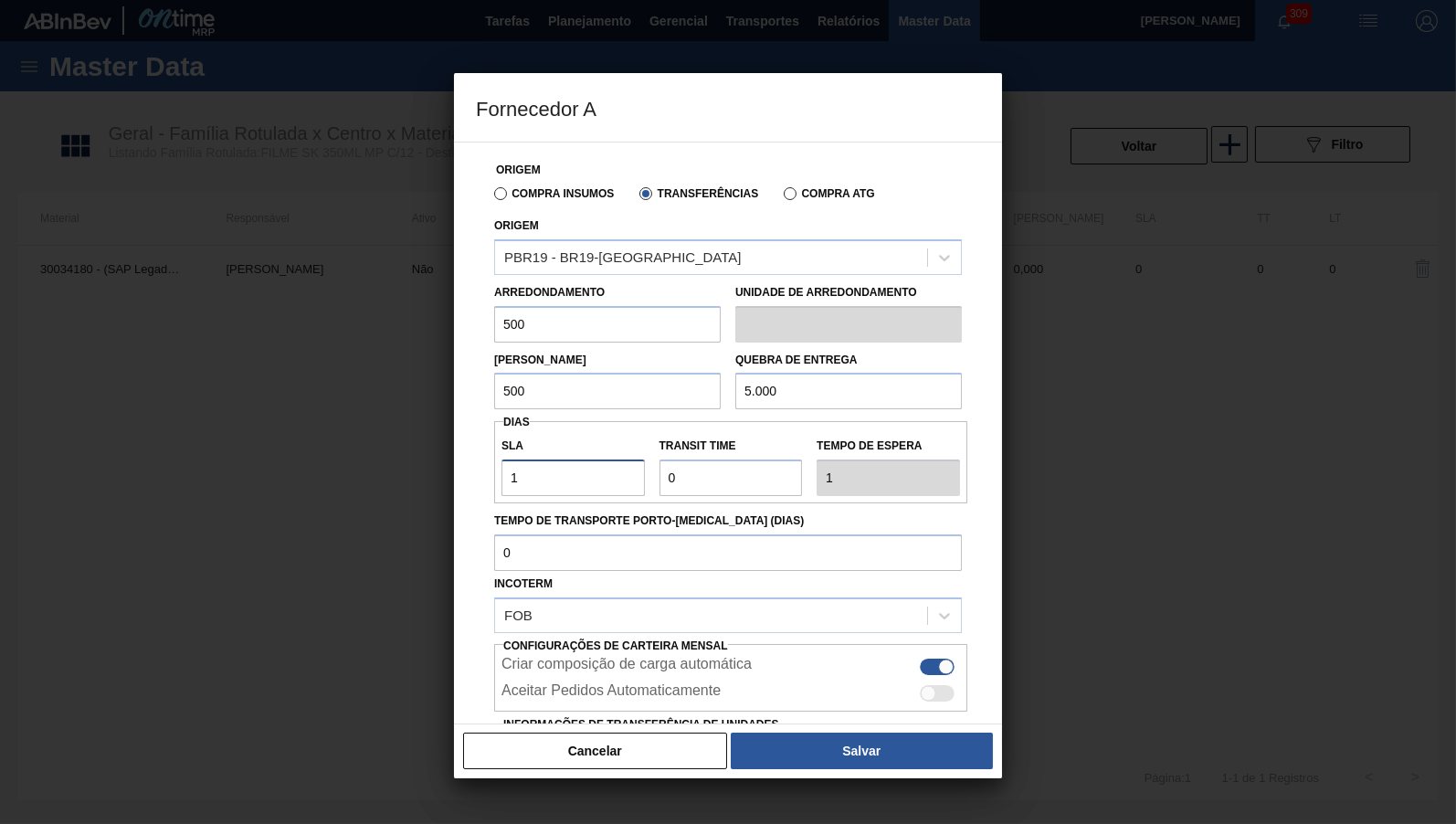
type input "1"
drag, startPoint x: 620, startPoint y: 488, endPoint x: 736, endPoint y: 523, distance: 121.2
click at [660, 496] on input "Transit Time" at bounding box center [731, 478] width 143 height 37
type input "2"
type input "3"
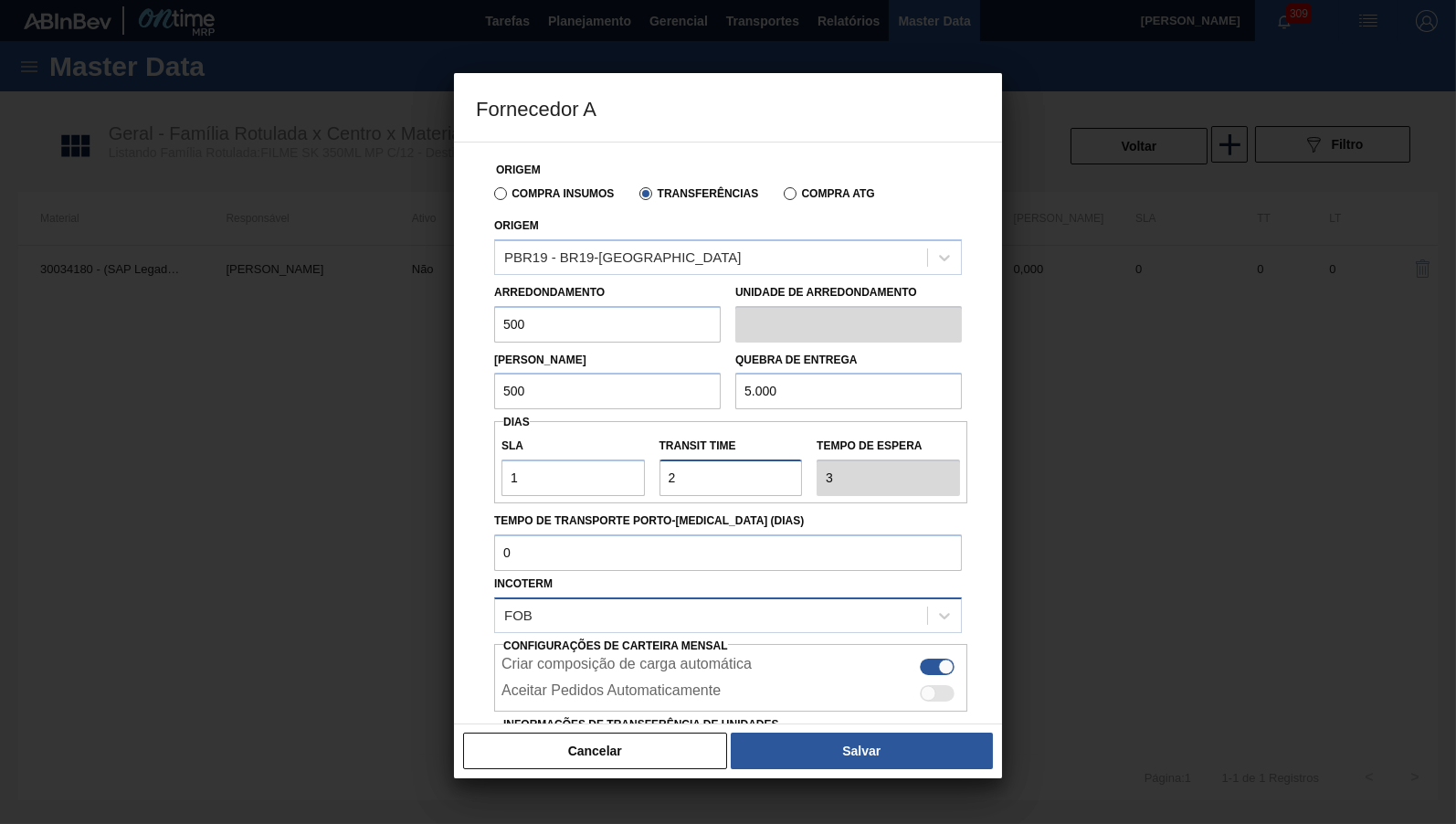
scroll to position [100, 0]
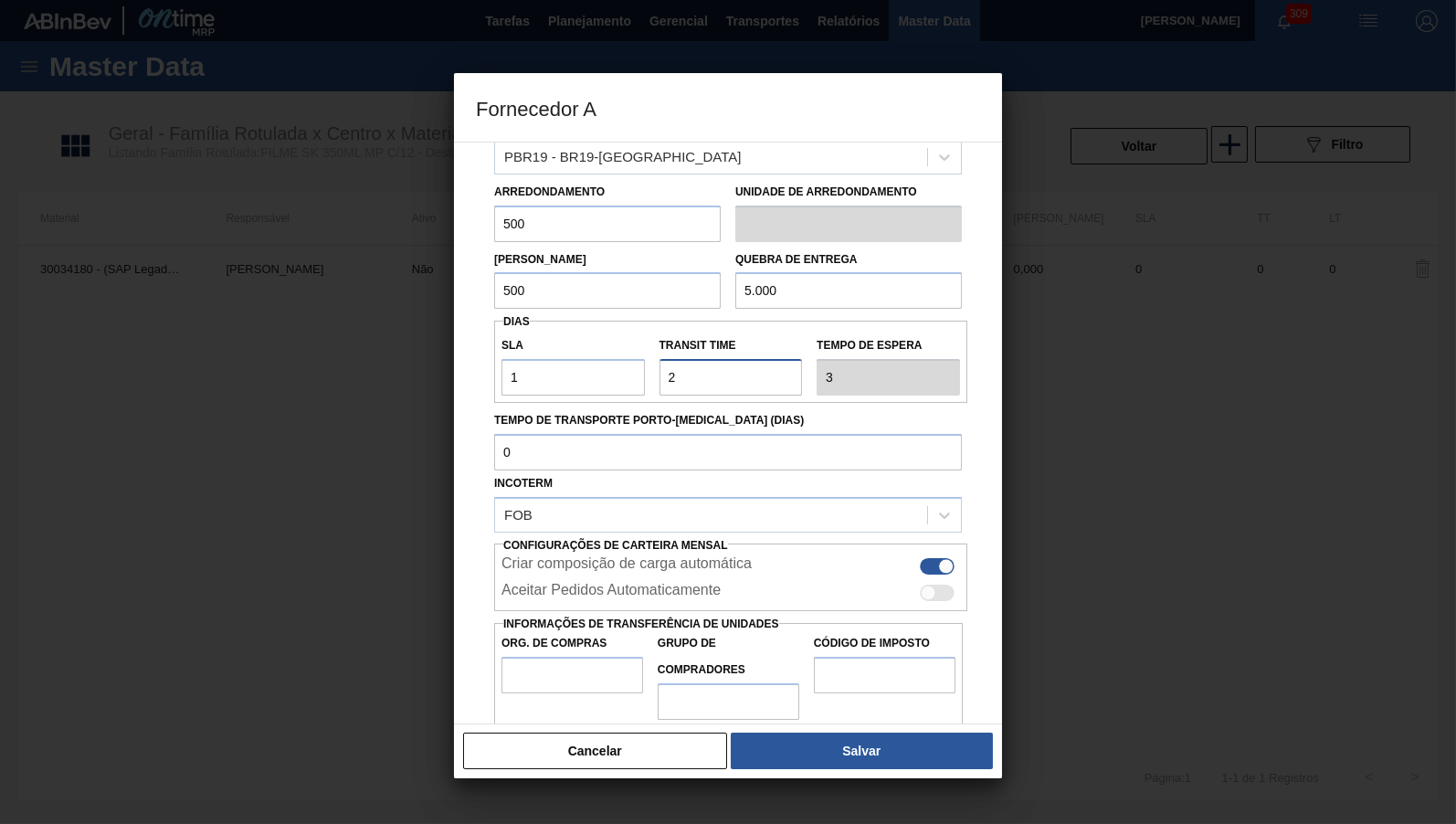
type input "2"
click at [606, 657] on input "Org. de Compras" at bounding box center [572, 675] width 142 height 37
type input "BR00"
click at [733, 697] on input "Grupo de Compradores" at bounding box center [728, 701] width 142 height 37
type input "B02"
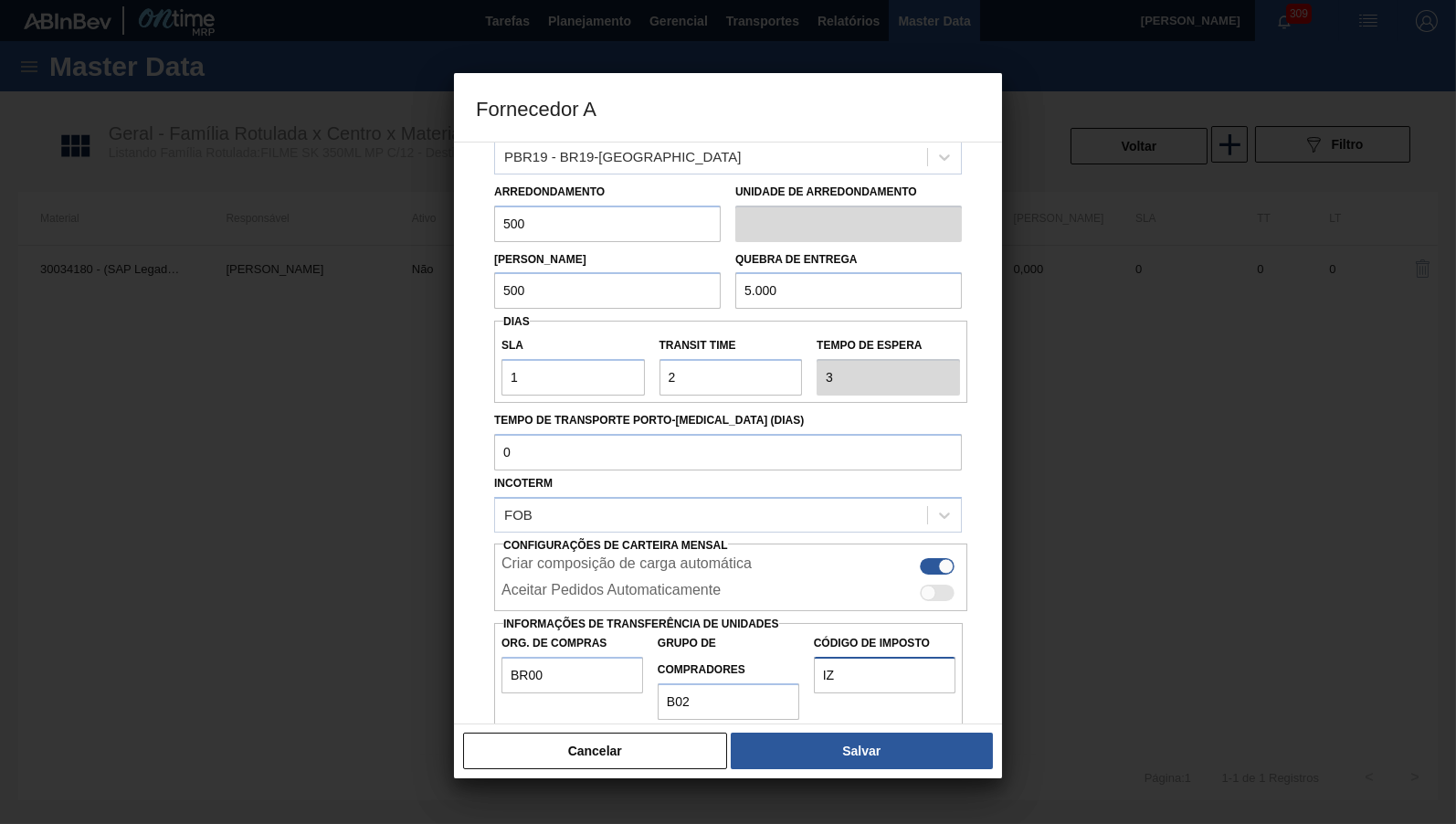
scroll to position [109, 0]
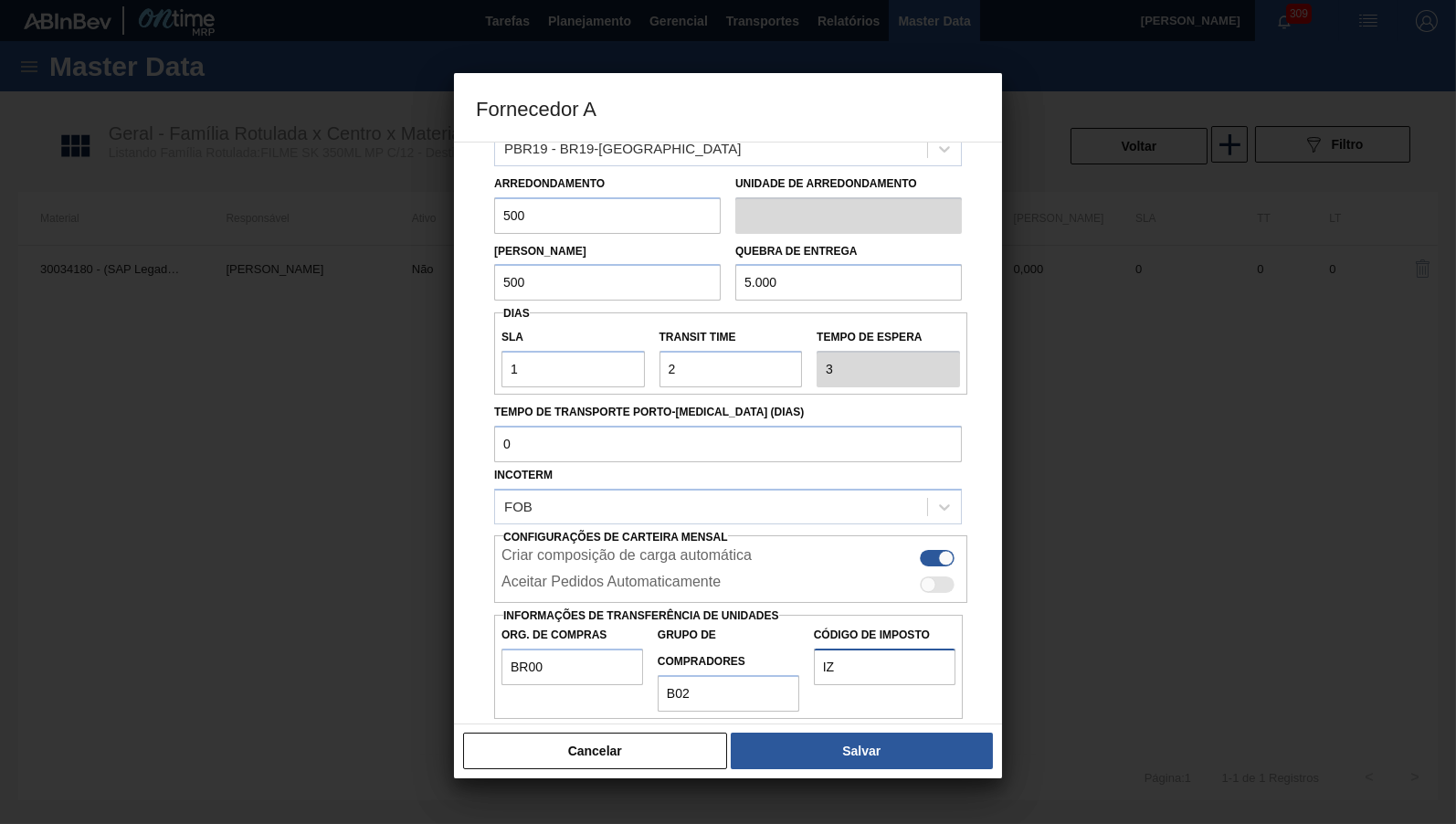
type input "IZ"
click at [871, 775] on div "Cancelar Salvar" at bounding box center [728, 751] width 548 height 55
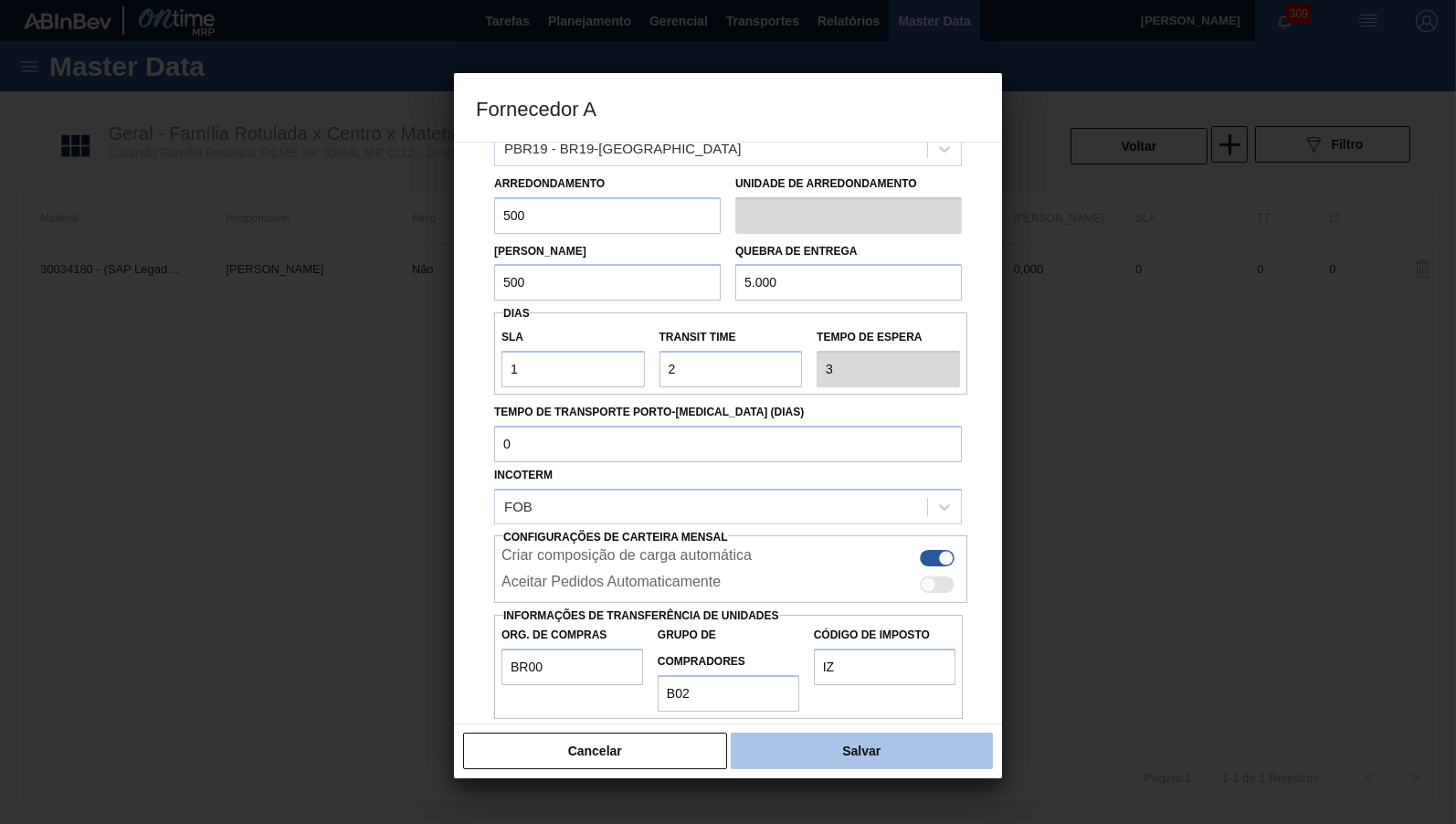
click at [865, 749] on button "Salvar" at bounding box center [861, 751] width 262 height 37
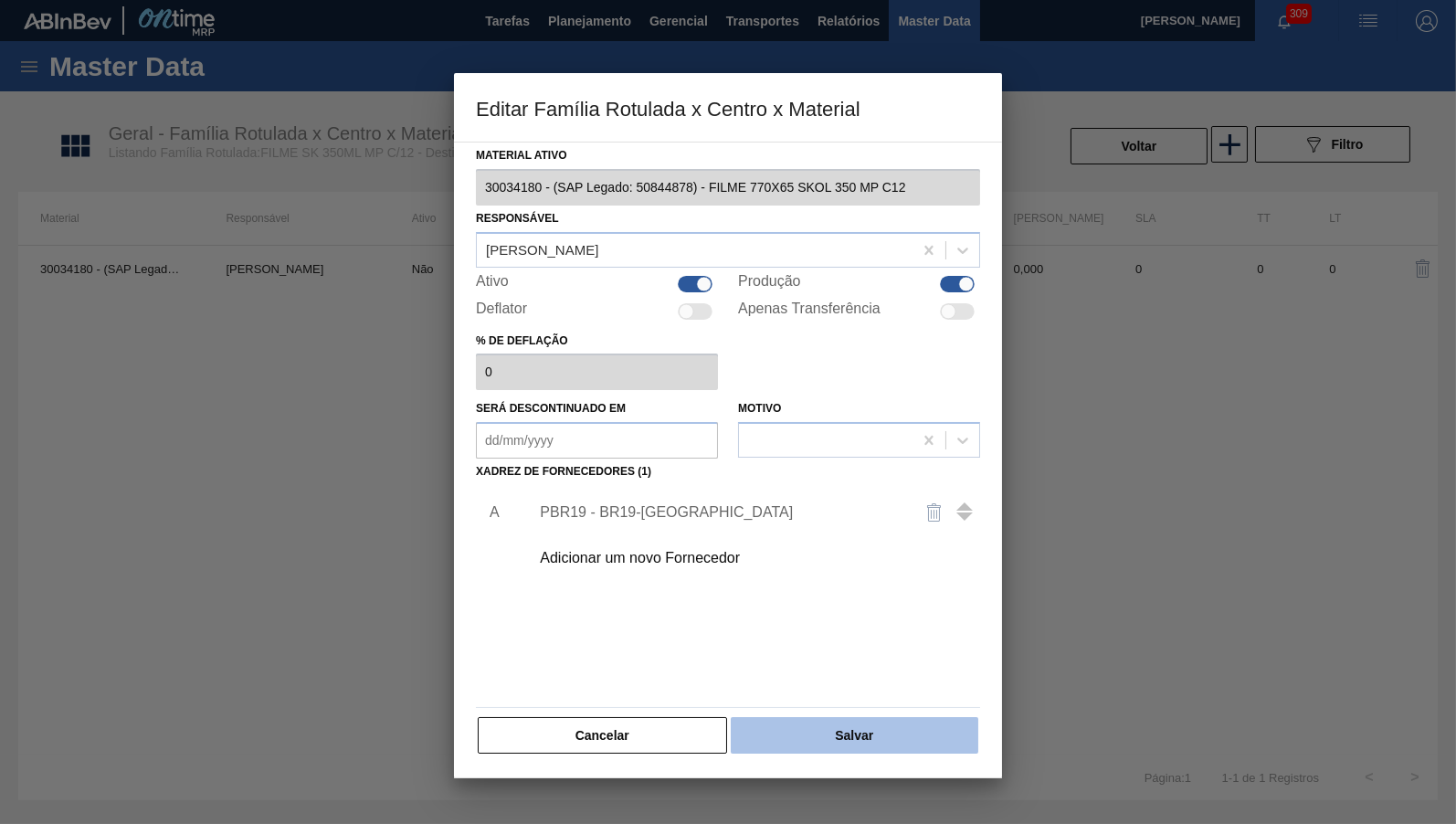
click at [865, 720] on button "Salvar" at bounding box center [854, 735] width 247 height 37
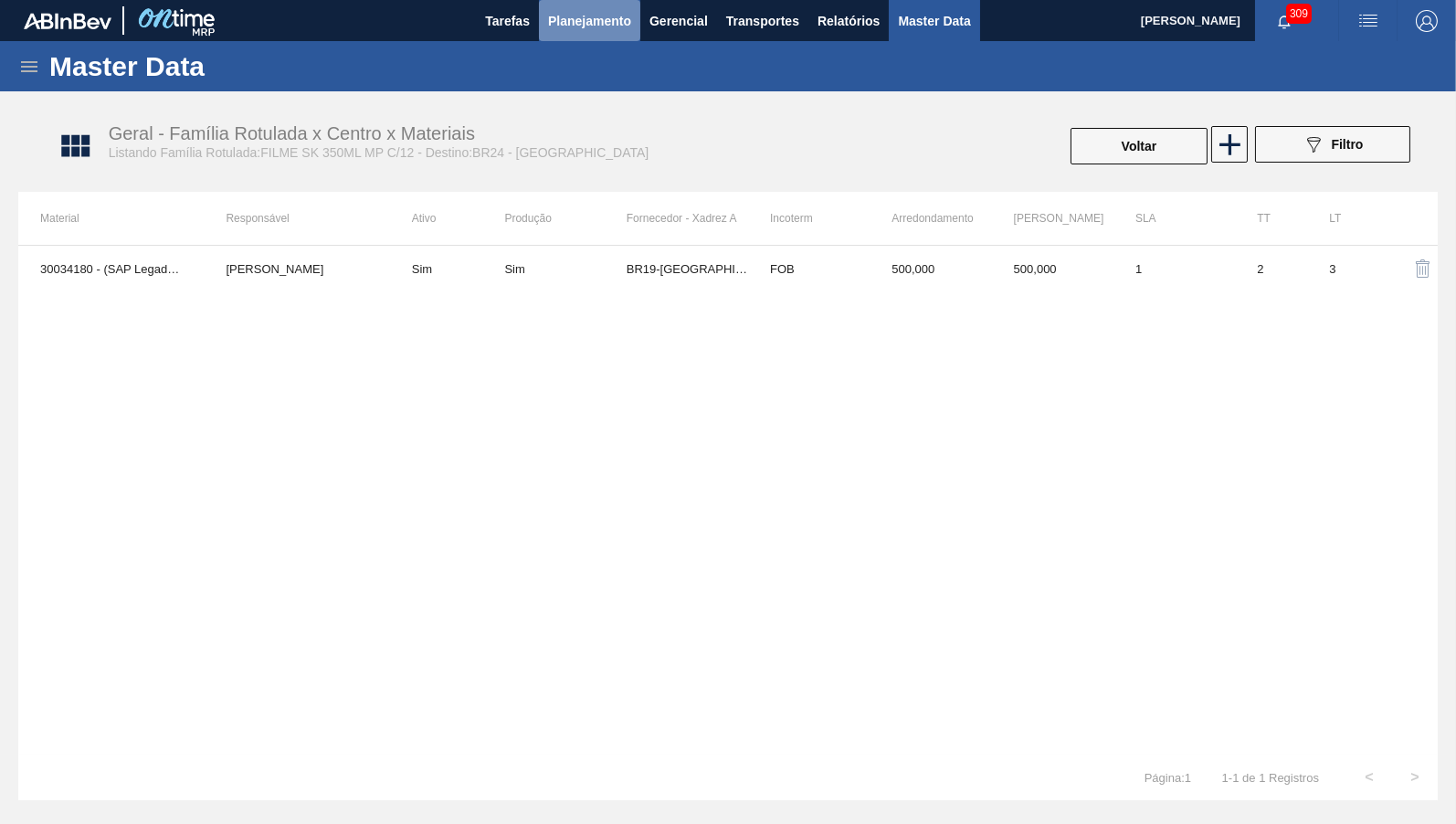
click at [587, 32] on button "Planejamento" at bounding box center [589, 20] width 101 height 42
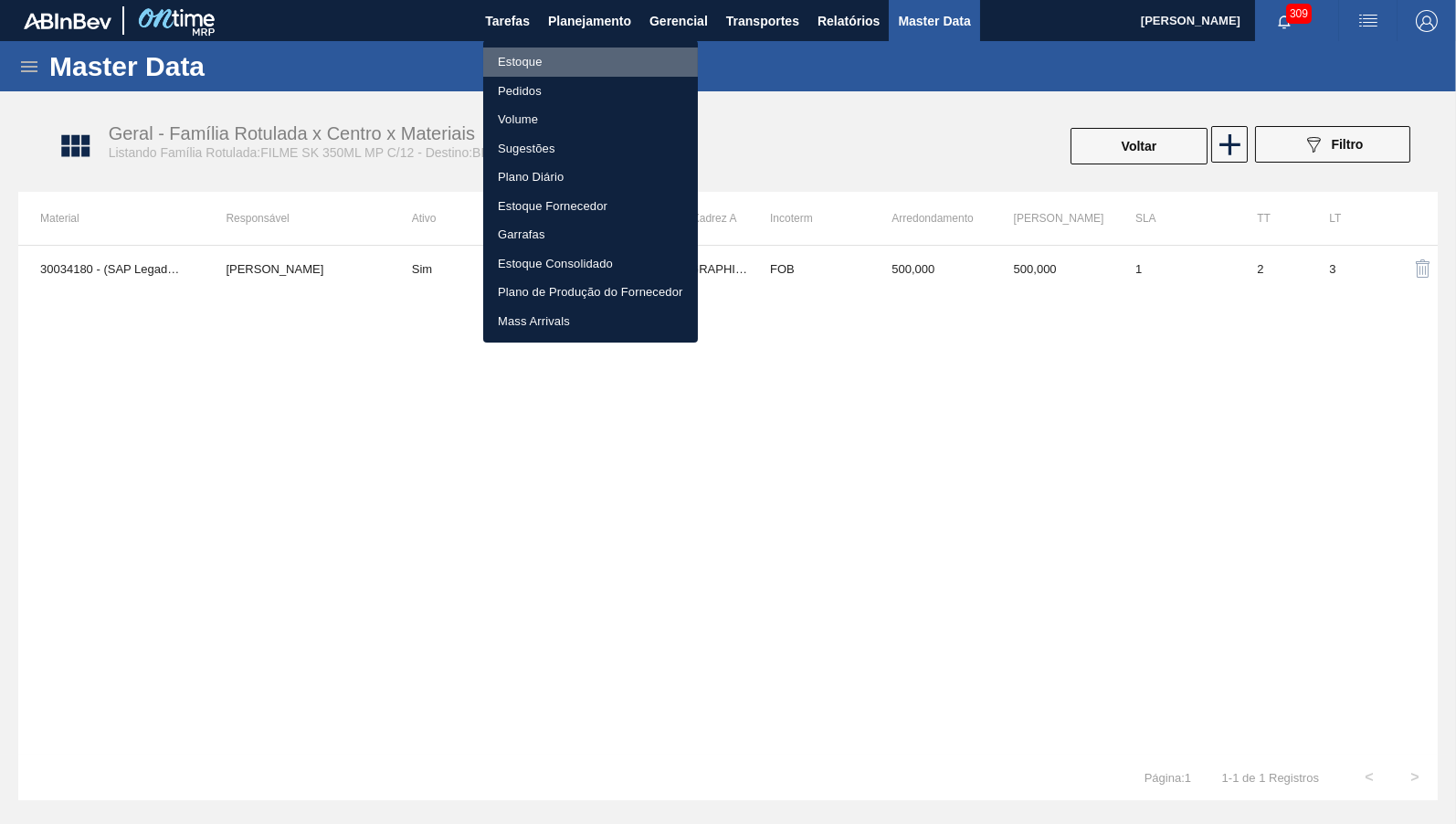
click at [568, 70] on li "Estoque" at bounding box center [590, 62] width 214 height 29
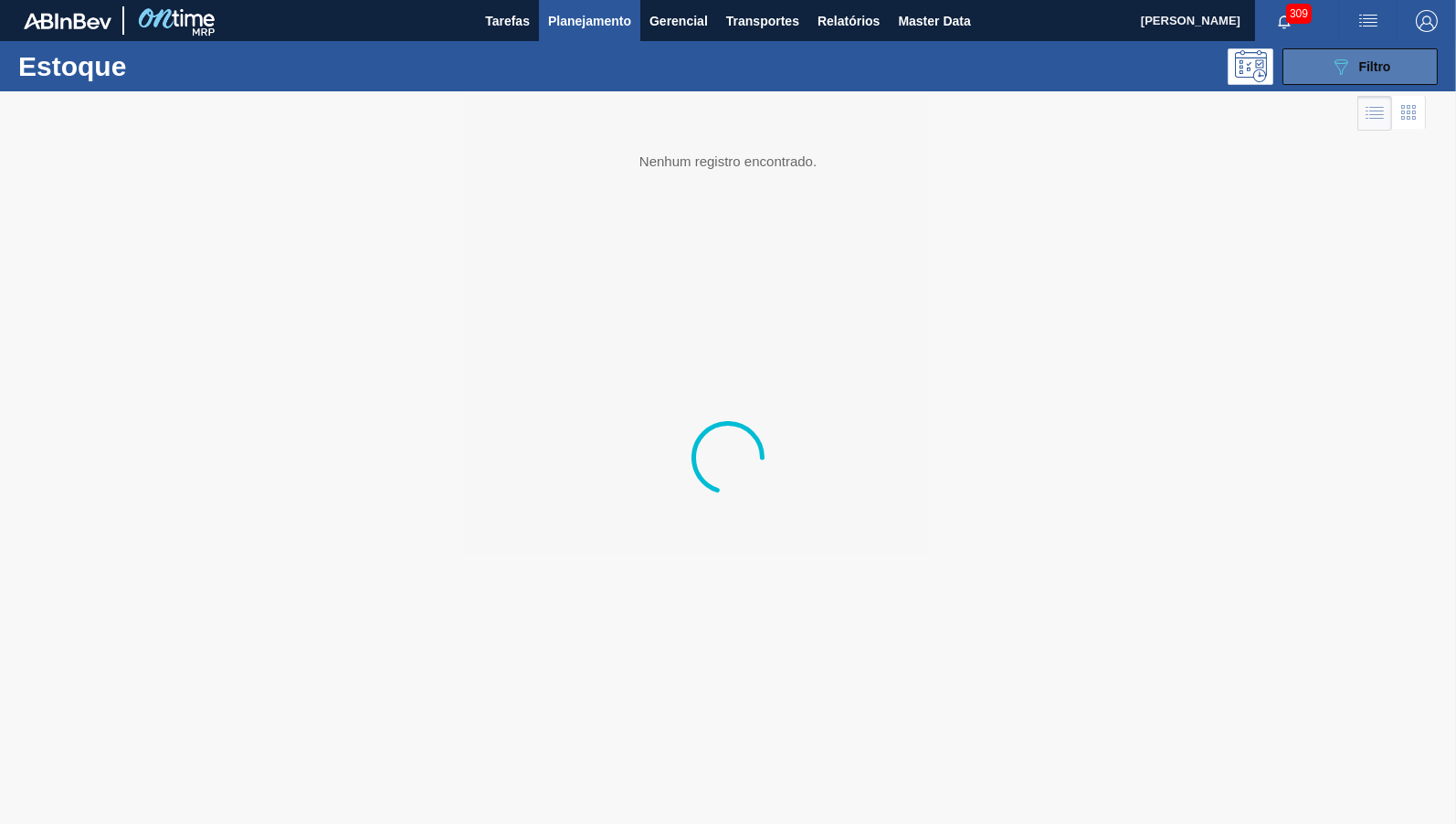
click at [1368, 76] on div "089F7B8B-B2A5-4AFE-B5C0-19BA573D28AC Filtro" at bounding box center [1360, 67] width 61 height 22
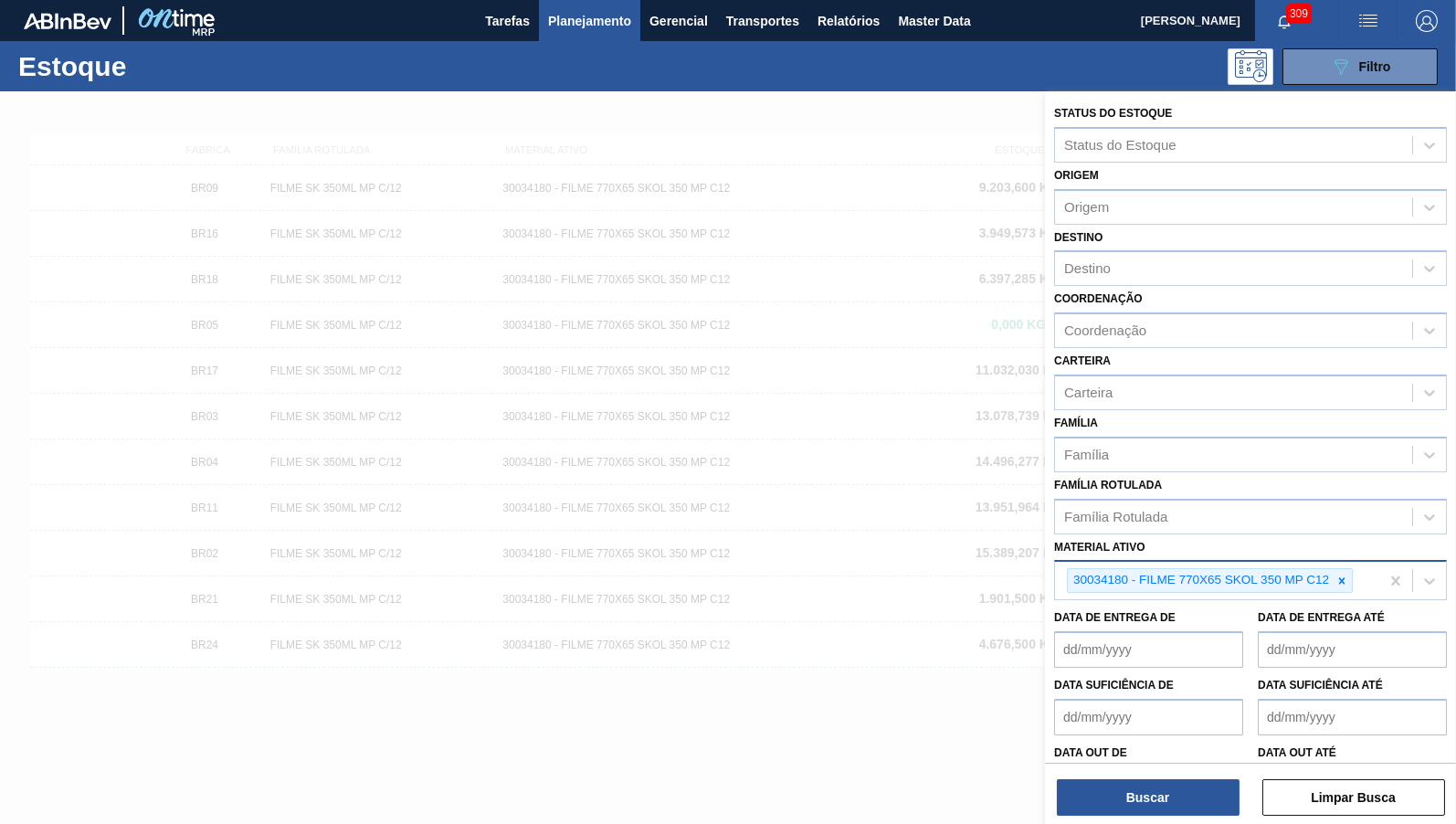
click at [1356, 574] on div "30034180 - FILME 770X65 SKOL 350 MP C12" at bounding box center [1217, 581] width 325 height 38
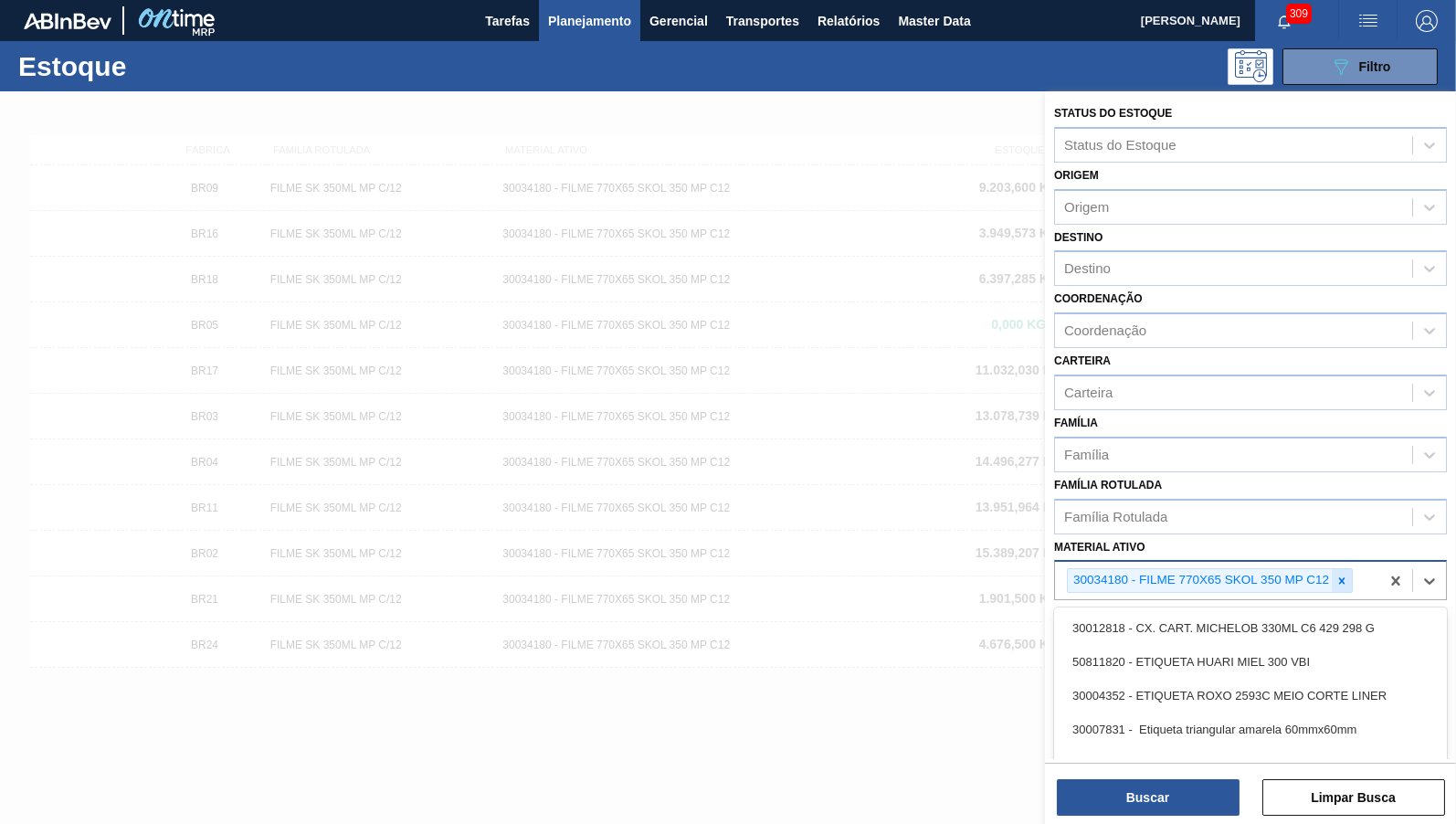
click at [1352, 569] on div at bounding box center [1342, 581] width 20 height 23
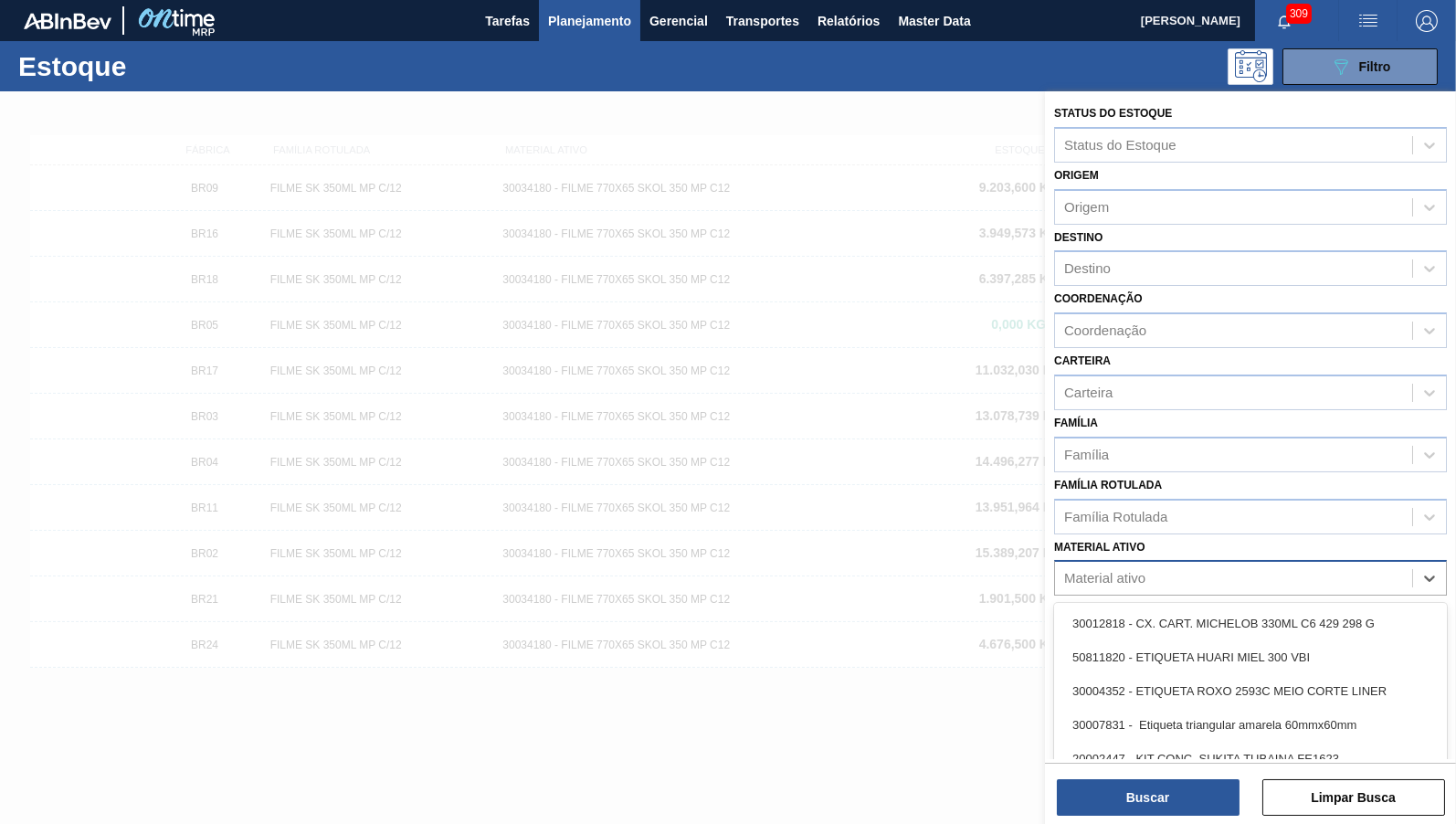
paste ativo "30034181"
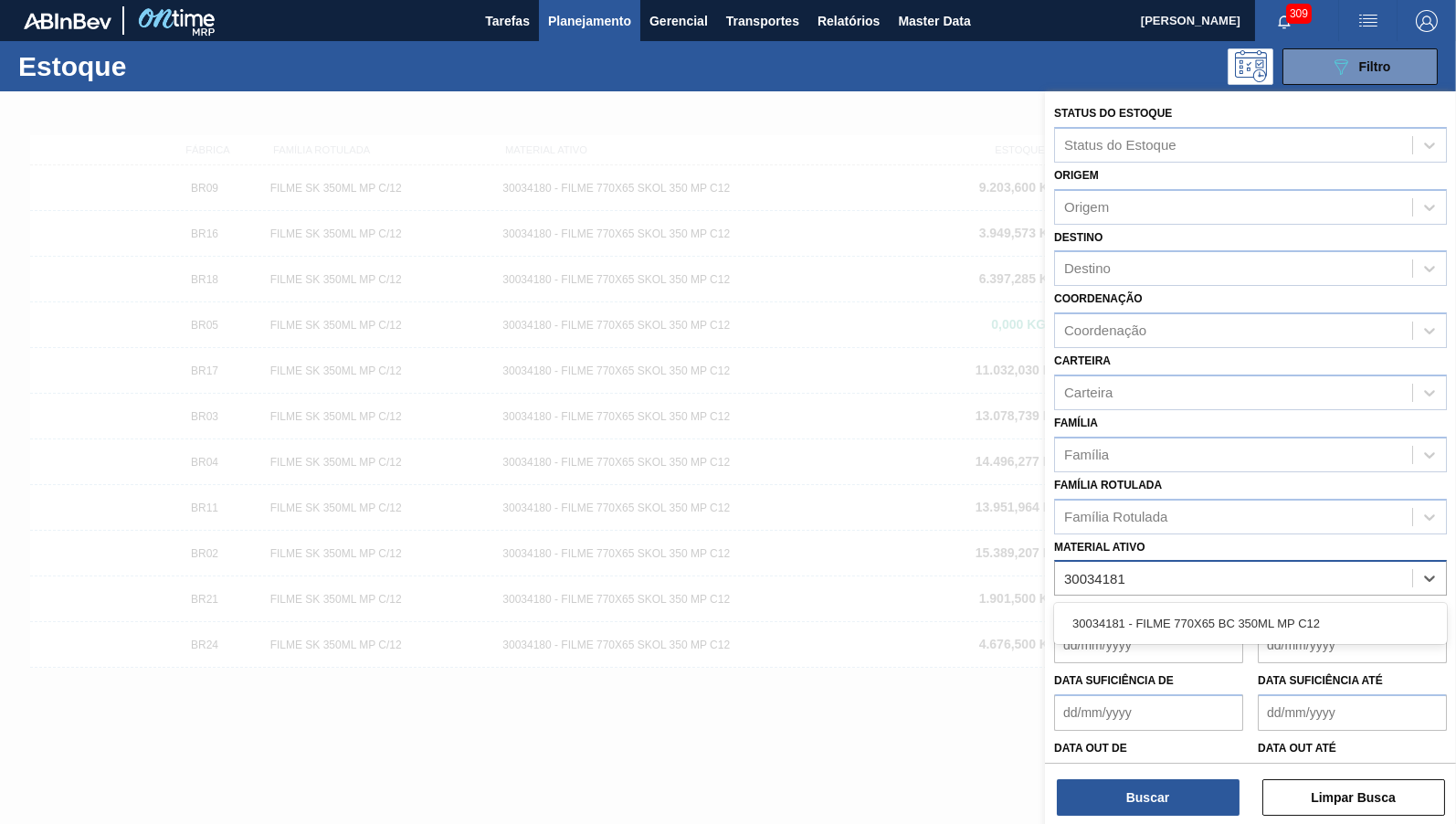
type ativo "30034181"
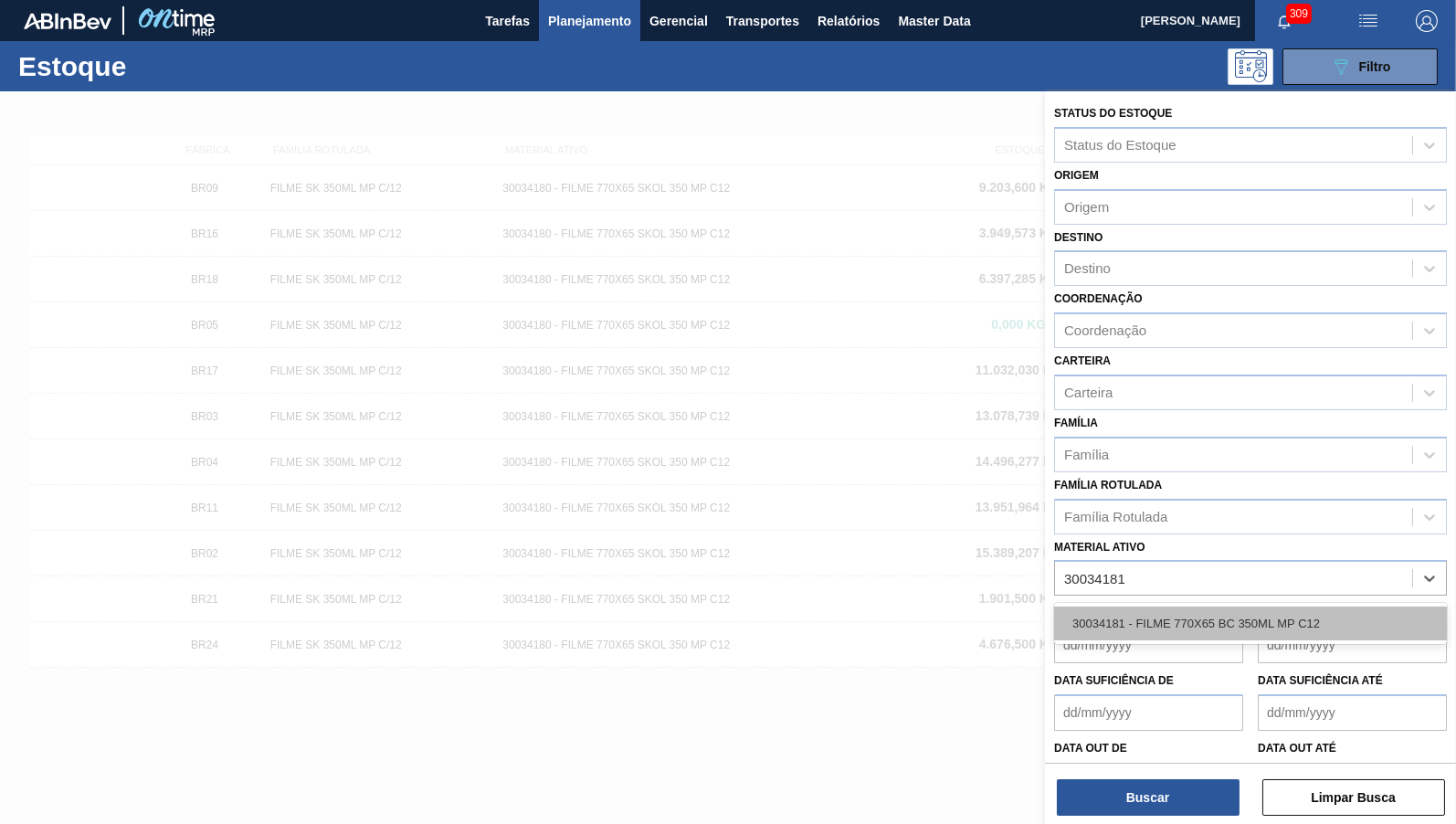
click at [1242, 607] on div "30034181 - FILME 770X65 BC 350ML MP C12" at bounding box center [1250, 623] width 393 height 34
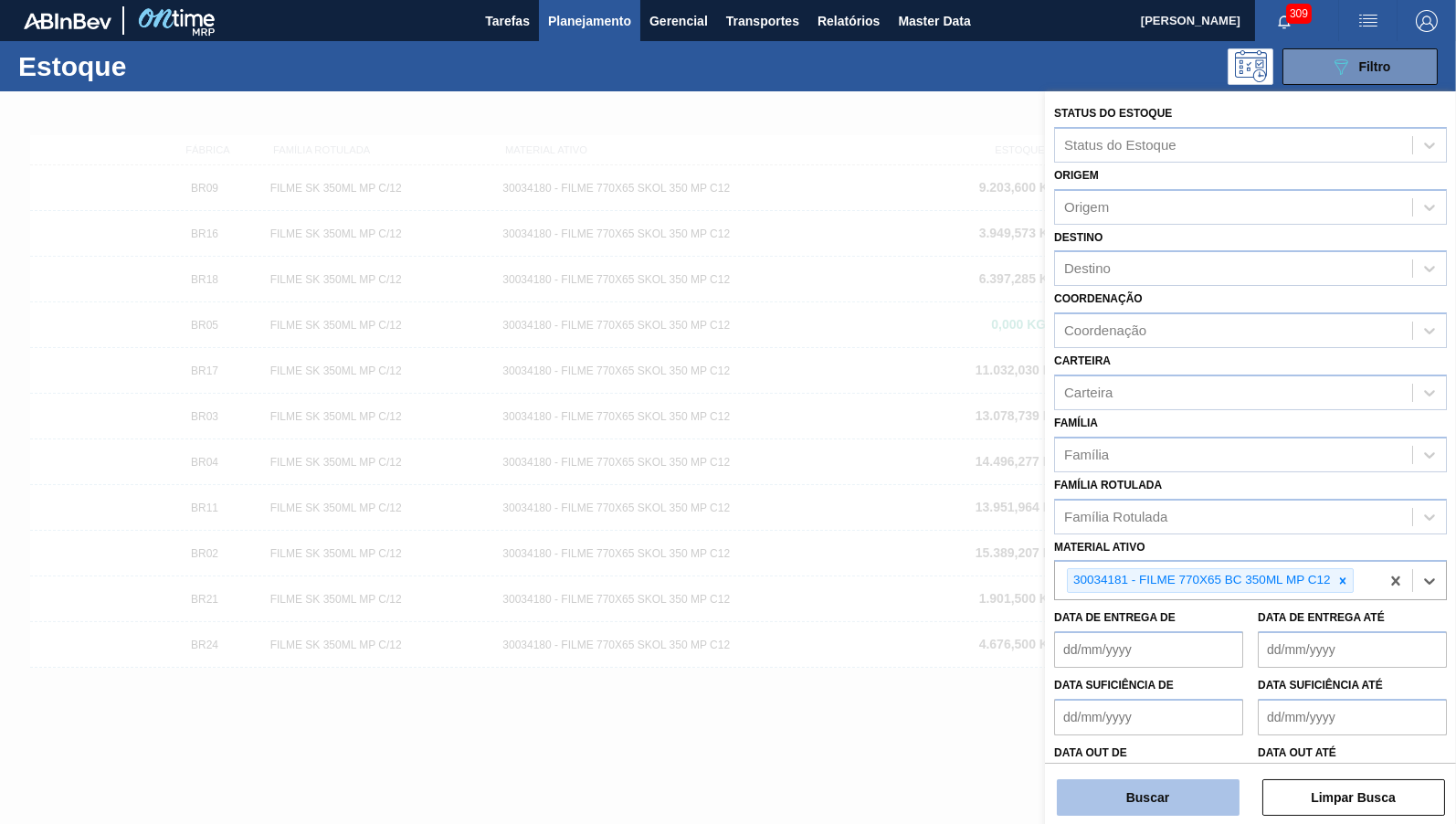
click at [1187, 805] on button "Buscar" at bounding box center [1148, 798] width 183 height 37
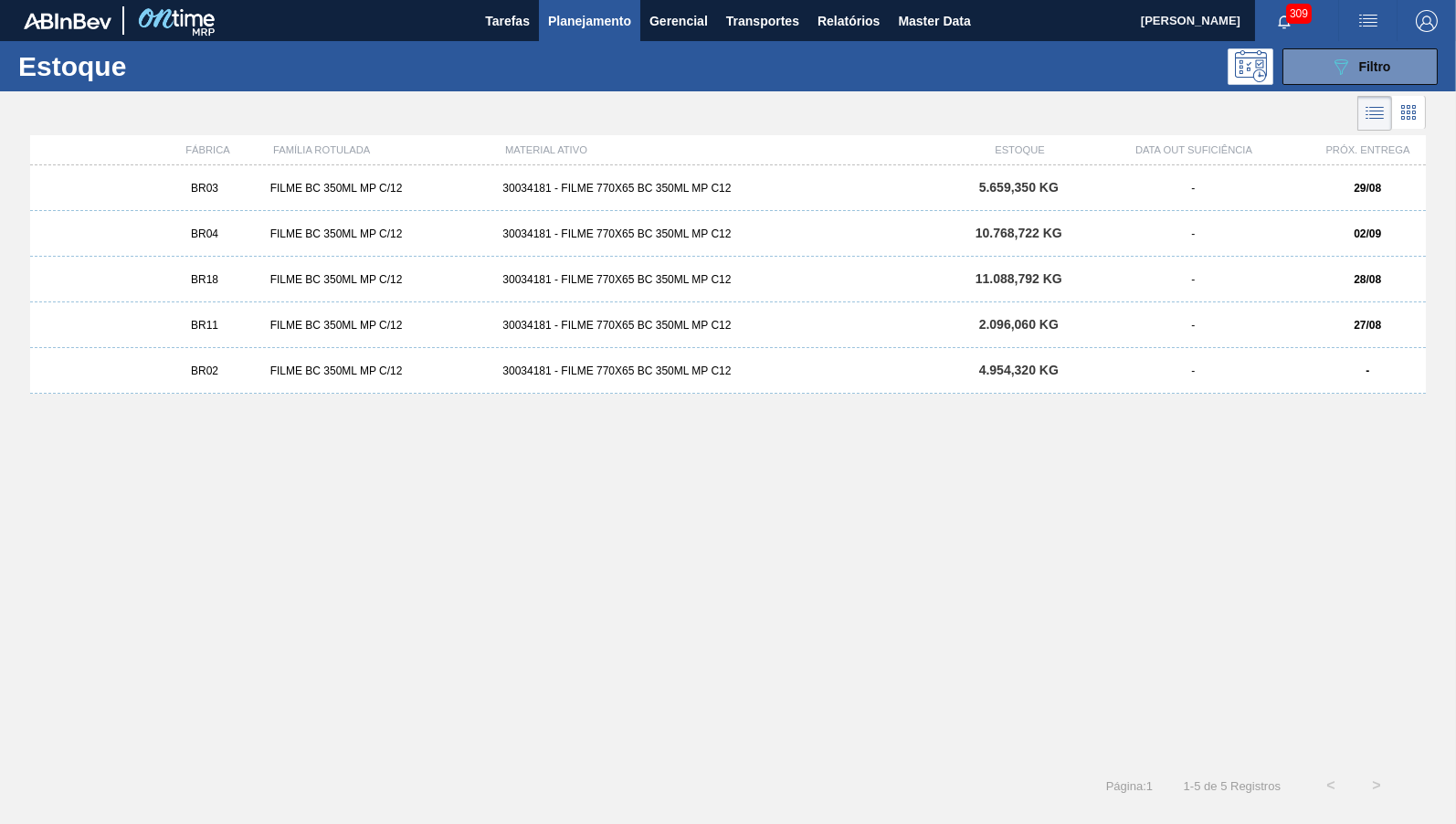
click at [395, 347] on div "BR11 FILME BC 350ML MP C/12 30034181 - FILME 770X65 BC 350ML MP C12 2.096,060 K…" at bounding box center [728, 325] width 1396 height 45
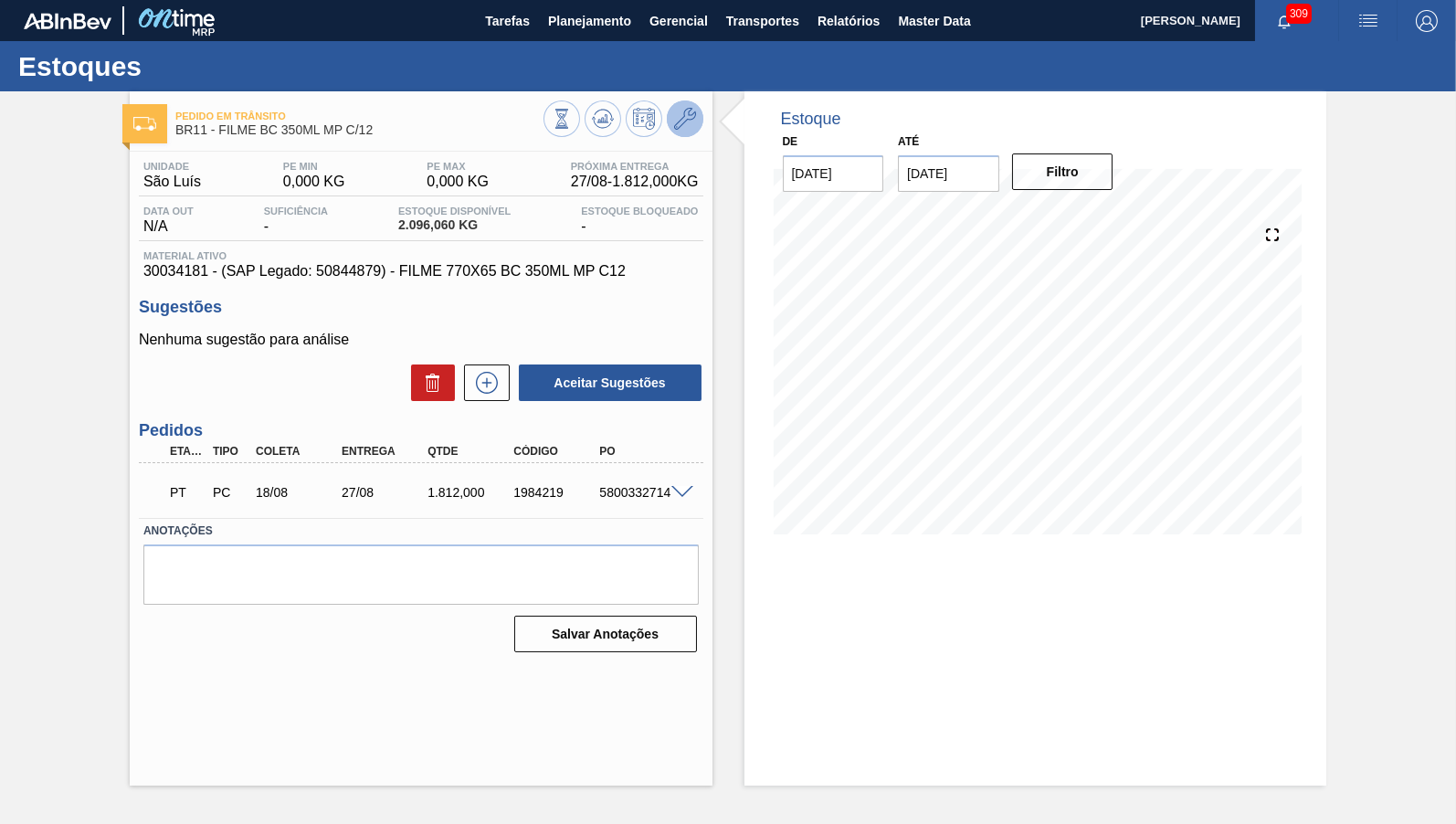
click at [679, 119] on icon at bounding box center [685, 119] width 22 height 22
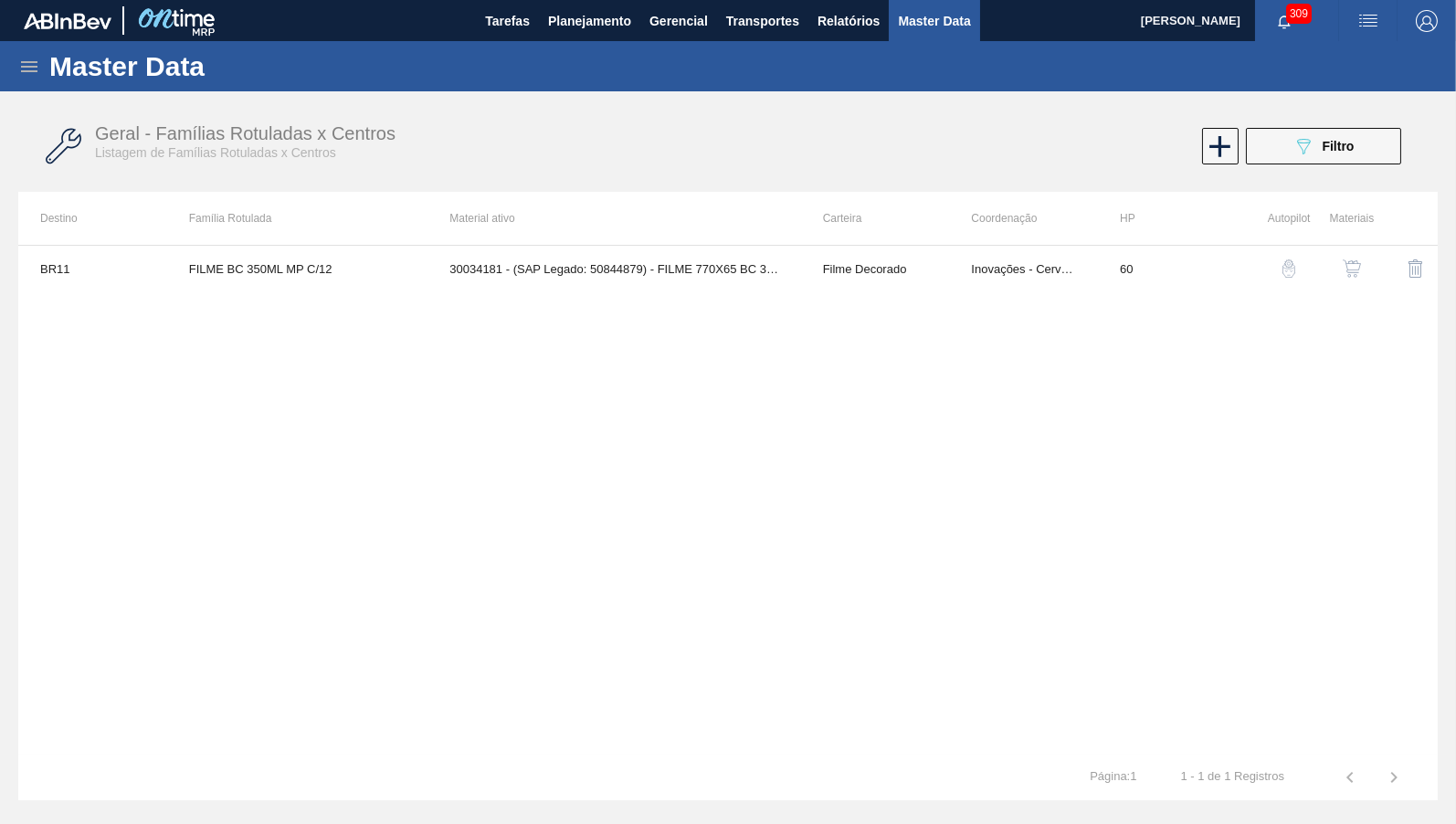
click at [1301, 169] on div "Geral - Famílias Rotuladas x Centros Listagem de Famílias Rotuladas x Centros 0…" at bounding box center [728, 146] width 1419 height 69
click at [1306, 147] on icon "089F7B8B-B2A5-4AFE-B5C0-19BA573D28AC" at bounding box center [1303, 146] width 22 height 22
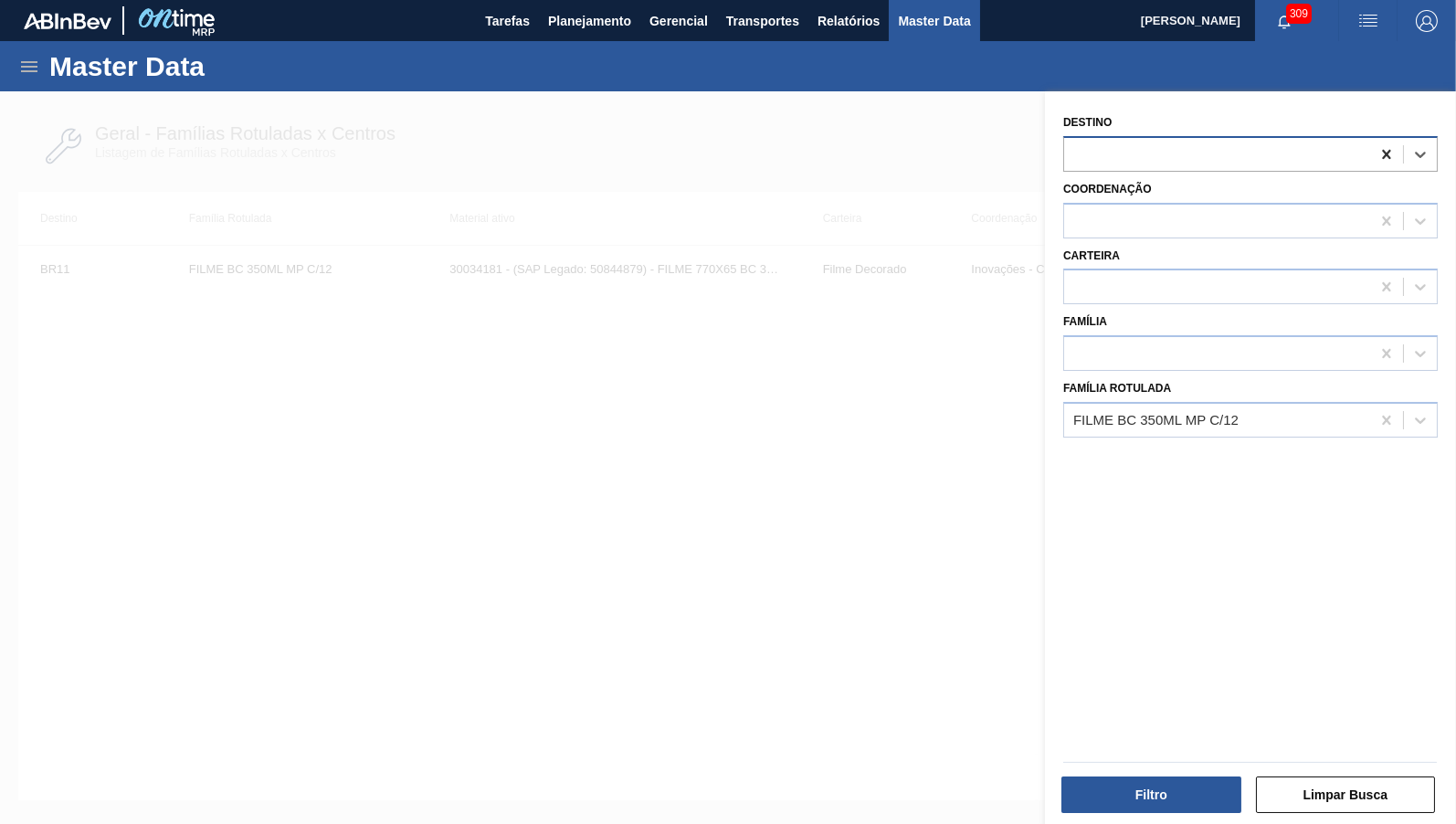
click at [1389, 147] on icon at bounding box center [1386, 154] width 18 height 18
click at [1127, 795] on button "Filtro" at bounding box center [1152, 795] width 180 height 37
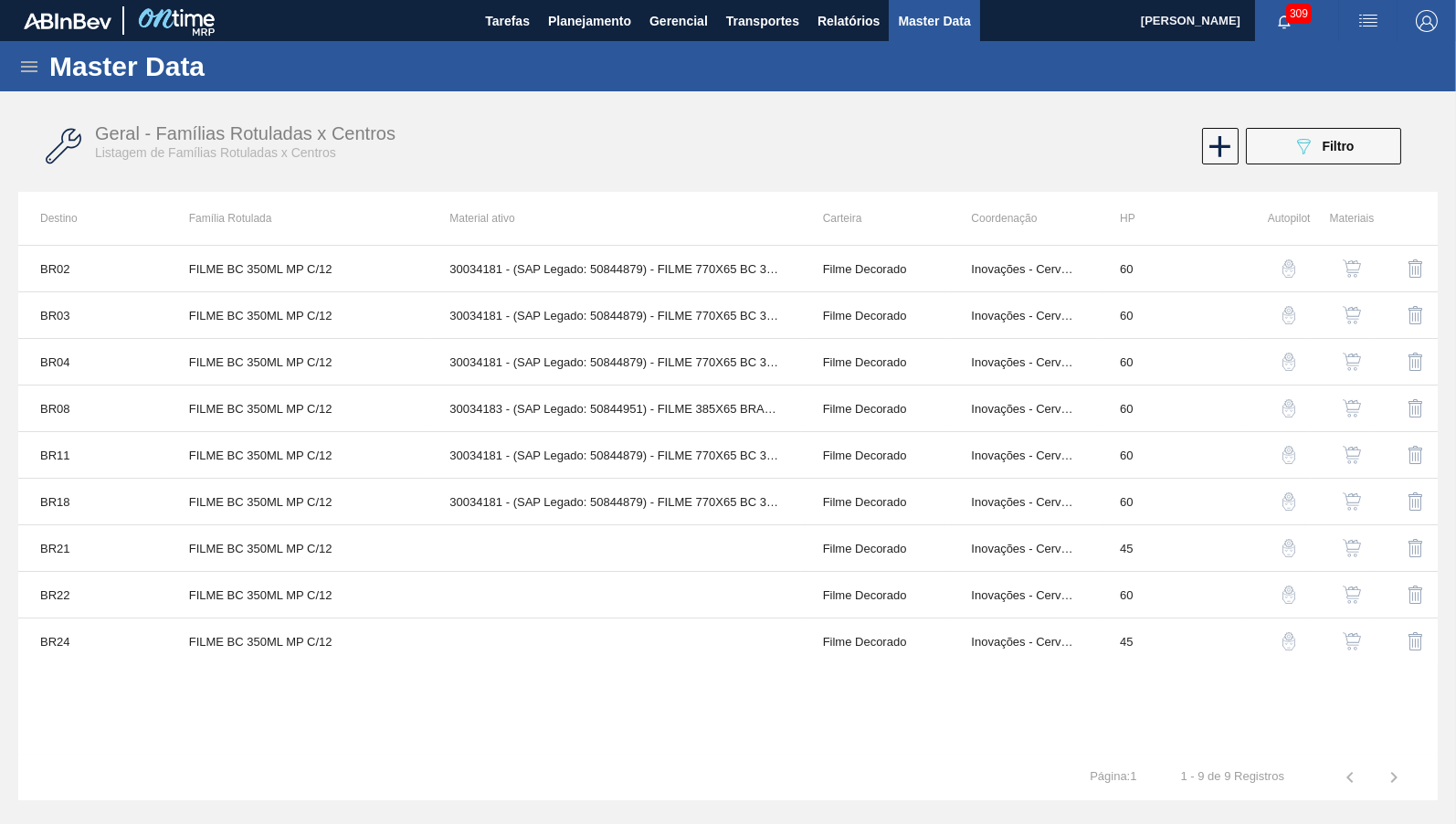
click at [1361, 547] on img "button" at bounding box center [1352, 548] width 18 height 18
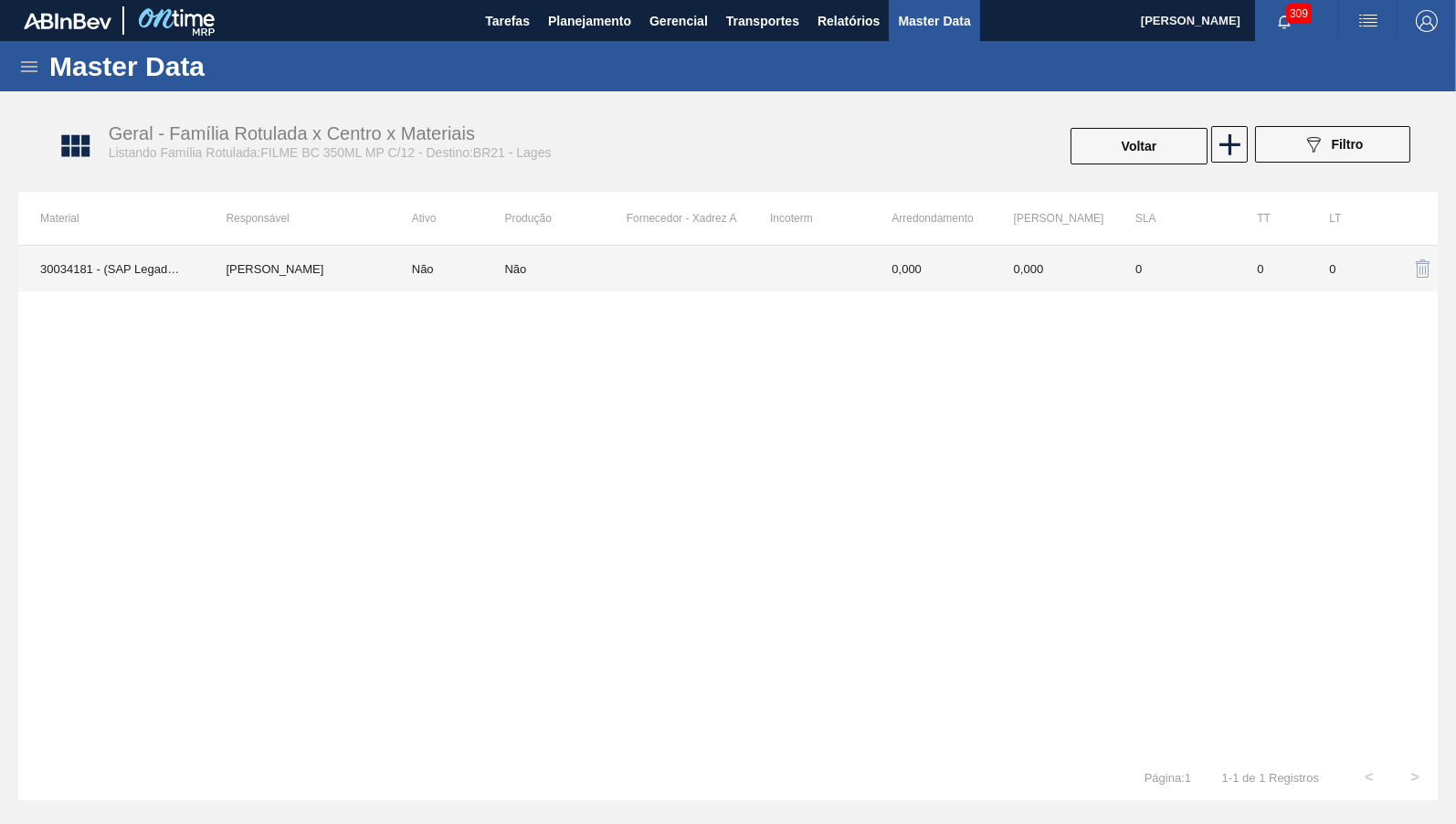
click at [998, 254] on td "0,000" at bounding box center [1053, 268] width 122 height 45
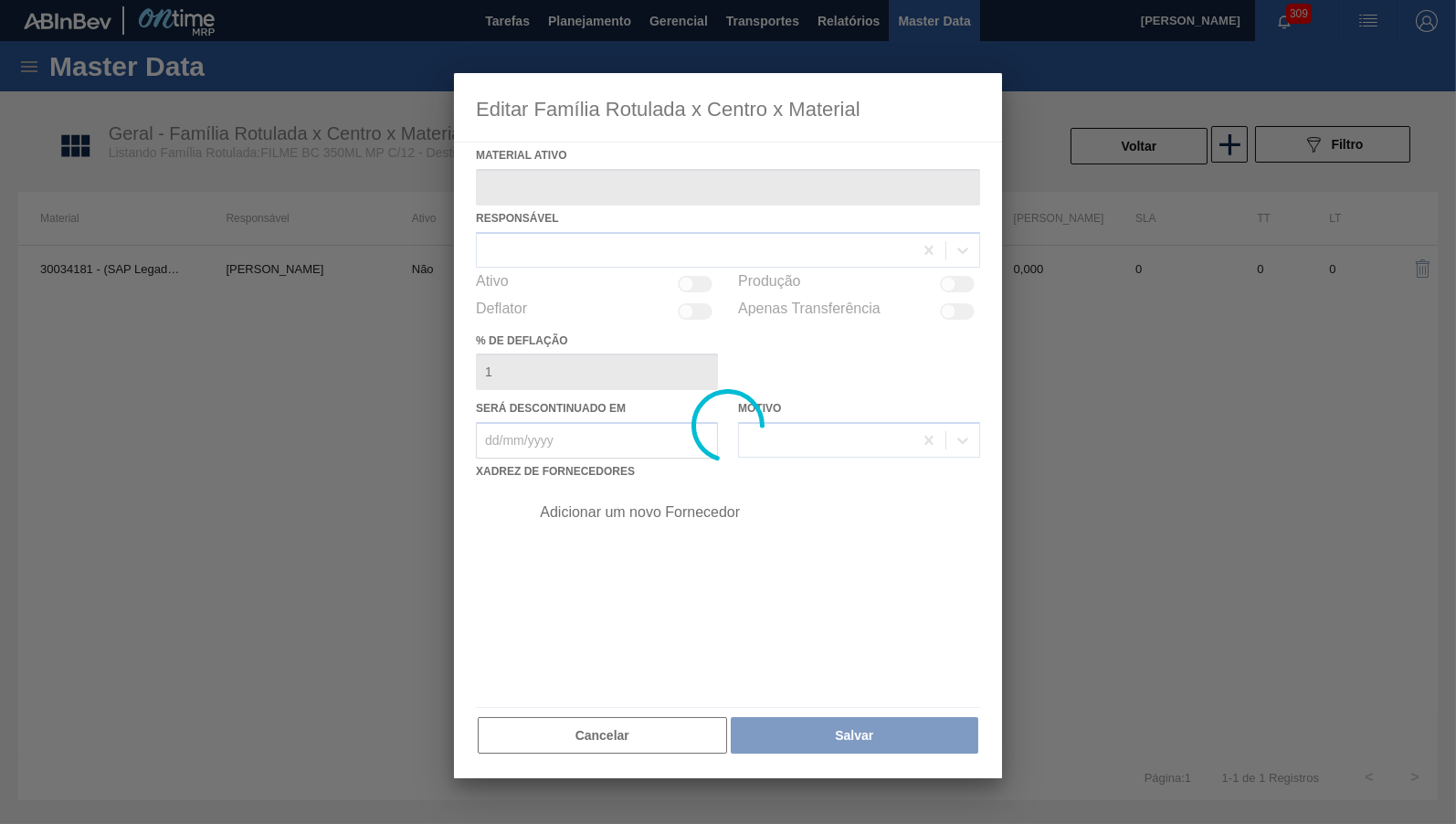
type ativo "30034181 - (SAP Legado: 50844879) - FILME 770X65 BC 350ML MP C12"
type deflação "0"
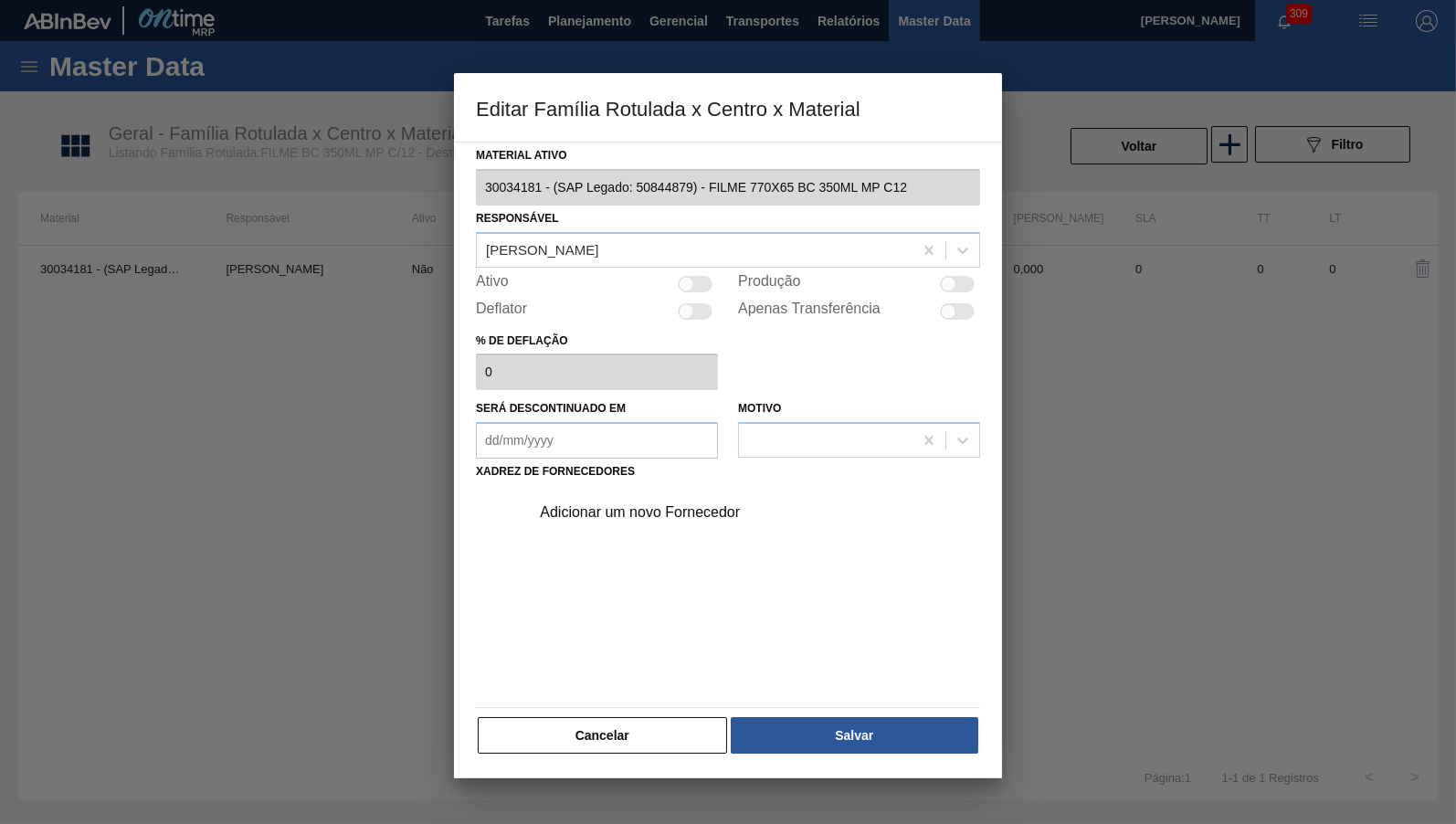
click at [694, 283] on div at bounding box center [696, 284] width 35 height 16
checkbox input "true"
click at [713, 490] on div "Adicionar um novo Fornecedor" at bounding box center [750, 512] width 462 height 45
click at [713, 506] on div "Adicionar um novo Fornecedor" at bounding box center [719, 512] width 358 height 16
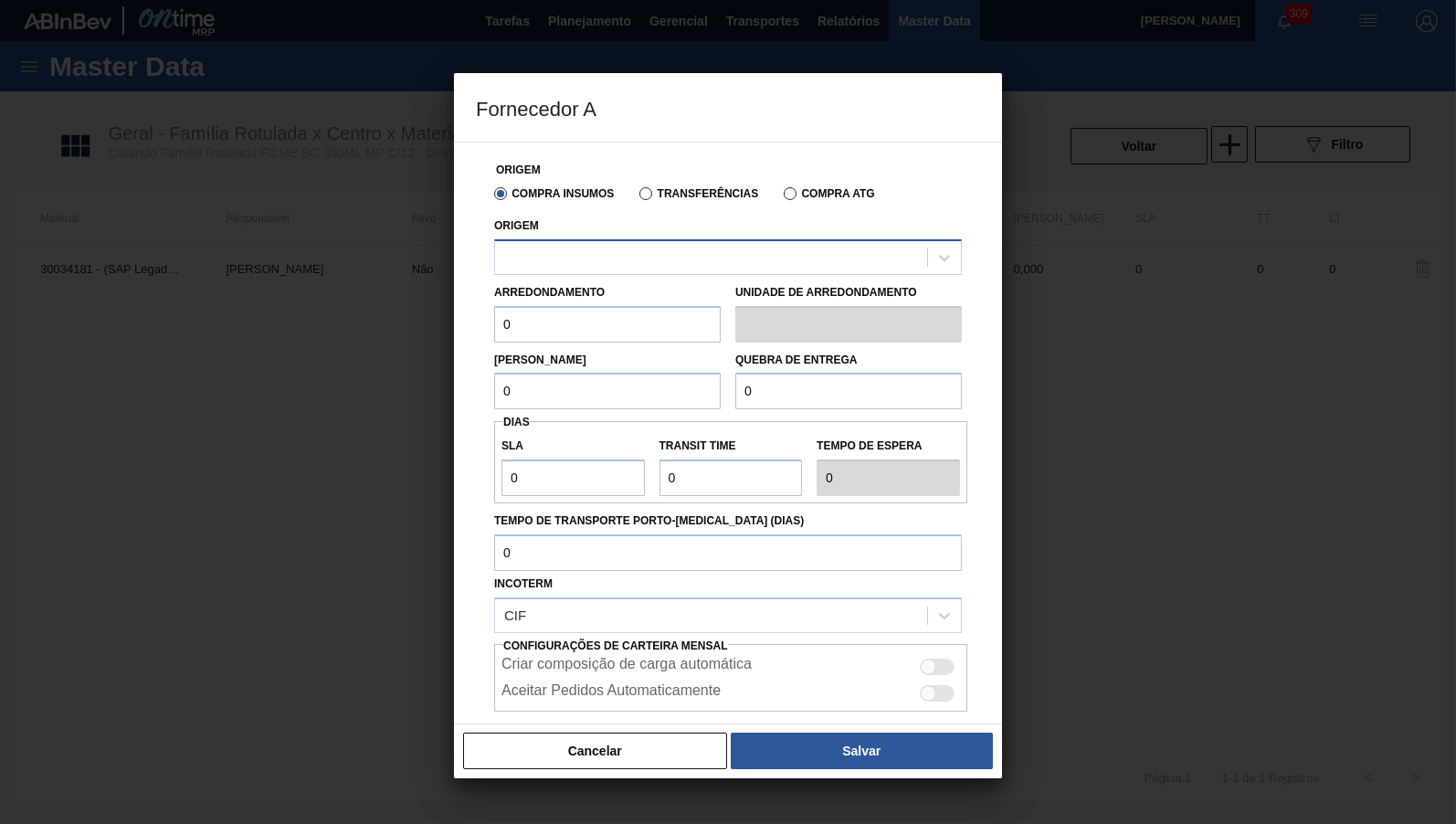
click at [579, 248] on div at bounding box center [711, 256] width 432 height 26
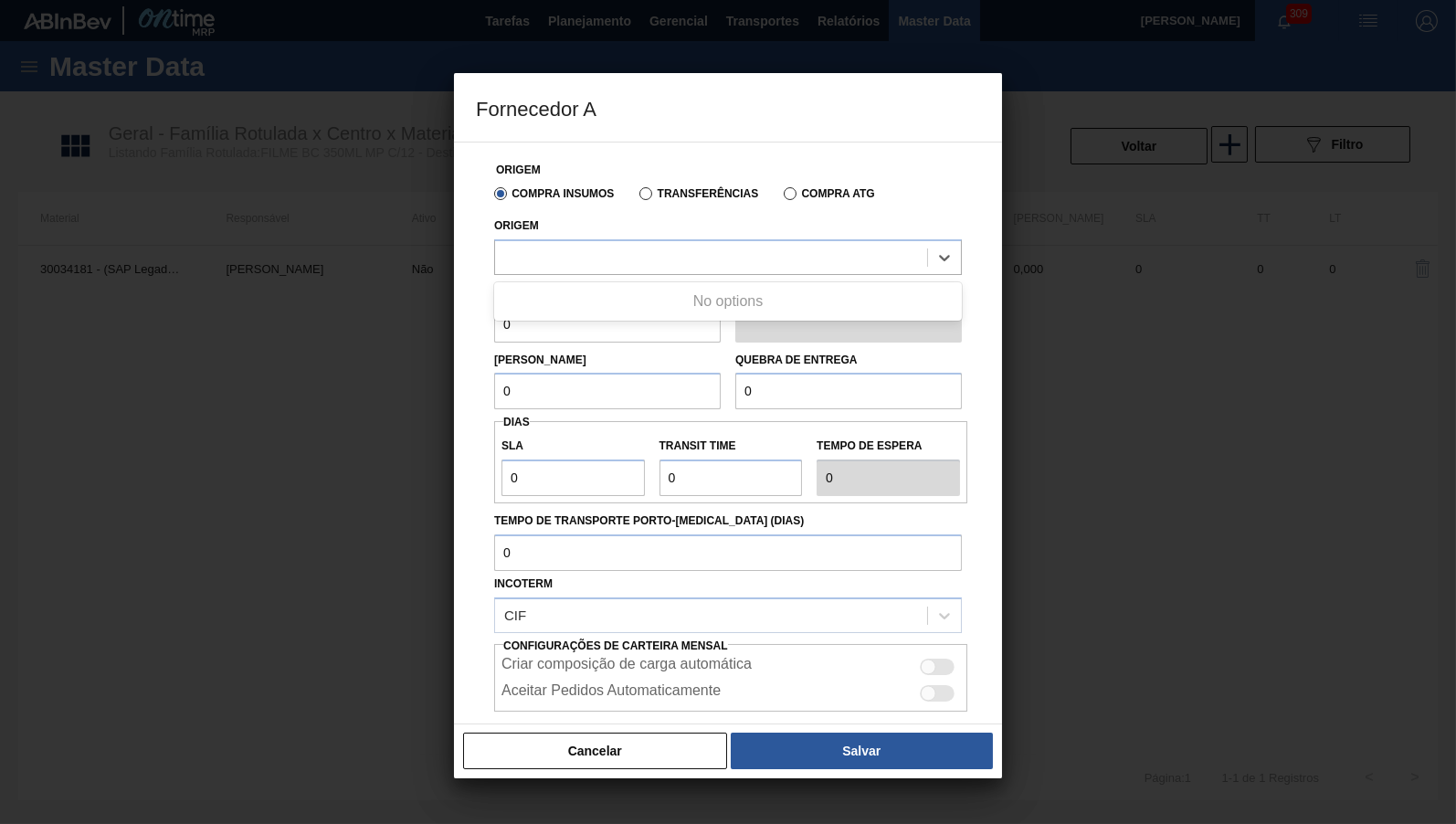
click at [679, 191] on label "Transferências" at bounding box center [699, 193] width 119 height 13
click at [637, 197] on input "Transferências" at bounding box center [637, 197] width 0 height 0
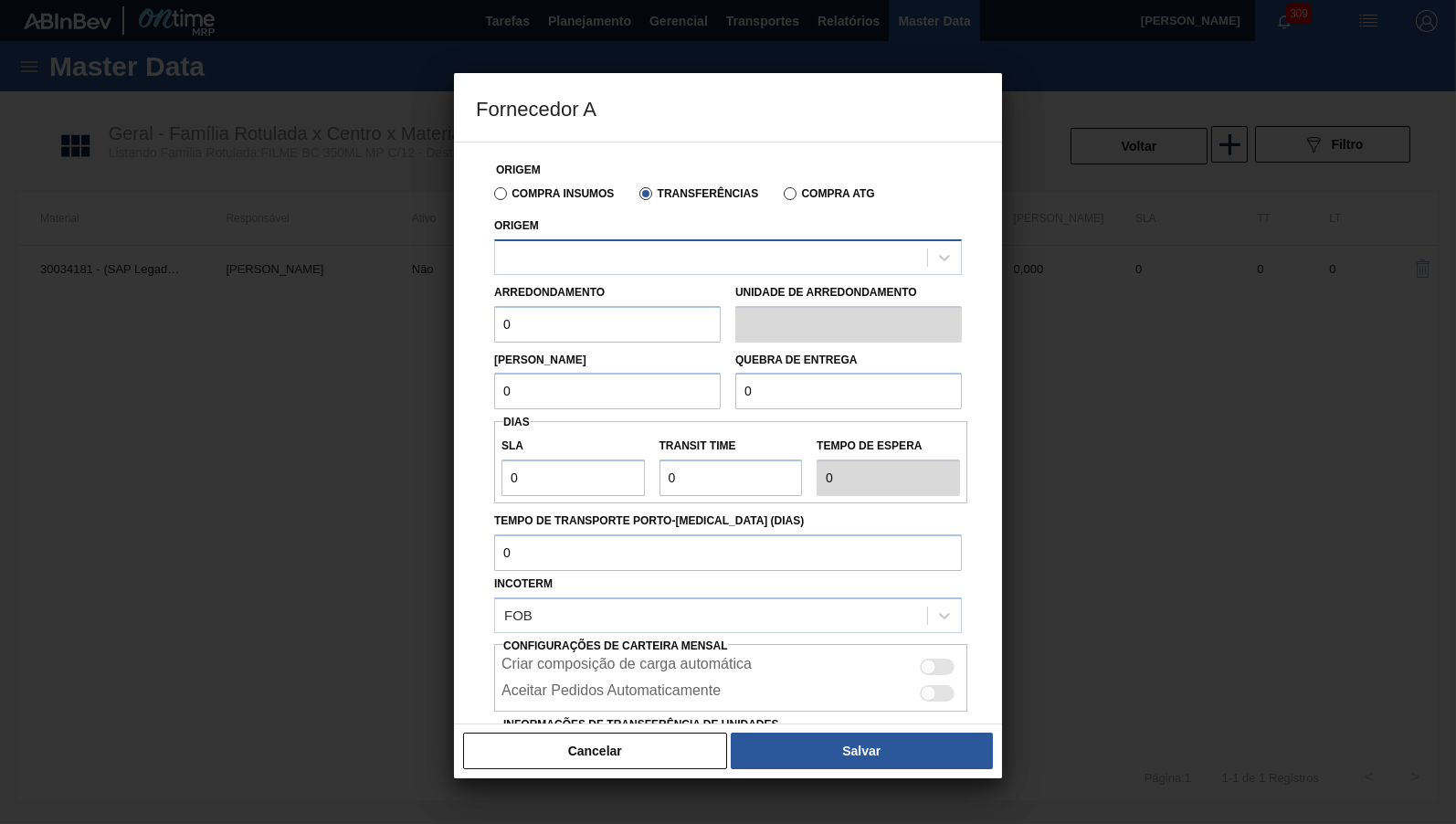
click at [652, 250] on div at bounding box center [711, 256] width 432 height 26
click at [610, 281] on div "Arredondamento 0" at bounding box center [608, 310] width 227 height 63
click at [629, 269] on div at bounding box center [711, 256] width 432 height 26
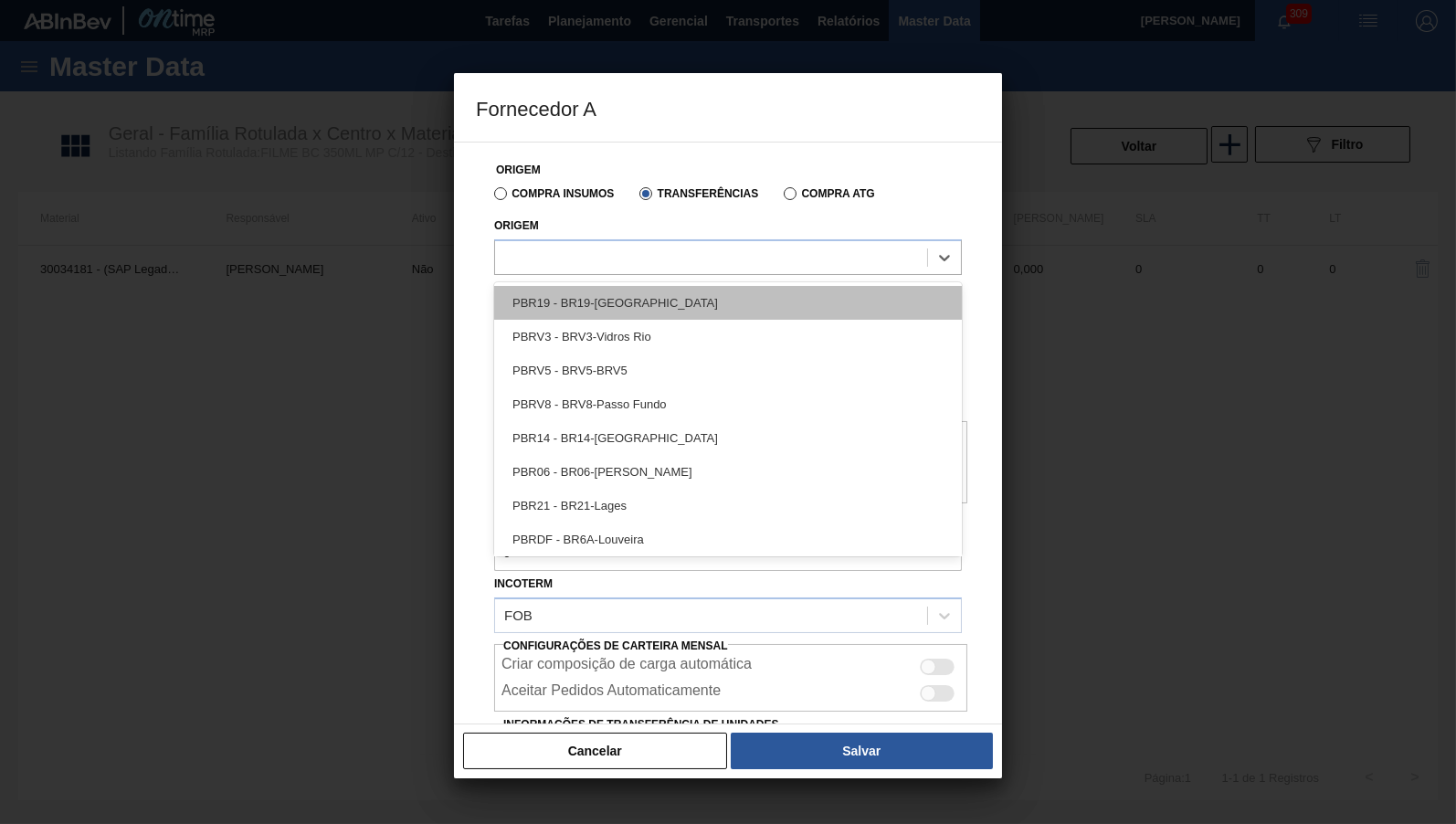
click at [629, 310] on div "PBR19 - BR19-[GEOGRAPHIC_DATA]" at bounding box center [728, 302] width 468 height 34
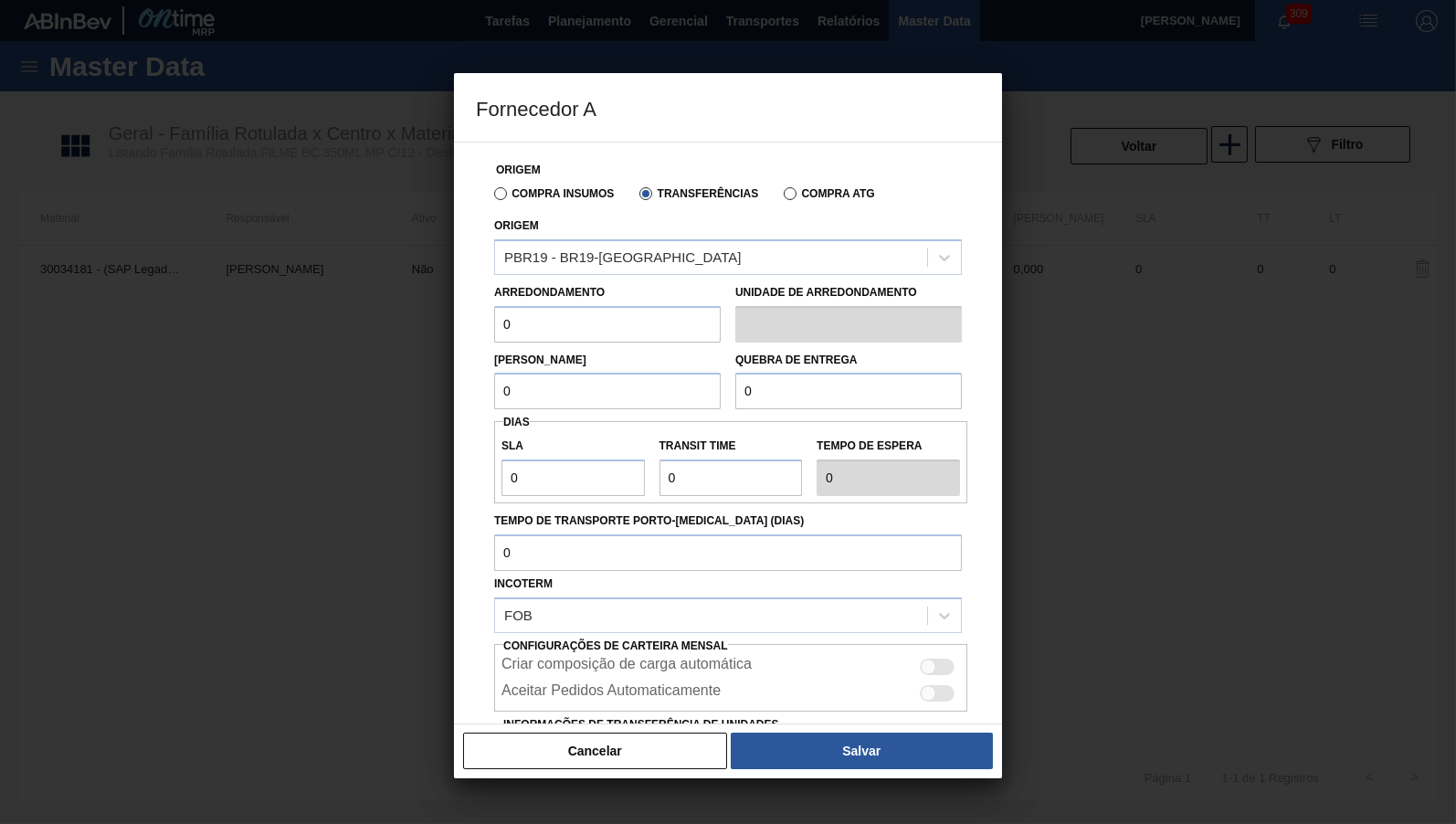
drag, startPoint x: 613, startPoint y: 310, endPoint x: 452, endPoint y: 318, distance: 161.2
click at [495, 318] on input "0" at bounding box center [608, 325] width 227 height 37
type input "500"
type input "5.000"
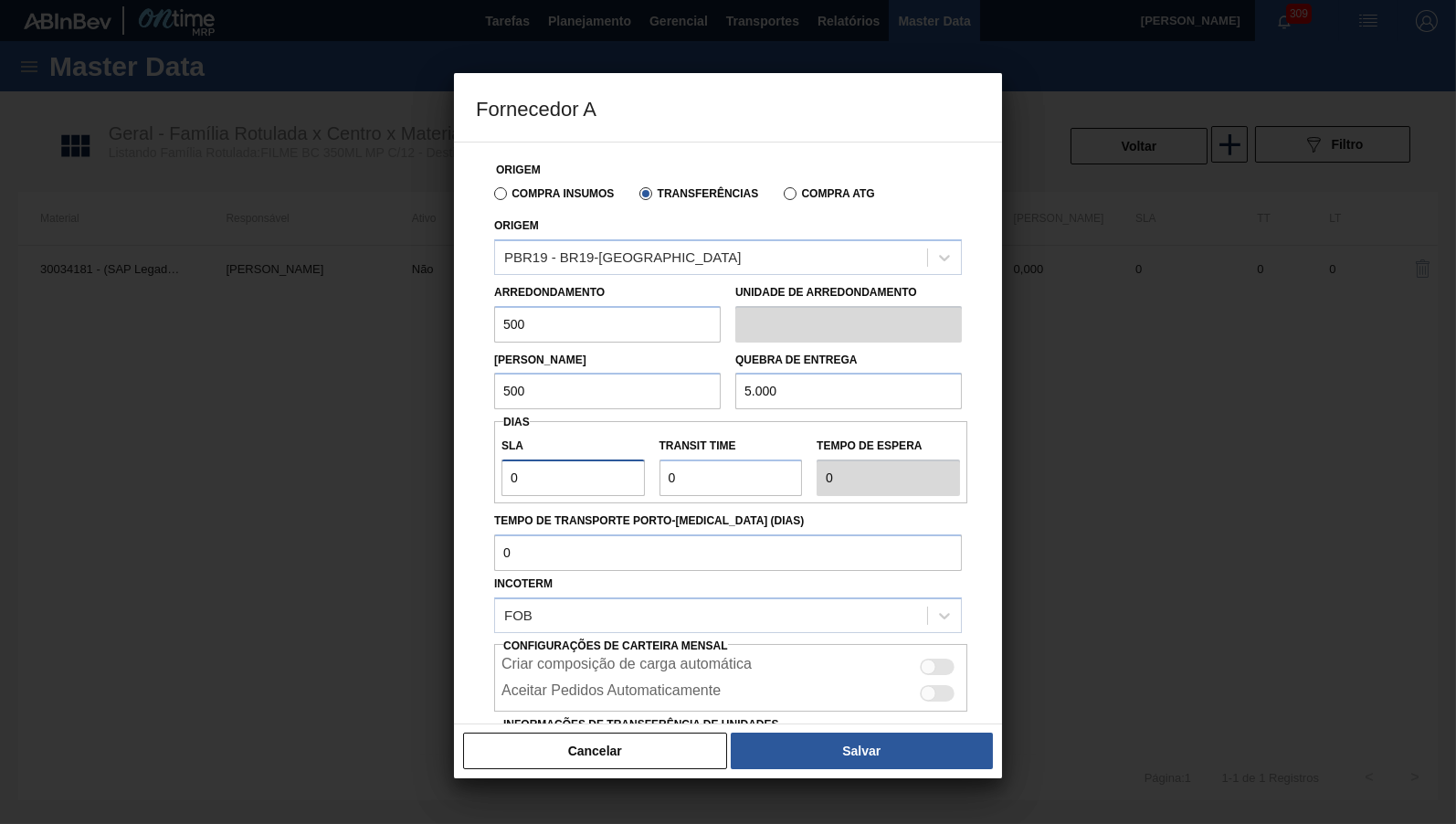
type input "1"
type input "2"
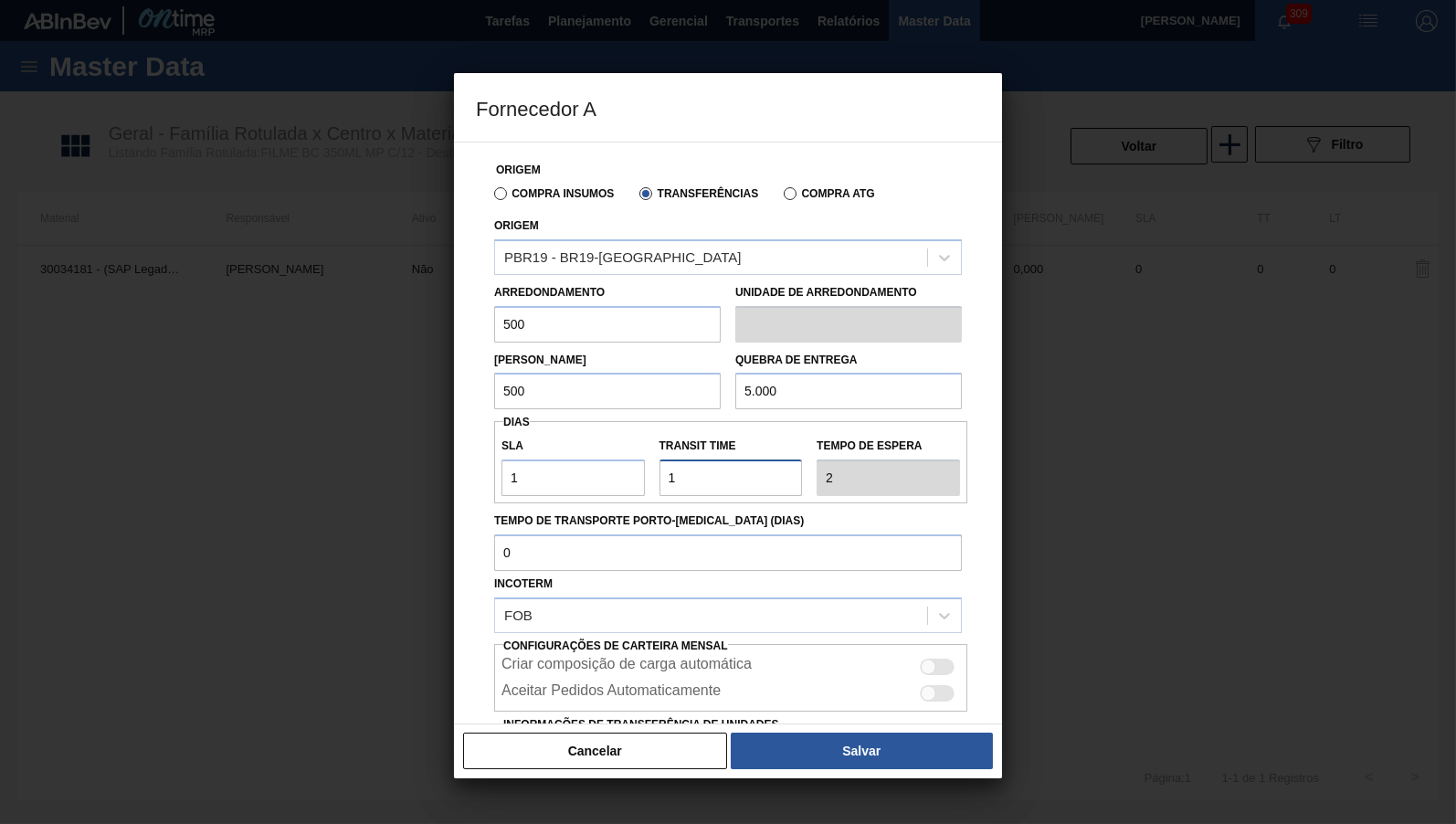
scroll to position [109, 0]
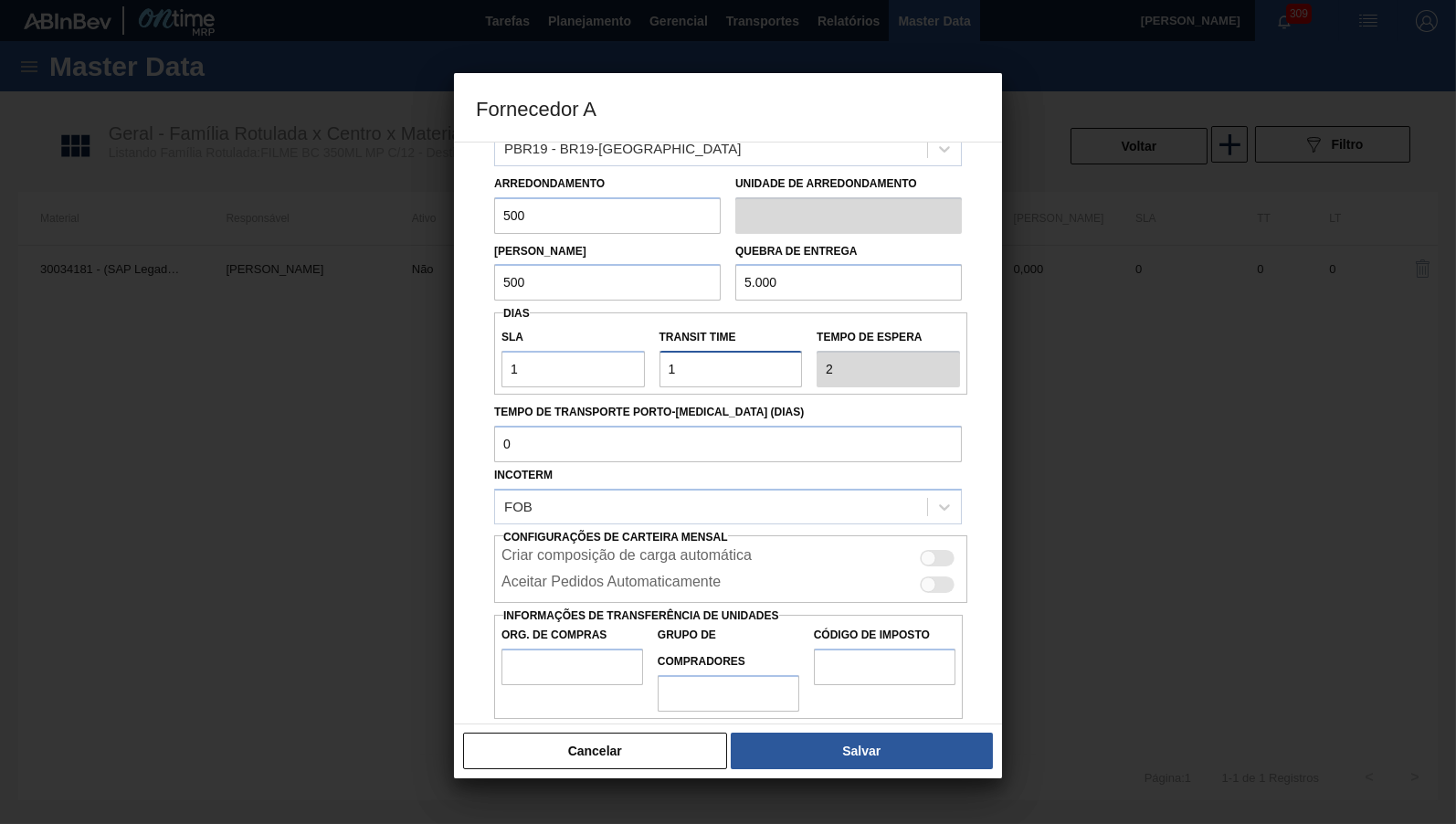
type input "1"
click at [940, 556] on div "Criar composição de carga automática" at bounding box center [730, 557] width 459 height 22
click at [925, 551] on div at bounding box center [928, 558] width 15 height 15
checkbox input "true"
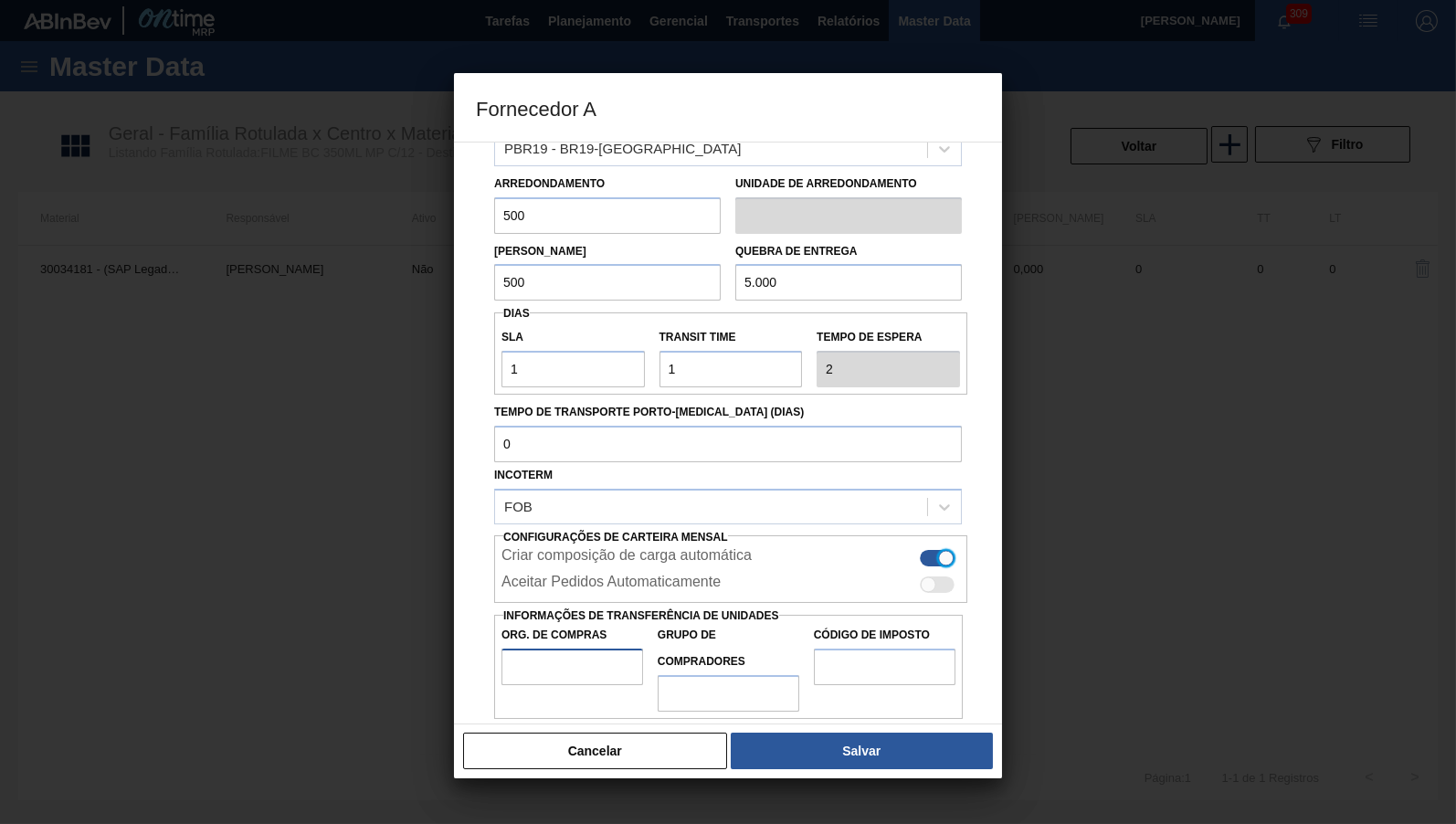
click at [614, 648] on input "Org. de Compras" at bounding box center [572, 667] width 142 height 37
type input "BR00"
type input "B02"
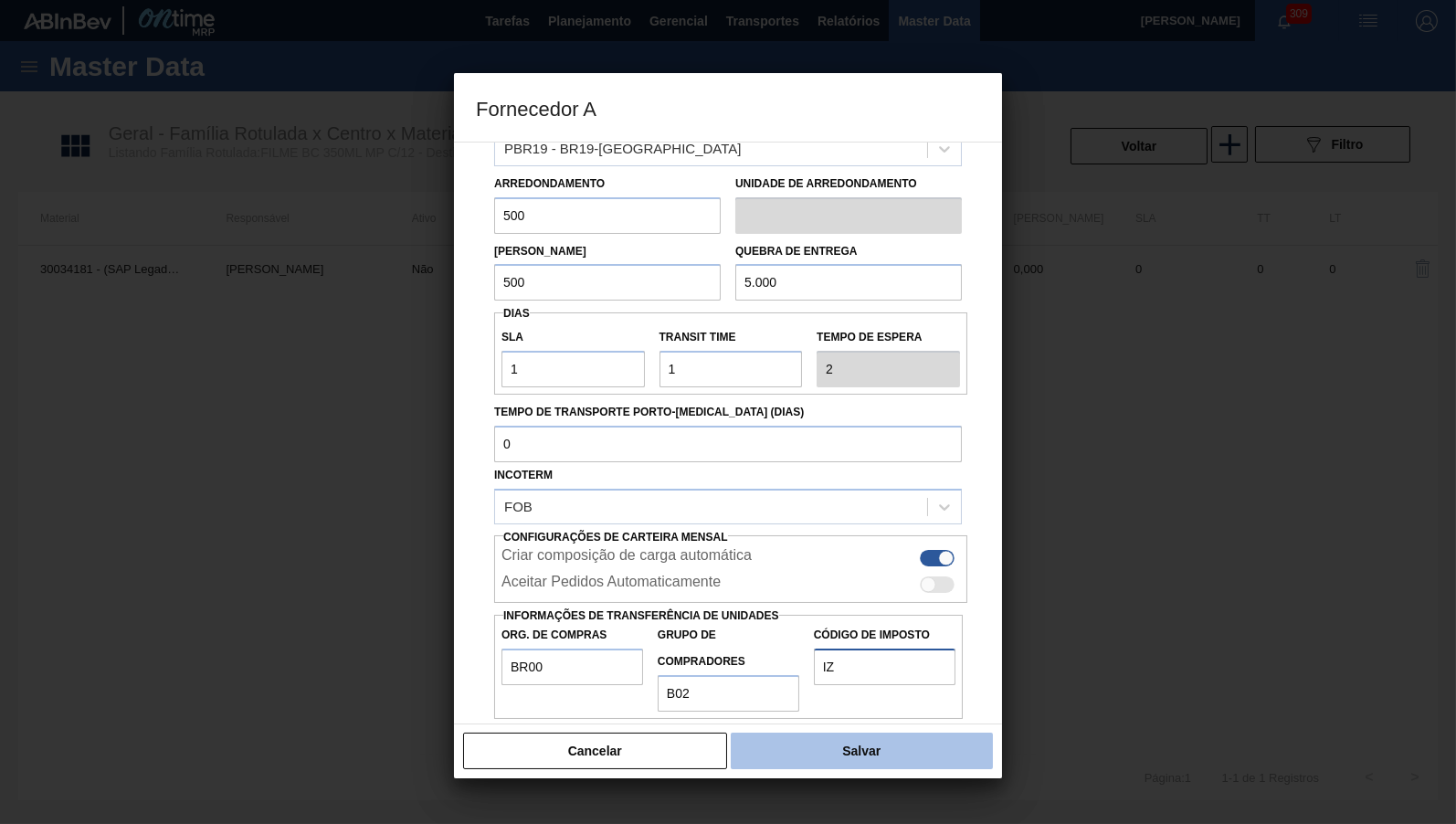
type input "IZ"
click at [829, 753] on button "Salvar" at bounding box center [861, 751] width 262 height 37
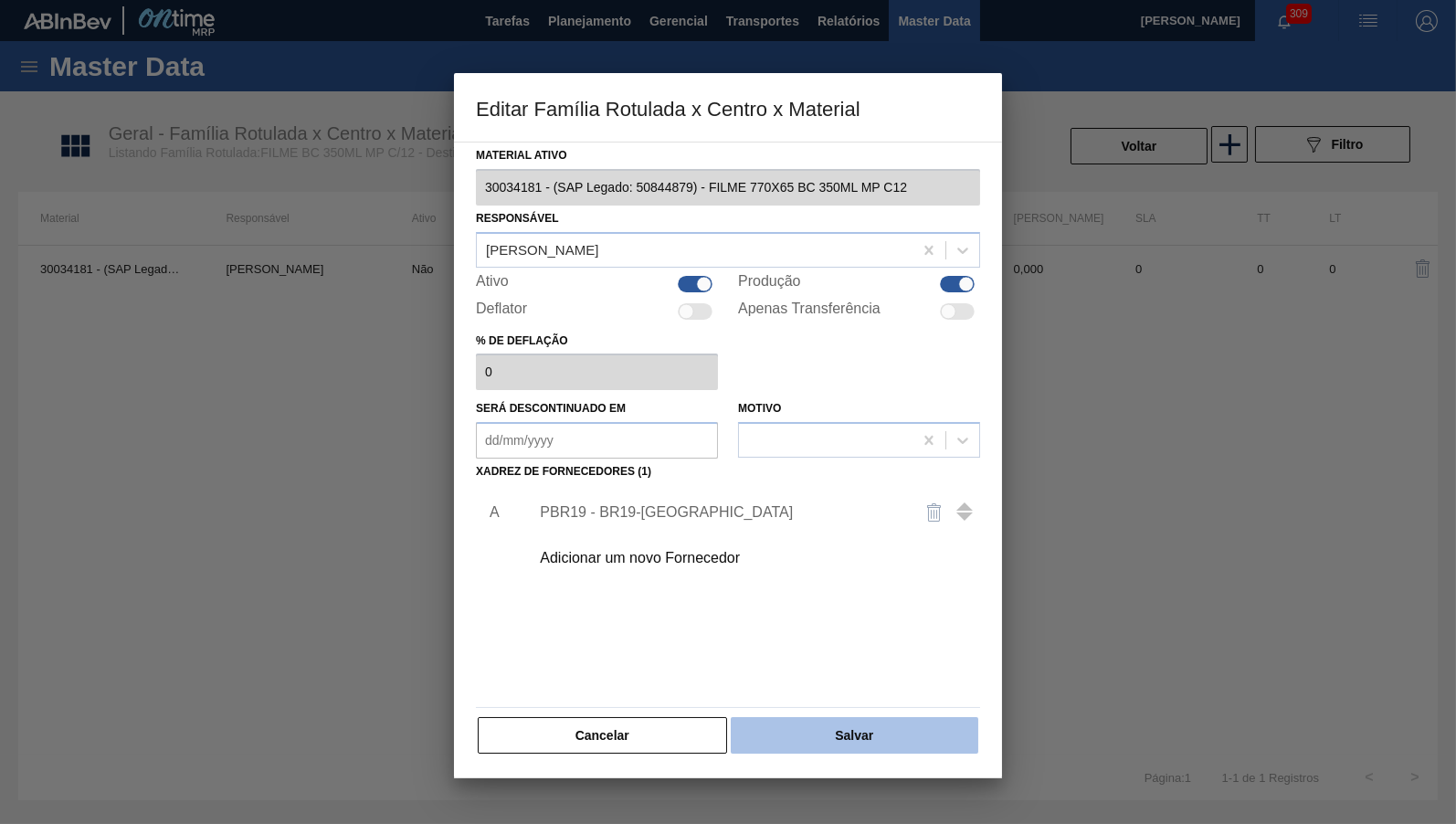
click at [849, 734] on button "Salvar" at bounding box center [854, 735] width 247 height 37
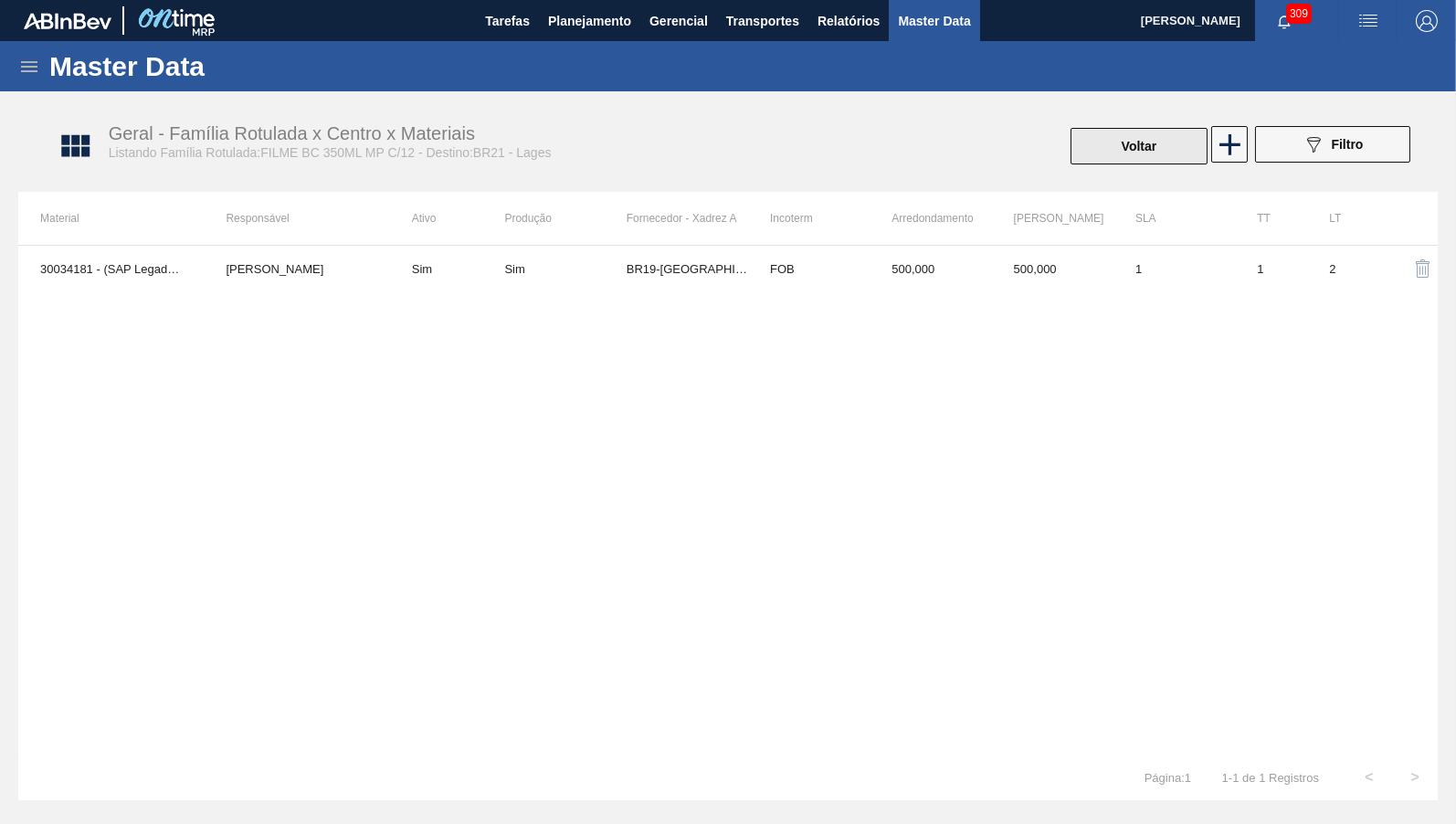
click at [1147, 156] on button "Voltar" at bounding box center [1139, 146] width 137 height 37
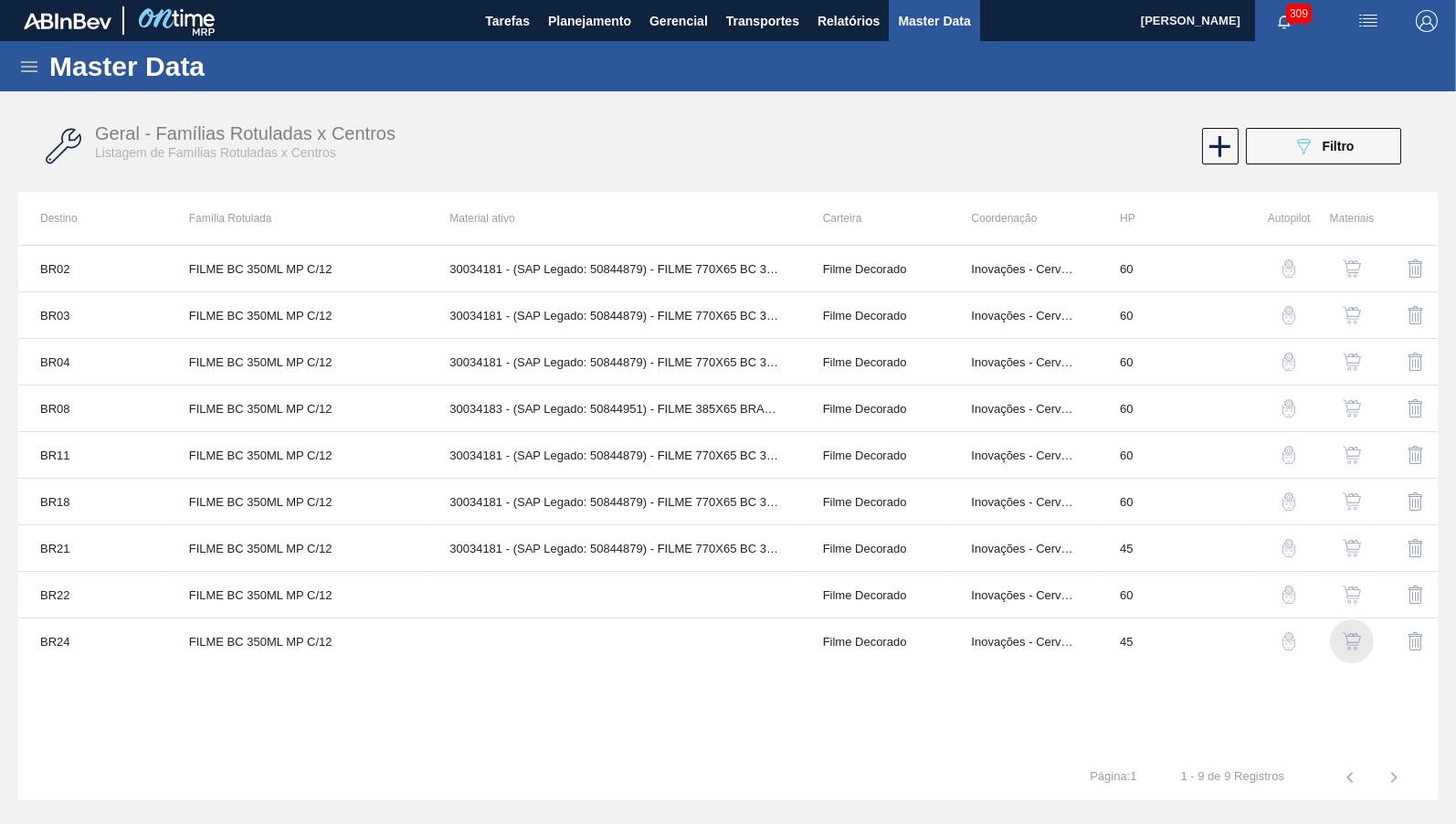
click at [1356, 648] on img "button" at bounding box center [1352, 640] width 18 height 18
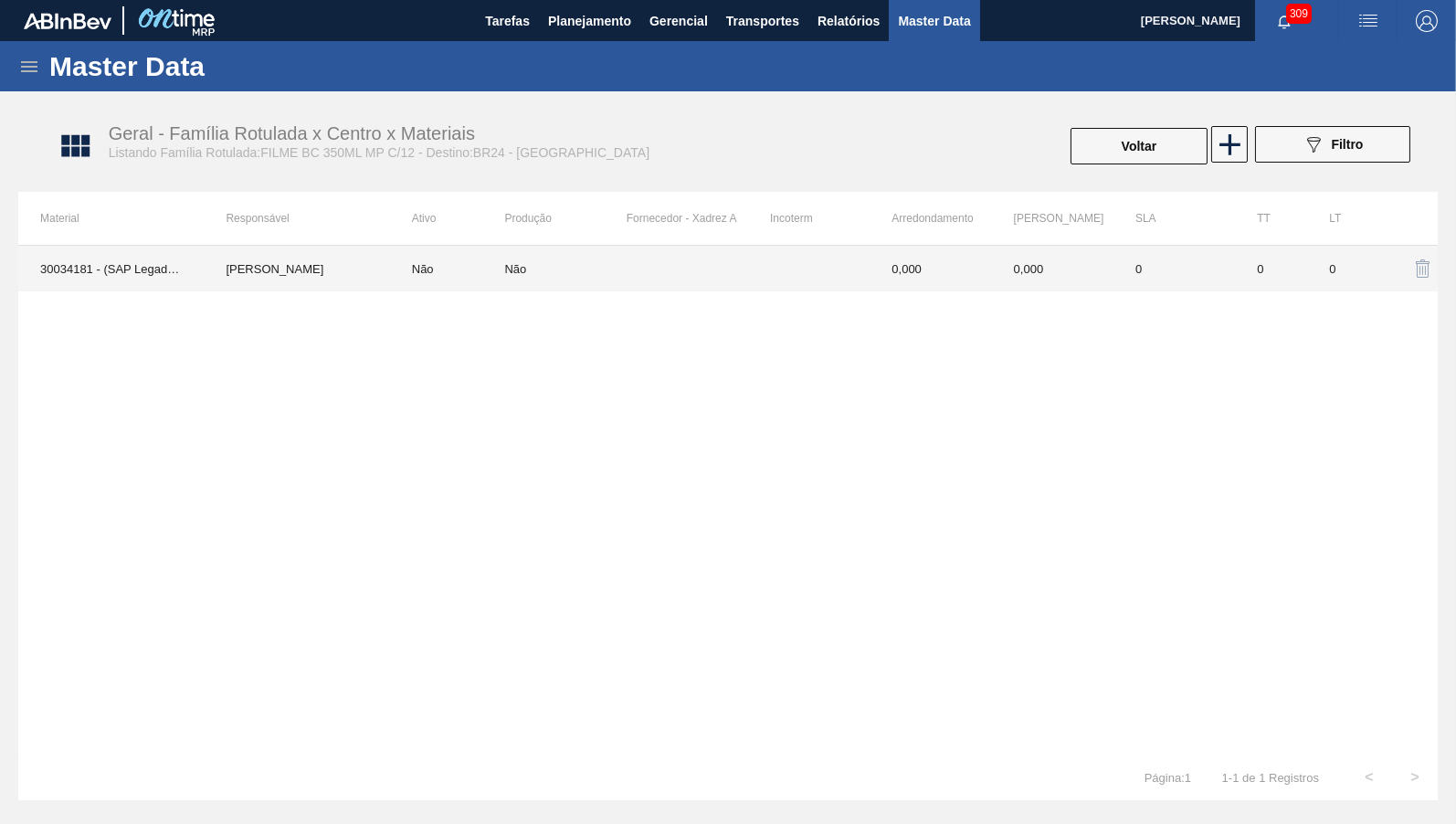
click at [598, 272] on div "Não" at bounding box center [565, 269] width 122 height 14
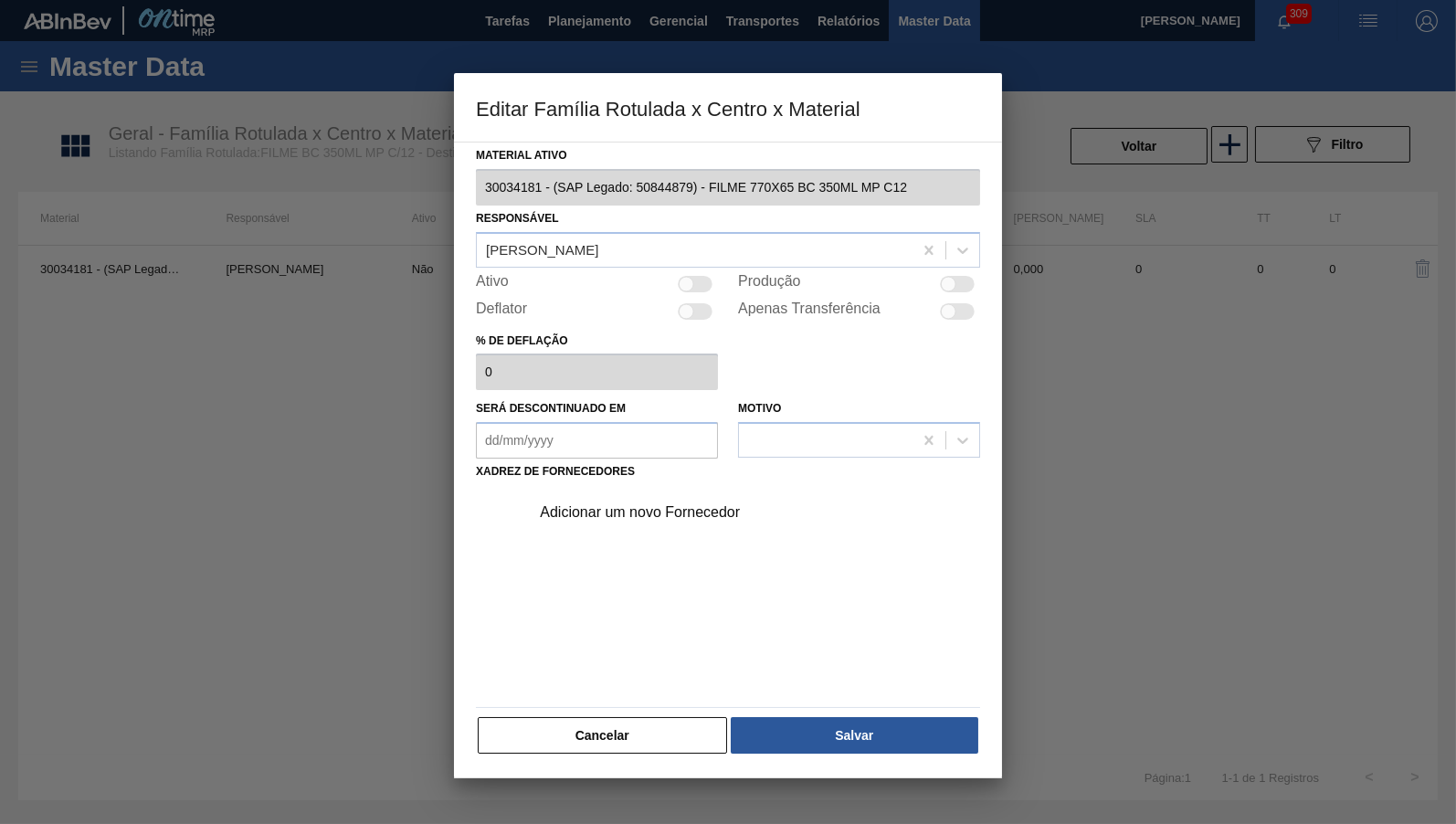
click at [686, 273] on div "Ativo" at bounding box center [597, 284] width 243 height 22
click at [687, 284] on div at bounding box center [687, 284] width 15 height 15
checkbox input "true"
click at [654, 517] on div "Adicionar um novo Fornecedor" at bounding box center [750, 512] width 462 height 45
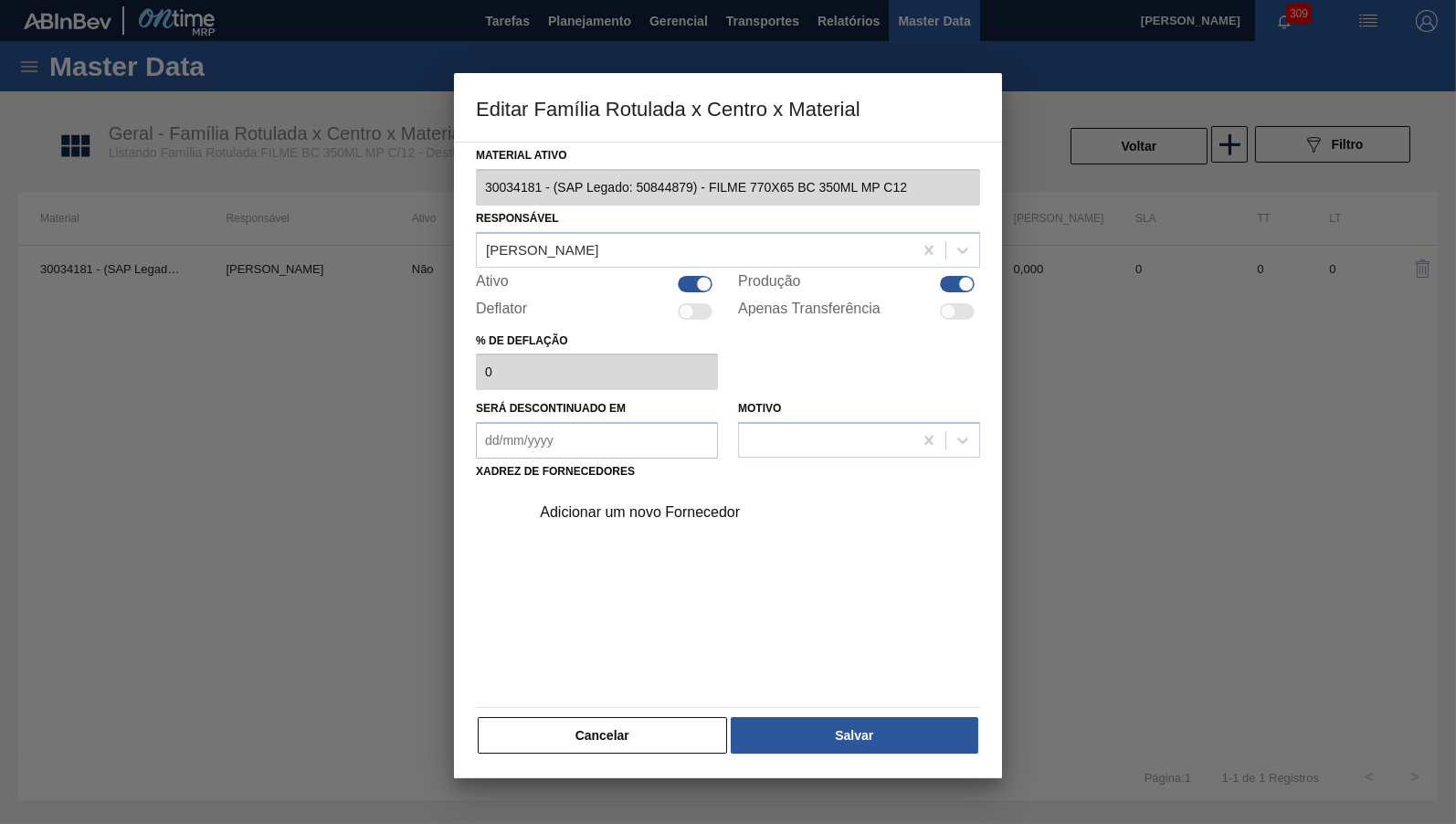
click at [644, 509] on div "Adicionar um novo Fornecedor" at bounding box center [719, 512] width 358 height 16
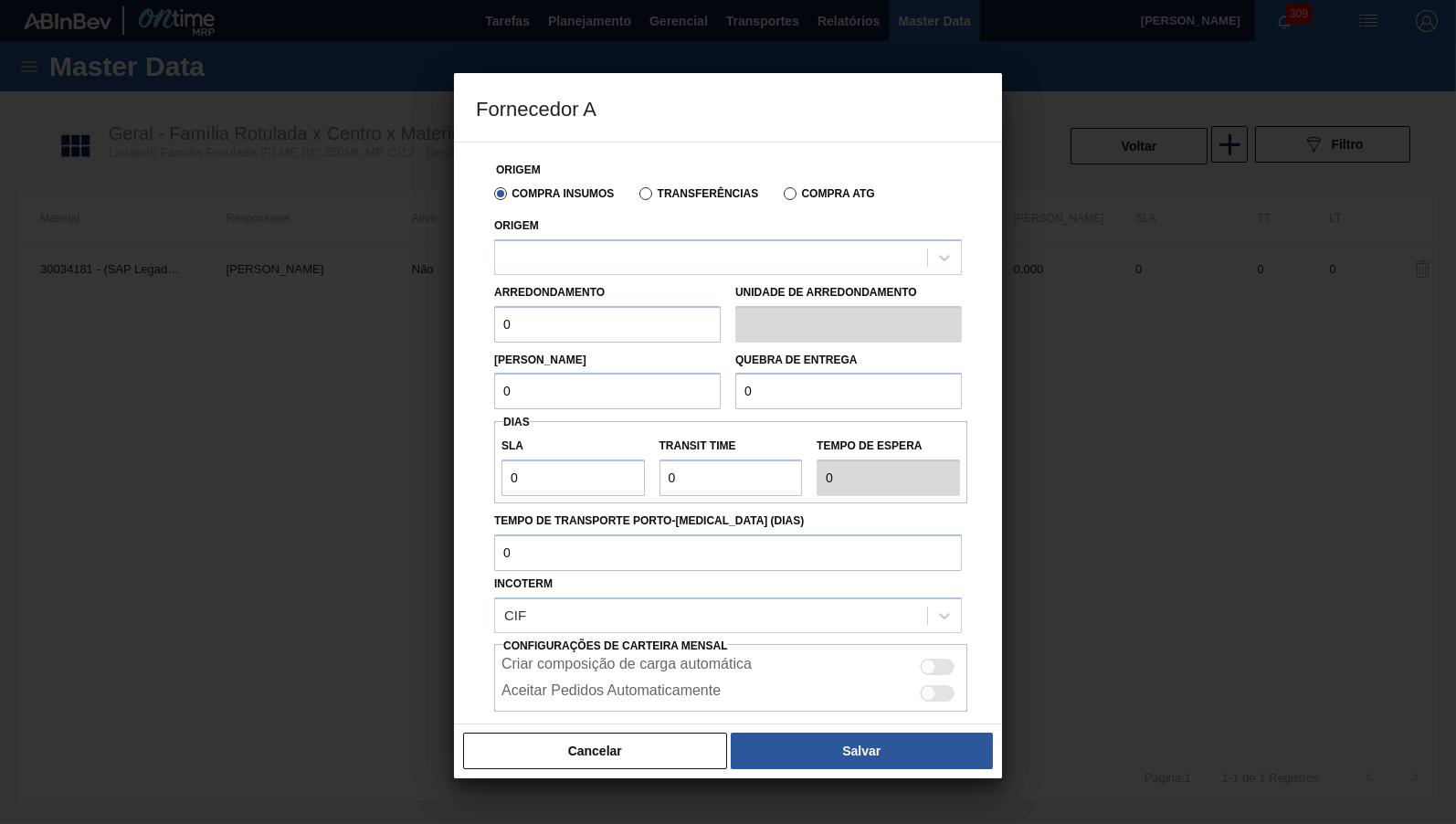
click at [568, 200] on label "Compra Insumos" at bounding box center [555, 193] width 120 height 13
click at [492, 197] on input "Compra Insumos" at bounding box center [492, 197] width 0 height 0
click at [604, 256] on div at bounding box center [711, 256] width 432 height 26
click at [689, 198] on label "Transferências" at bounding box center [699, 193] width 119 height 13
click at [637, 197] on input "Transferências" at bounding box center [637, 197] width 0 height 0
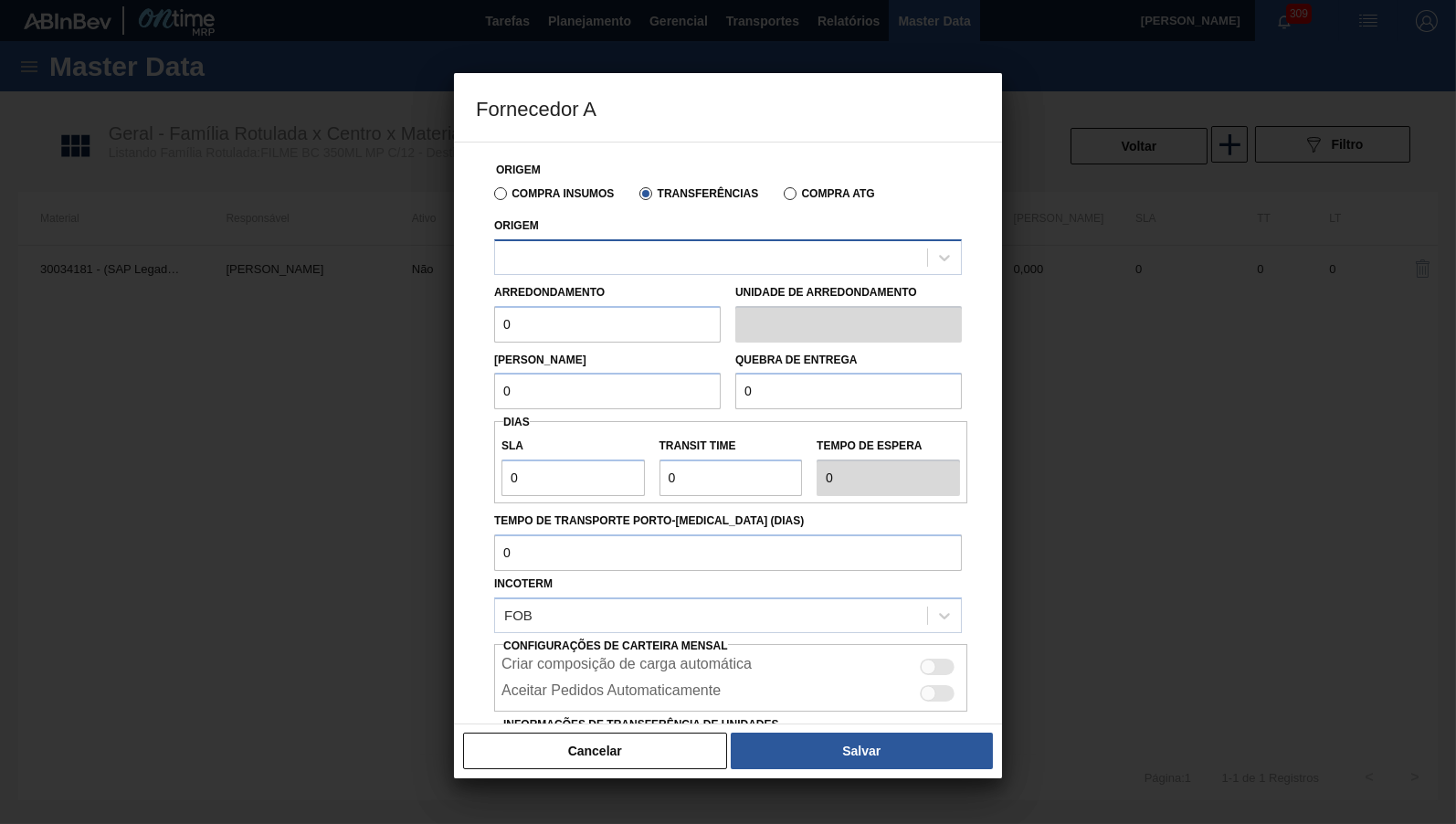
click at [632, 267] on div at bounding box center [711, 256] width 432 height 26
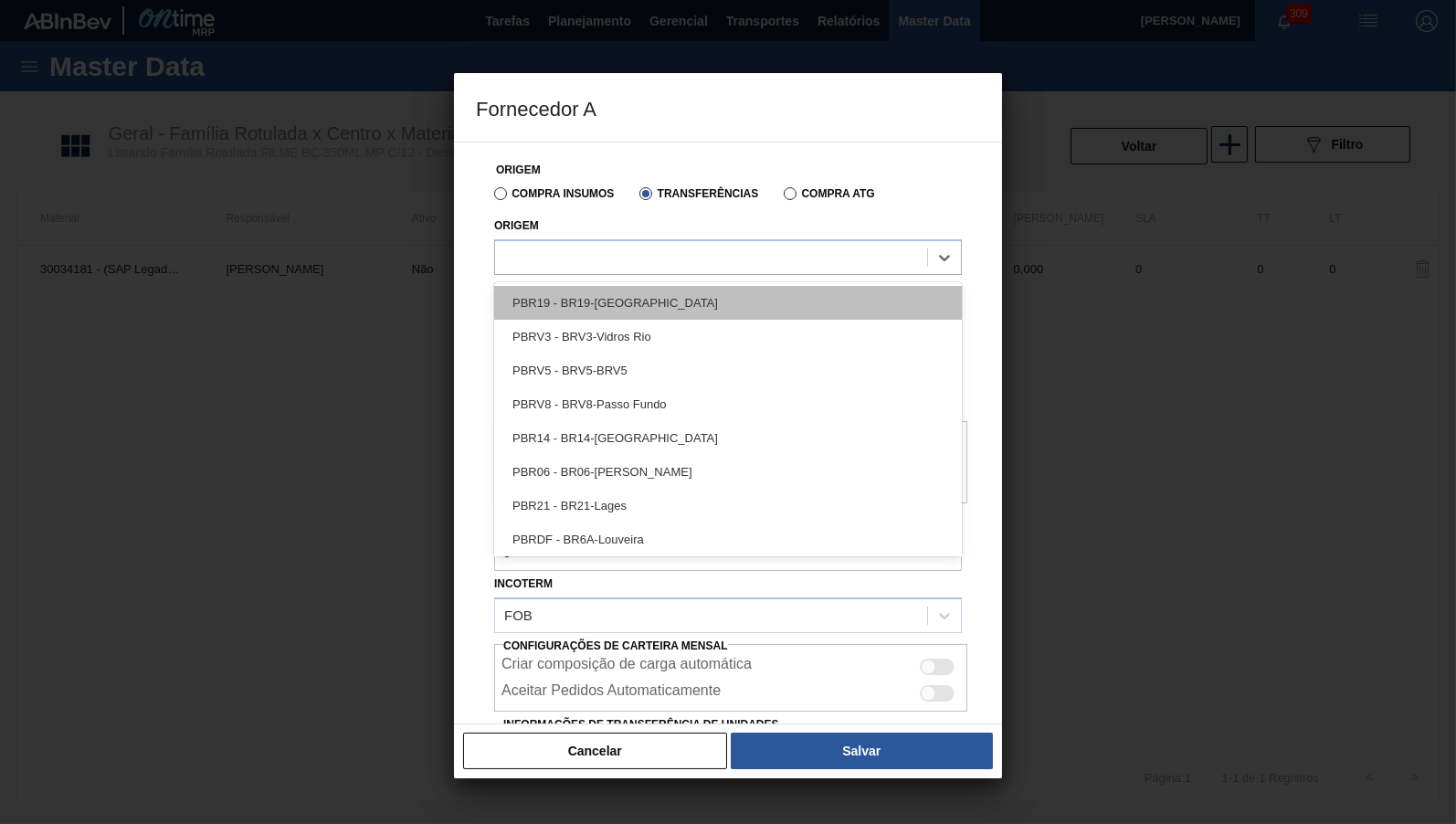
click at [621, 298] on div "PBR19 - BR19-[GEOGRAPHIC_DATA]" at bounding box center [728, 302] width 468 height 34
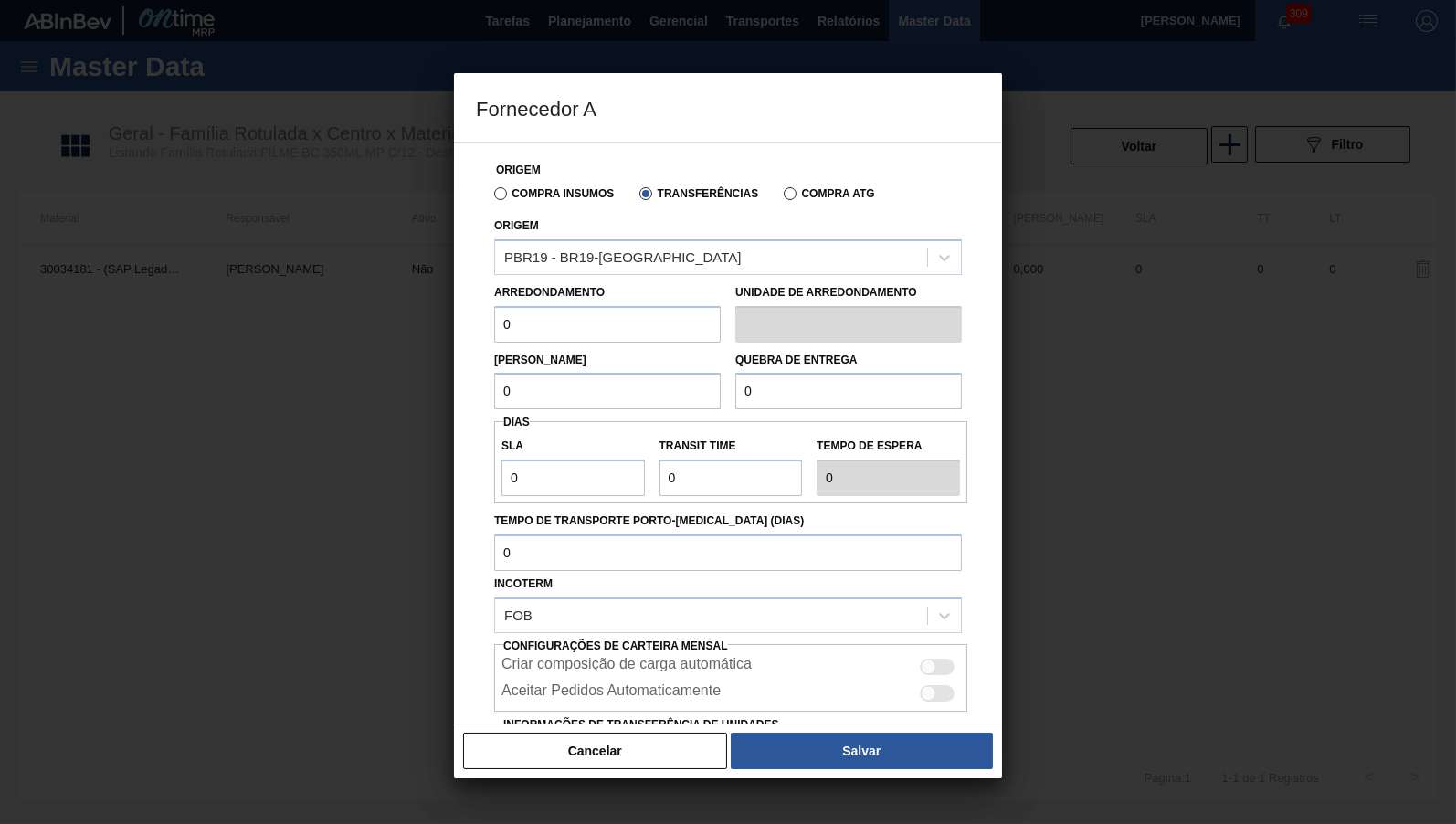
drag, startPoint x: 580, startPoint y: 327, endPoint x: 401, endPoint y: 335, distance: 179.2
click at [495, 335] on input "0" at bounding box center [608, 325] width 227 height 37
type input "500"
drag, startPoint x: 546, startPoint y: 388, endPoint x: 411, endPoint y: 380, distance: 135.2
click at [495, 380] on input "0" at bounding box center [608, 391] width 227 height 37
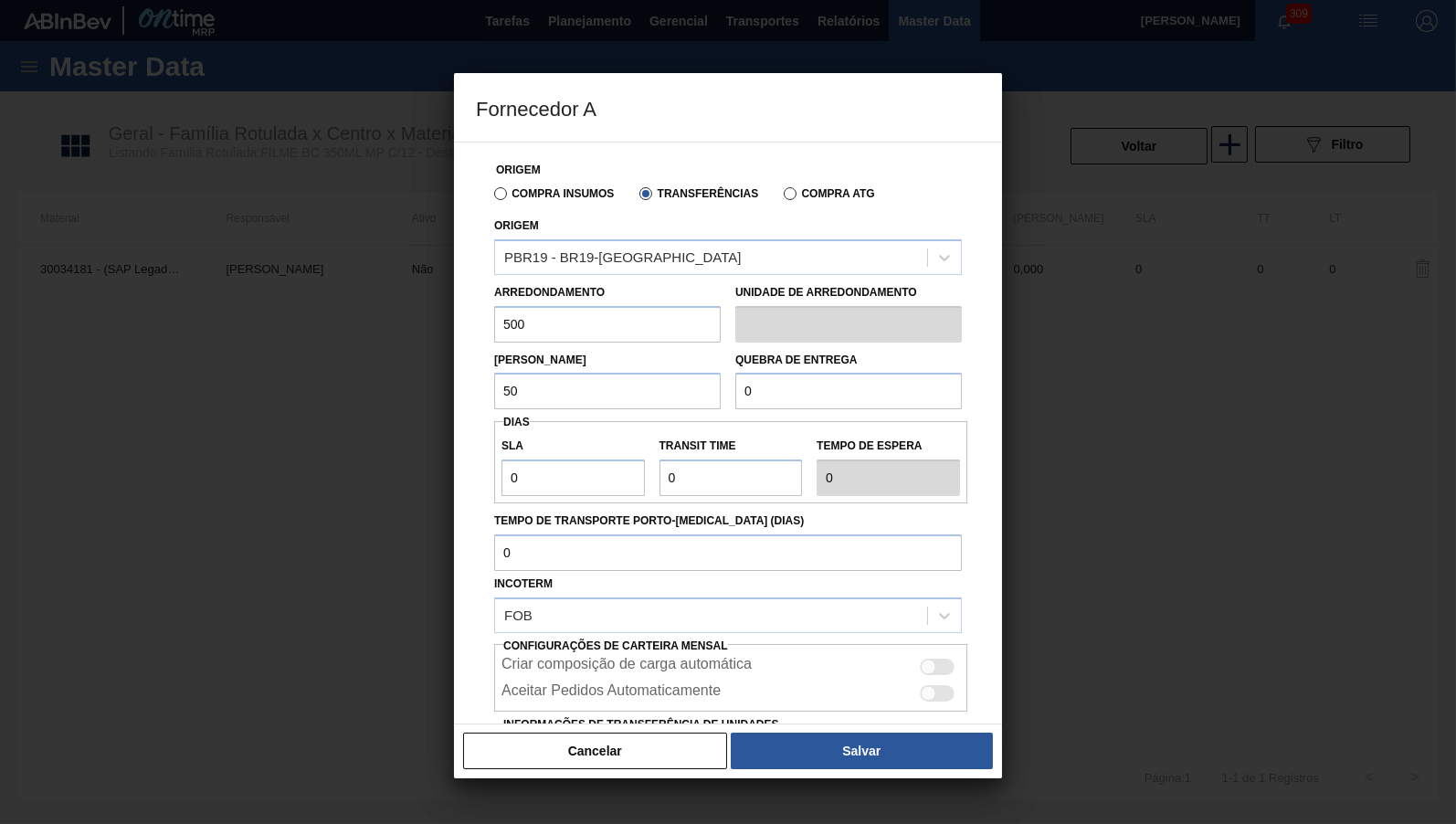
type input "500"
drag, startPoint x: 698, startPoint y: 387, endPoint x: 558, endPoint y: 388, distance: 140.0
click at [735, 388] on input "0" at bounding box center [848, 391] width 227 height 37
type input "5.000"
drag, startPoint x: 522, startPoint y: 474, endPoint x: 422, endPoint y: 464, distance: 100.5
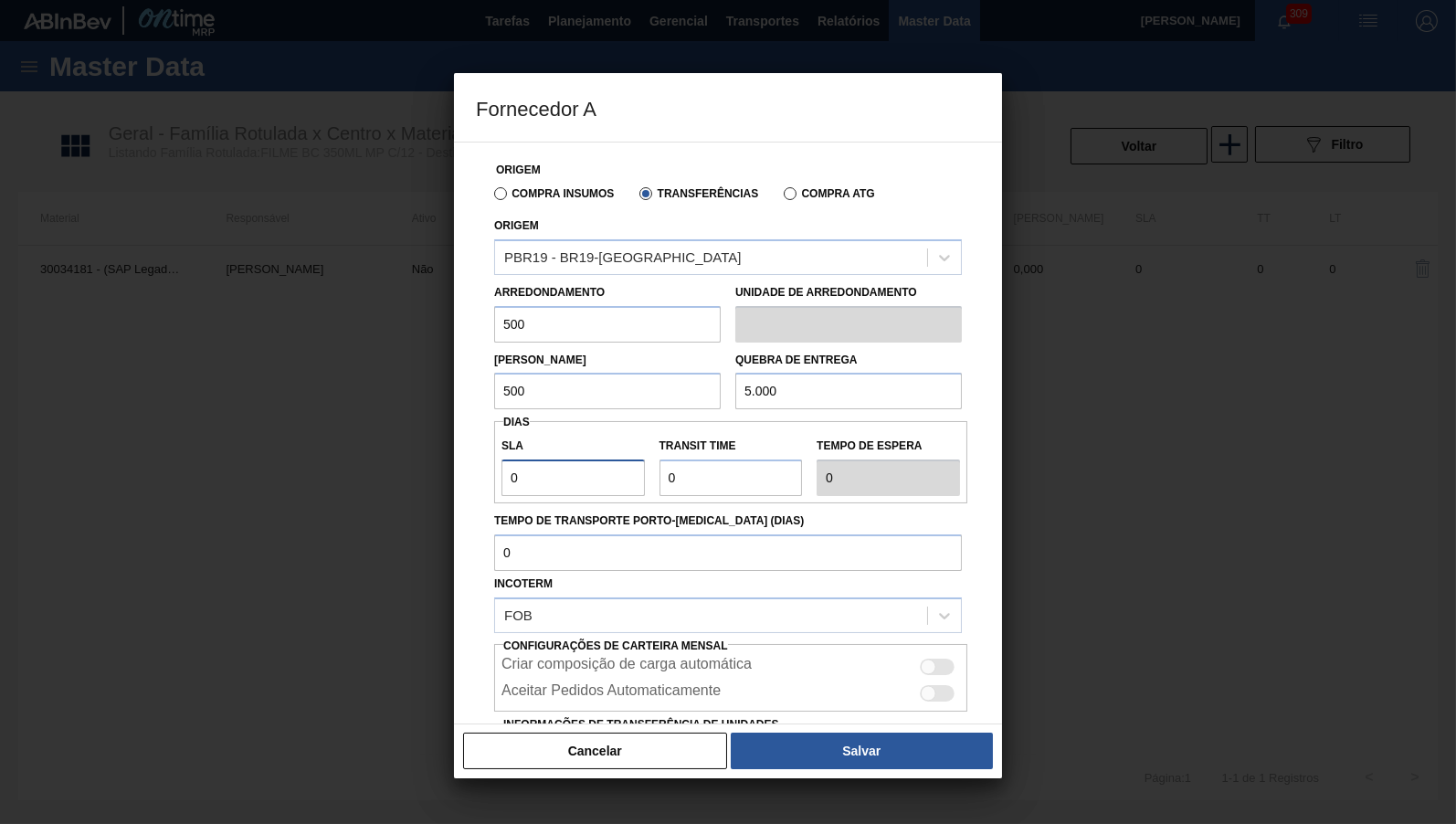
click at [501, 464] on input "0" at bounding box center [573, 478] width 143 height 37
type input "1"
drag, startPoint x: 708, startPoint y: 481, endPoint x: 479, endPoint y: 466, distance: 229.5
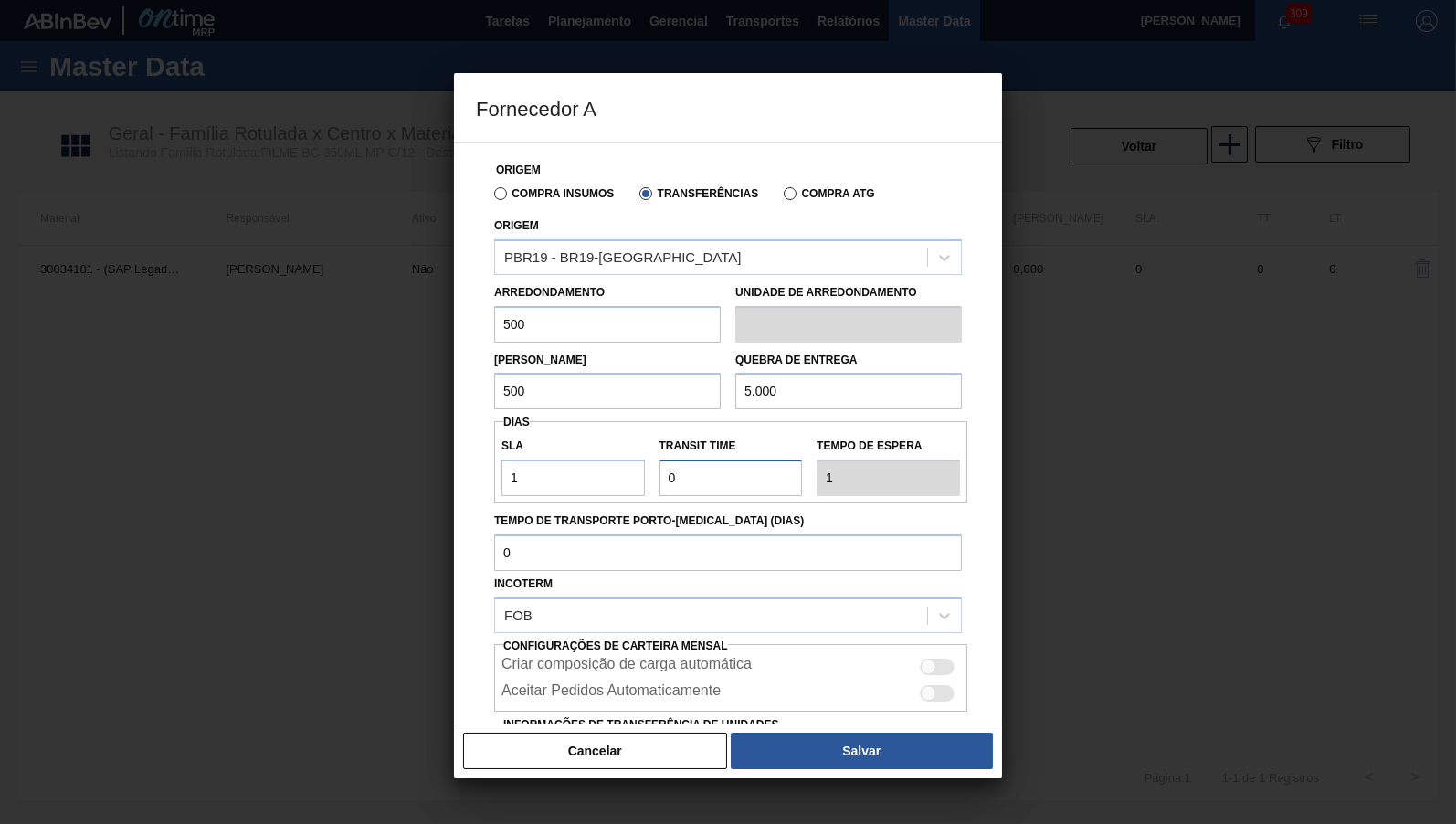
click at [660, 466] on input "Transit Time" at bounding box center [731, 478] width 143 height 37
type input "2"
type input "3"
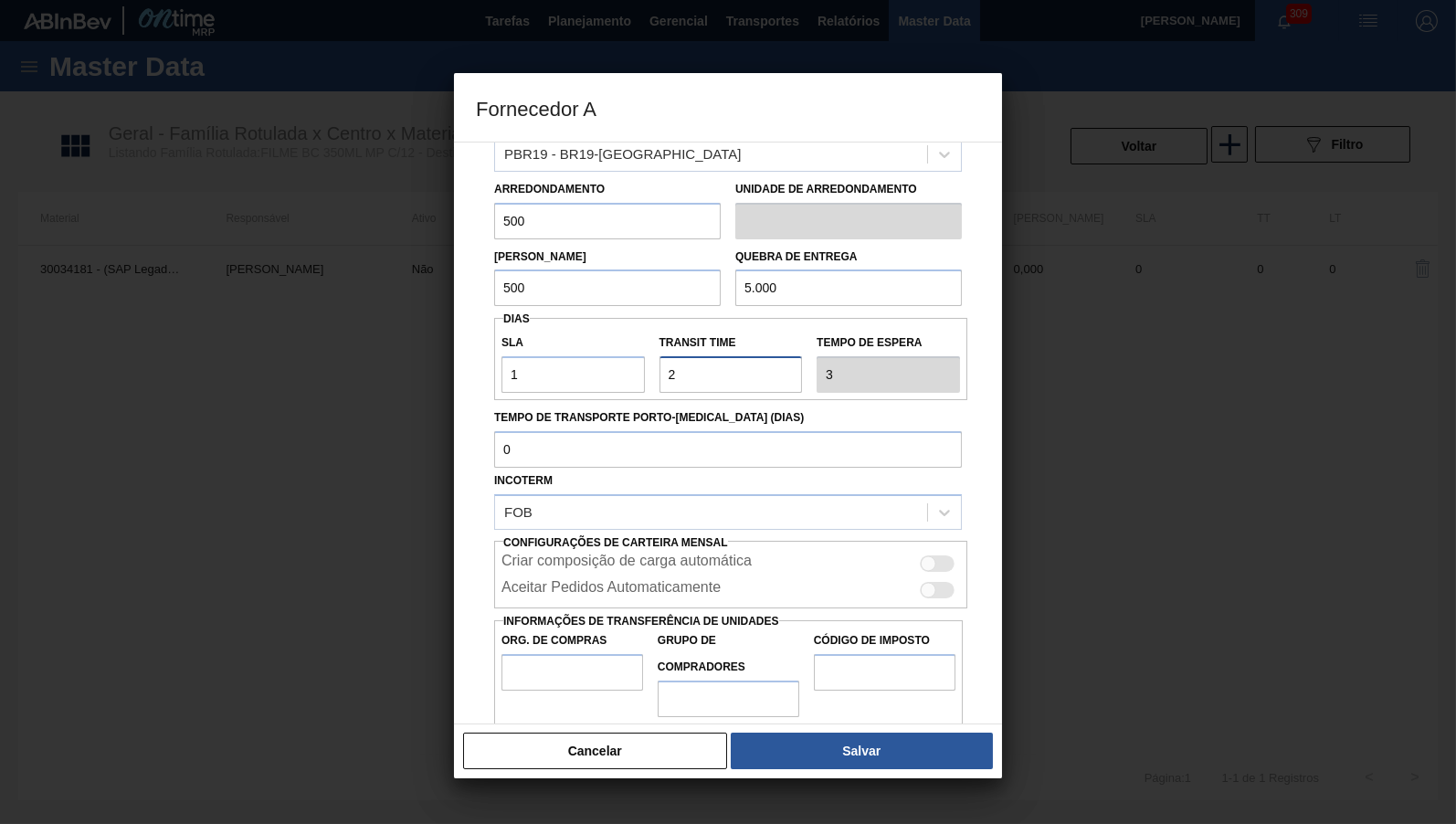
scroll to position [109, 0]
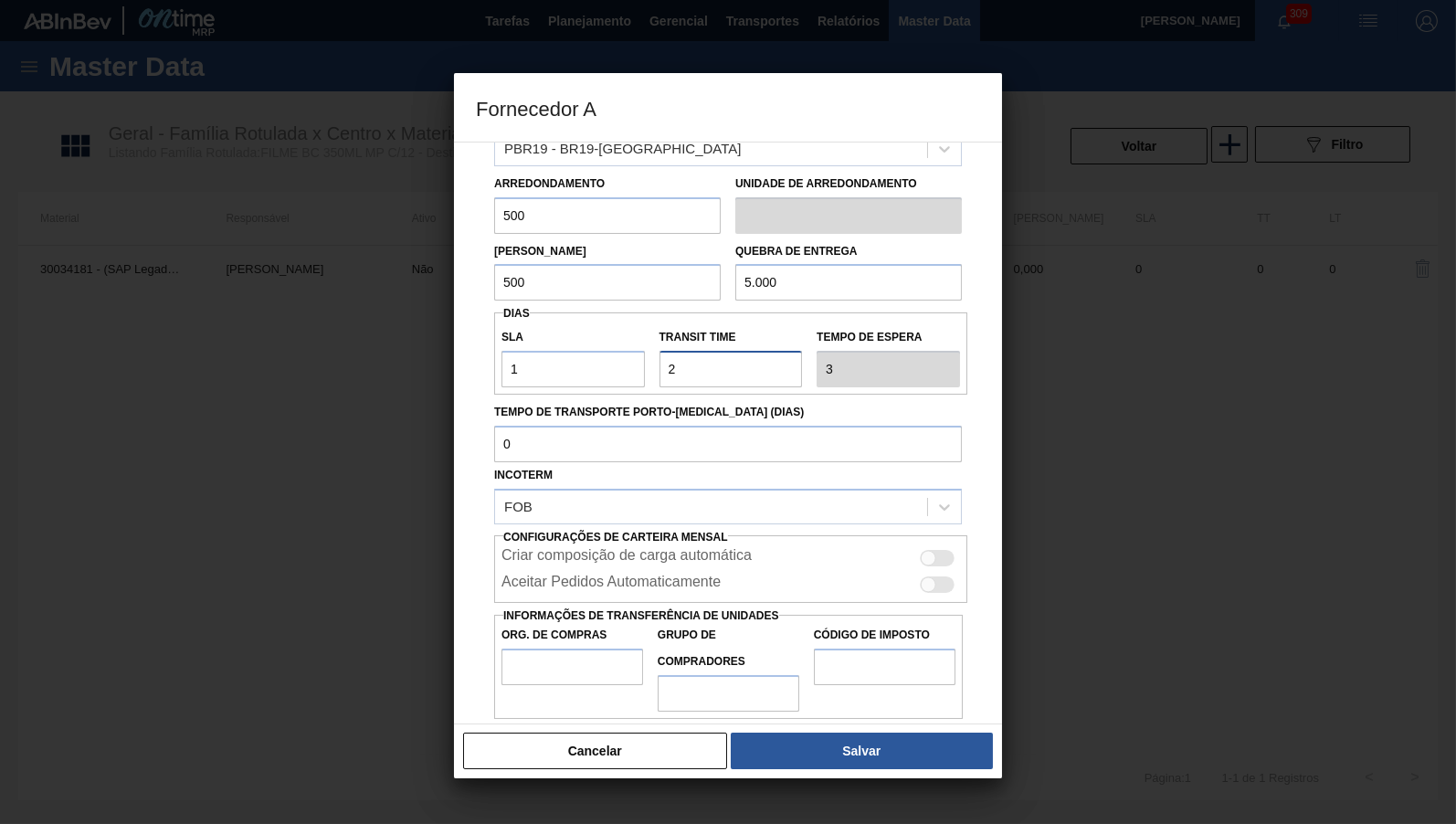
type input "2"
click at [945, 543] on div "Criar composição de carga automática" at bounding box center [731, 555] width 473 height 26
click at [916, 555] on div "Criar composição de carga automática" at bounding box center [730, 557] width 459 height 22
click at [938, 550] on div at bounding box center [937, 557] width 35 height 16
checkbox input "true"
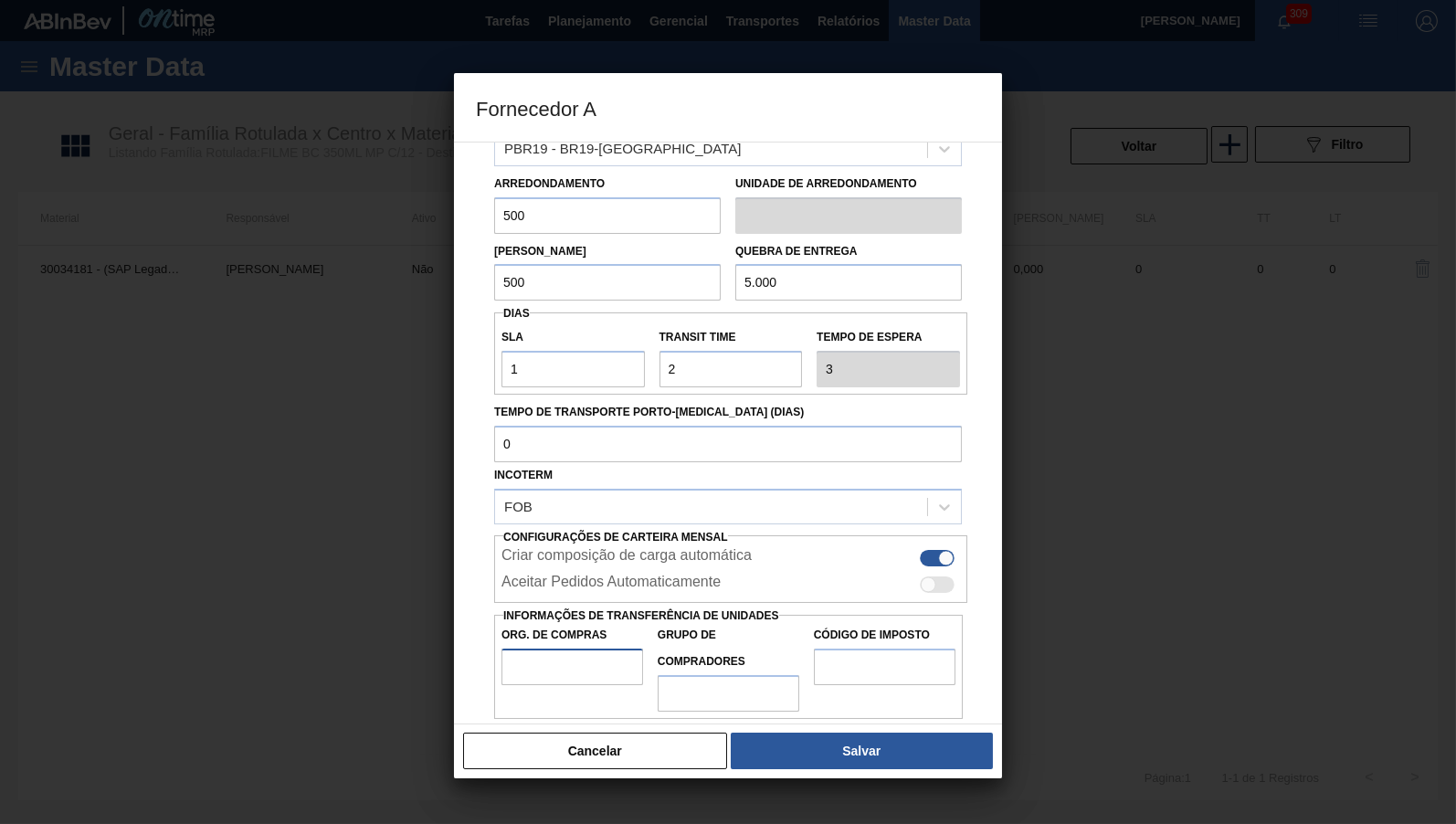
click at [601, 648] on input "Org. de Compras" at bounding box center [572, 667] width 142 height 37
type input "N"
type input "BR00"
click at [774, 675] on input "Grupo de Compradores" at bounding box center [728, 694] width 142 height 37
type input "B02"
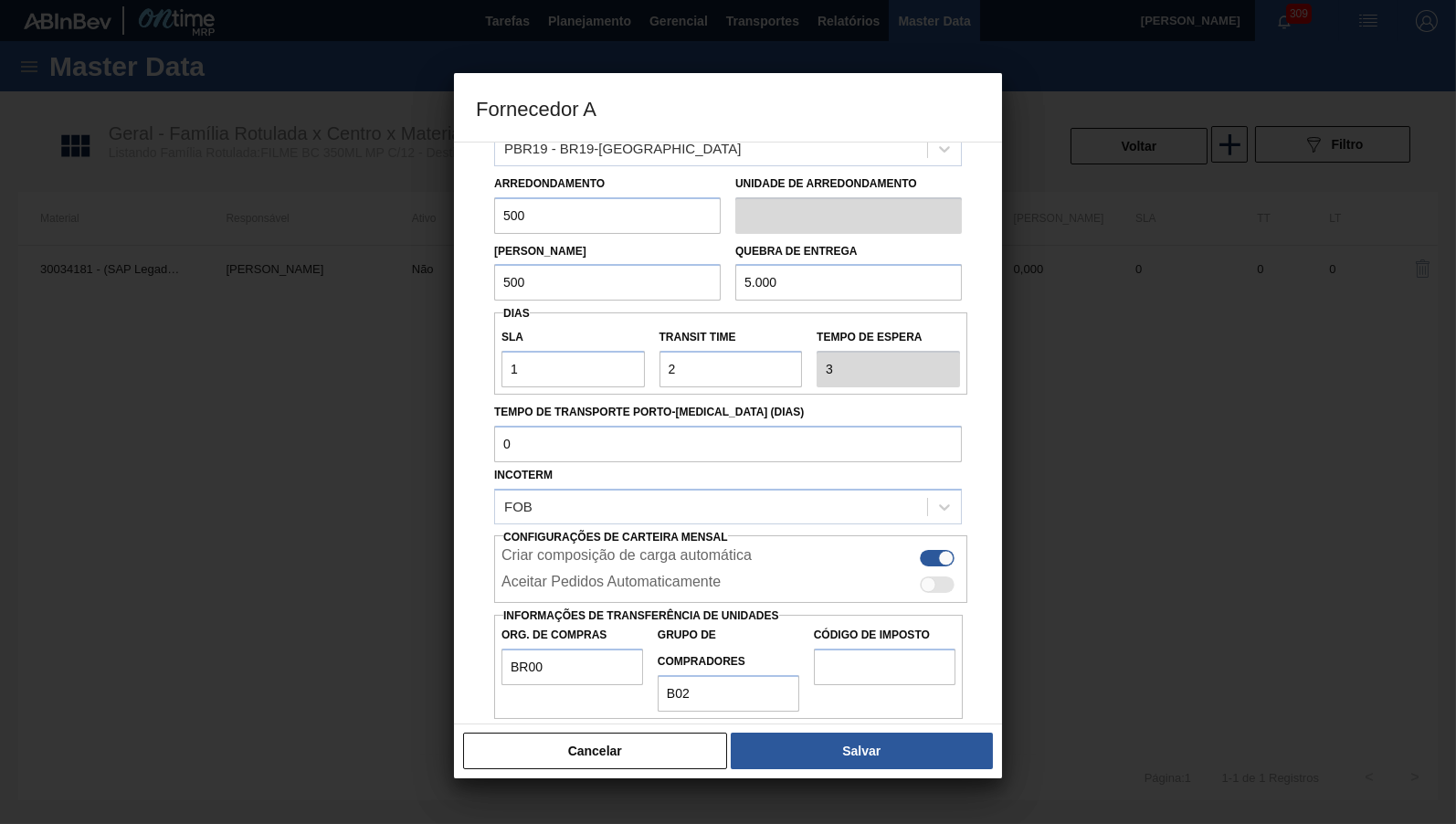
click at [829, 677] on div "Código de Imposto" at bounding box center [885, 667] width 157 height 90
click at [850, 662] on input "Código de Imposto" at bounding box center [885, 667] width 142 height 37
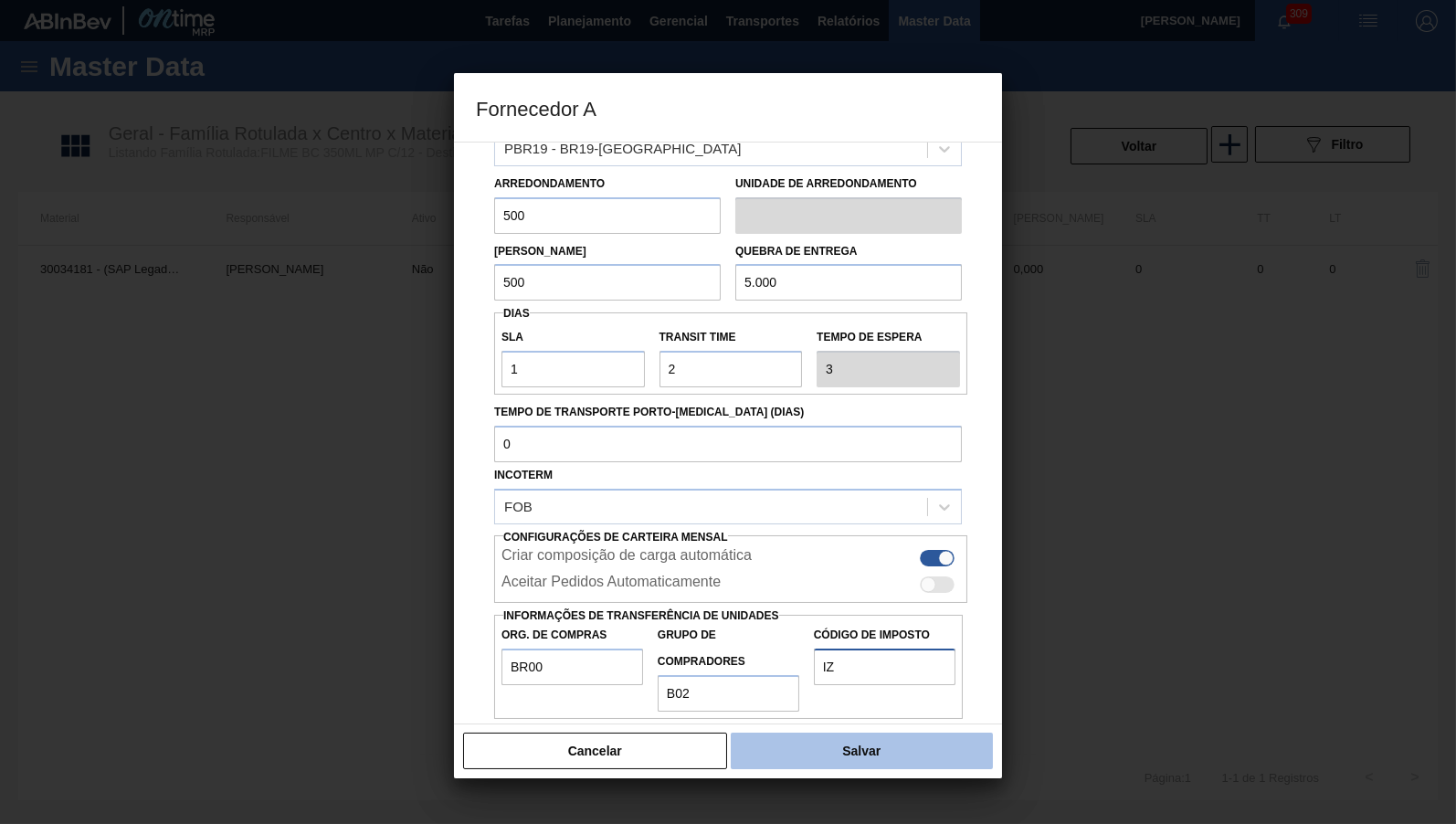
type input "IZ"
click at [887, 749] on button "Salvar" at bounding box center [861, 751] width 262 height 37
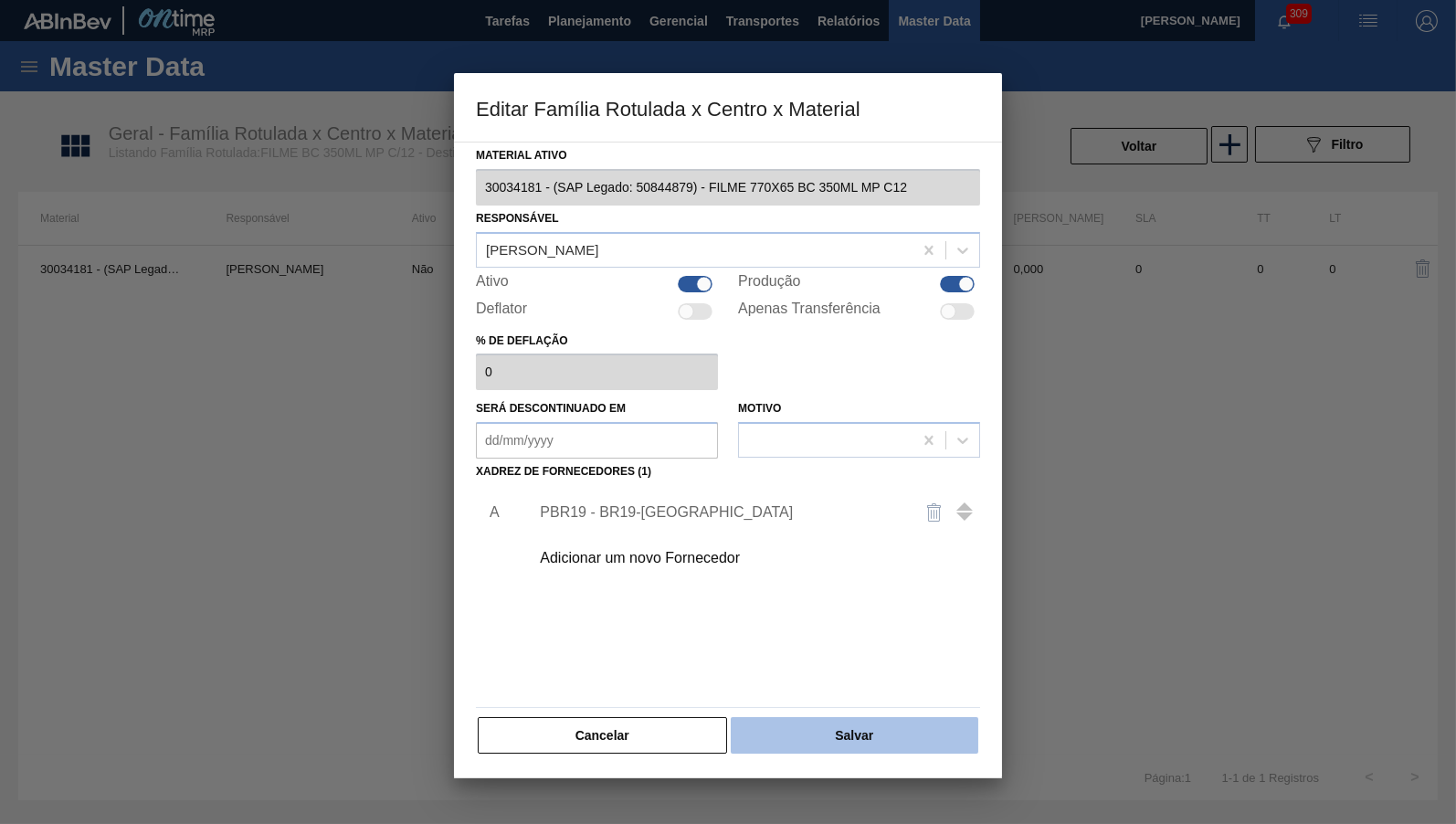
click at [814, 720] on button "Salvar" at bounding box center [854, 735] width 247 height 37
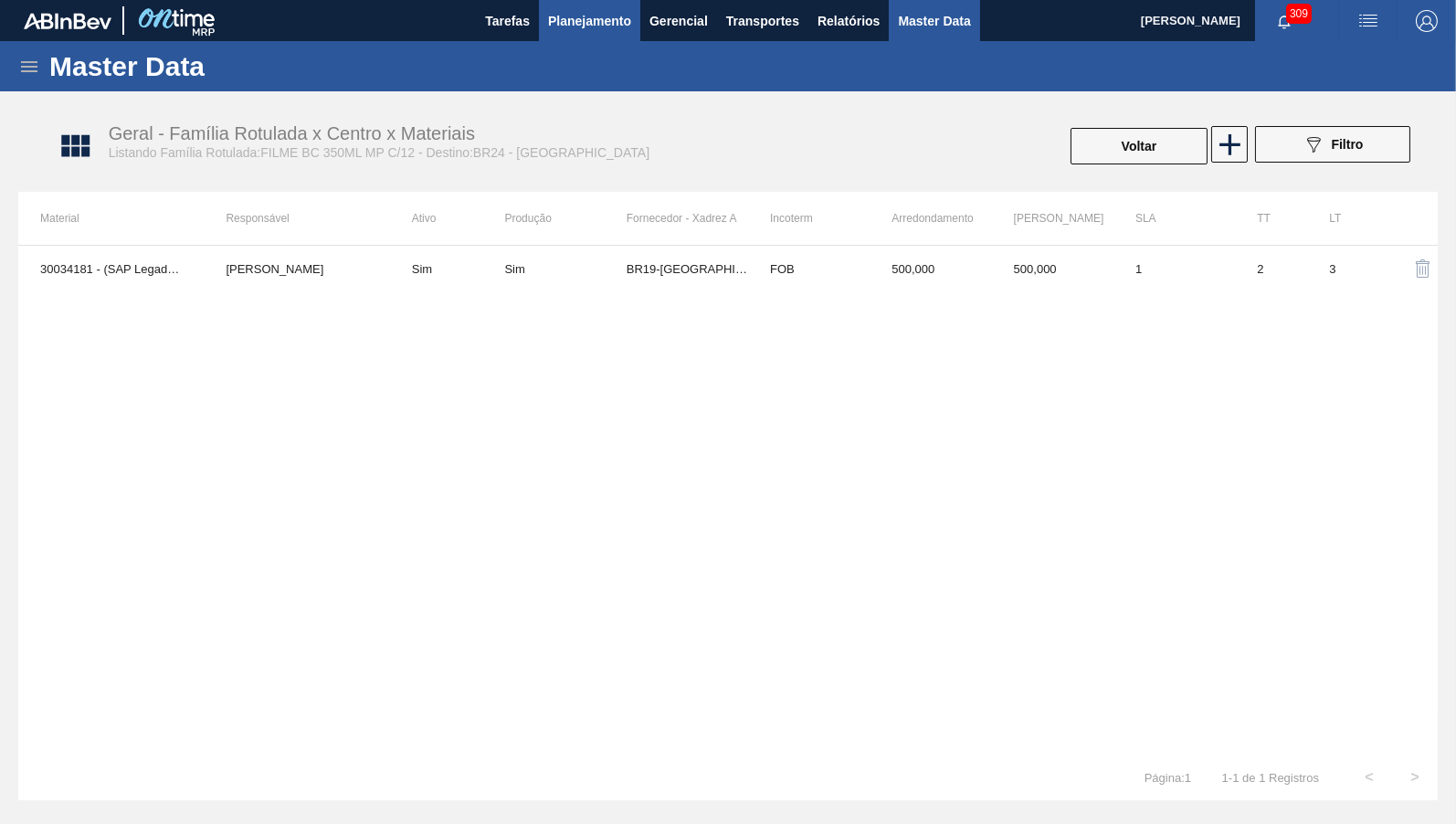
click at [547, 21] on button "Planejamento" at bounding box center [589, 20] width 101 height 42
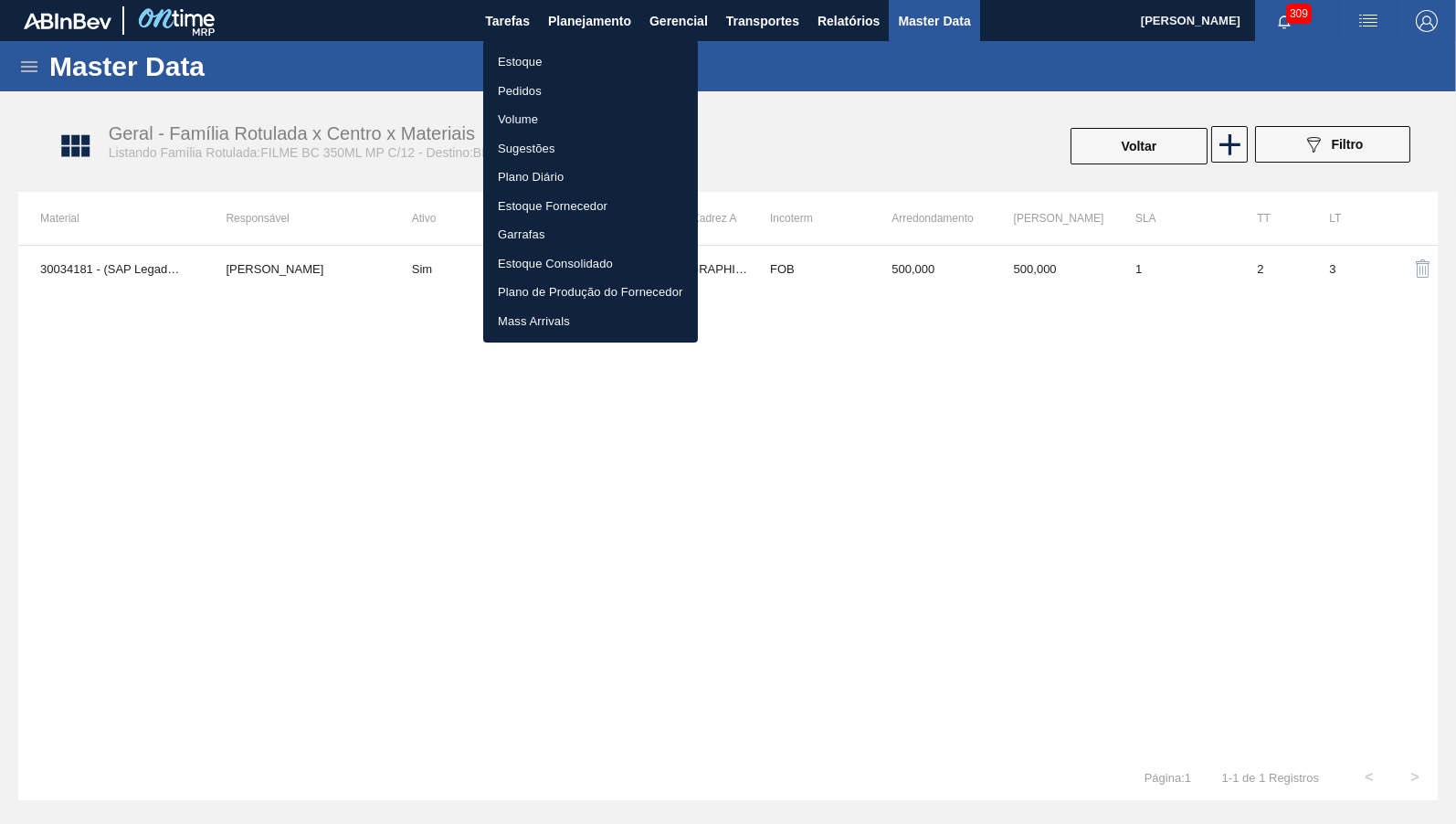
click at [554, 62] on li "Estoque" at bounding box center [590, 62] width 214 height 29
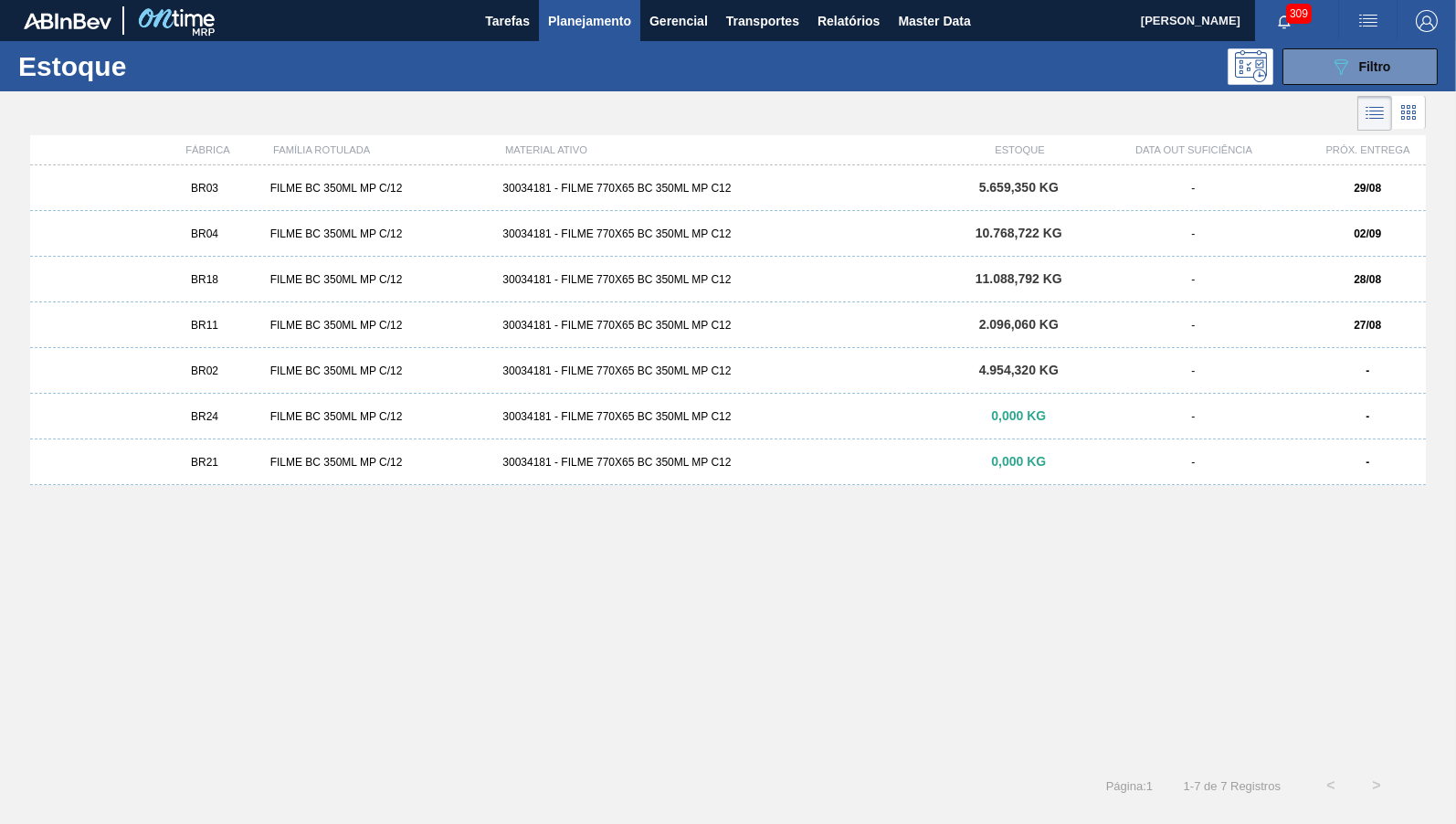
click at [612, 44] on div "Estoque 089F7B8B-B2A5-4AFE-B5C0-19BA573D28AC Filtro" at bounding box center [728, 67] width 1456 height 50
